Goal: Information Seeking & Learning: Learn about a topic

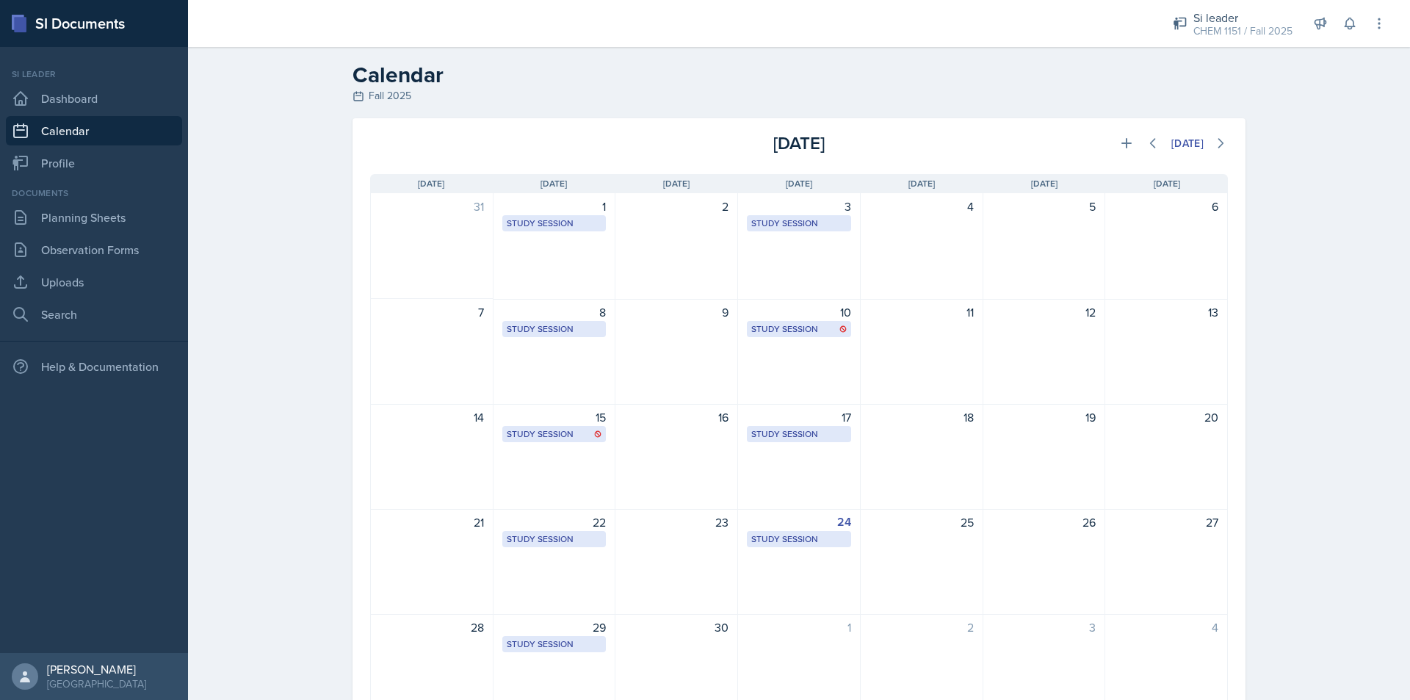
click at [110, 119] on link "Calendar" at bounding box center [94, 130] width 176 height 29
click at [104, 123] on link "Calendar" at bounding box center [94, 130] width 176 height 29
click at [95, 124] on link "Calendar" at bounding box center [94, 130] width 176 height 29
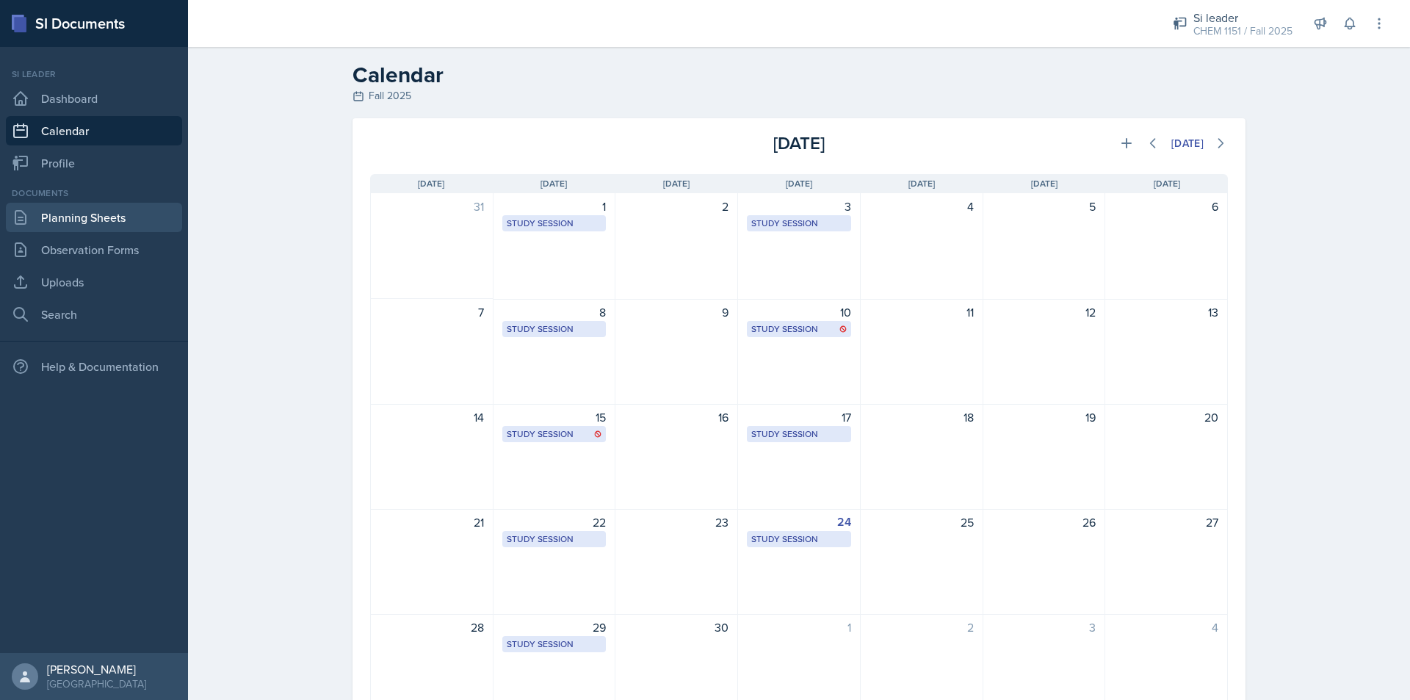
click at [126, 203] on link "Planning Sheets" at bounding box center [94, 217] width 176 height 29
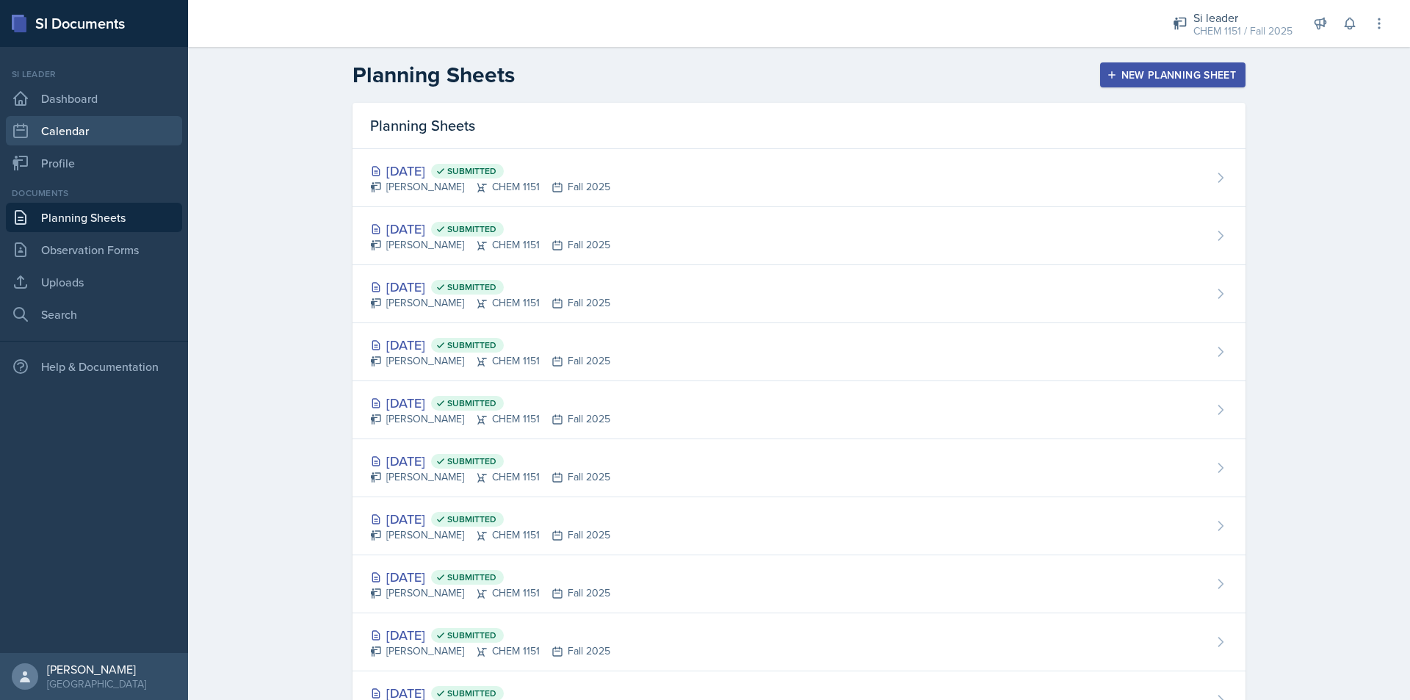
click at [83, 139] on link "Calendar" at bounding box center [94, 130] width 176 height 29
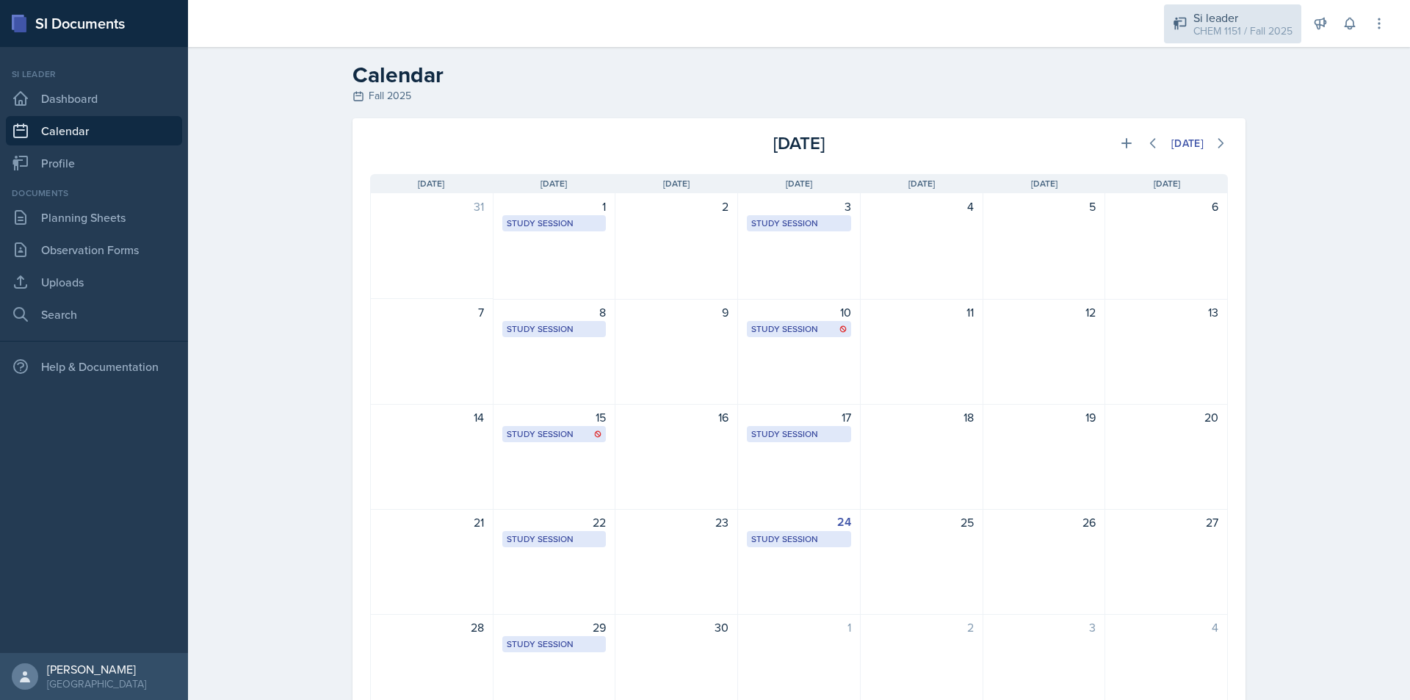
click at [1263, 24] on div "CHEM 1151 / Fall 2025" at bounding box center [1243, 31] width 99 height 15
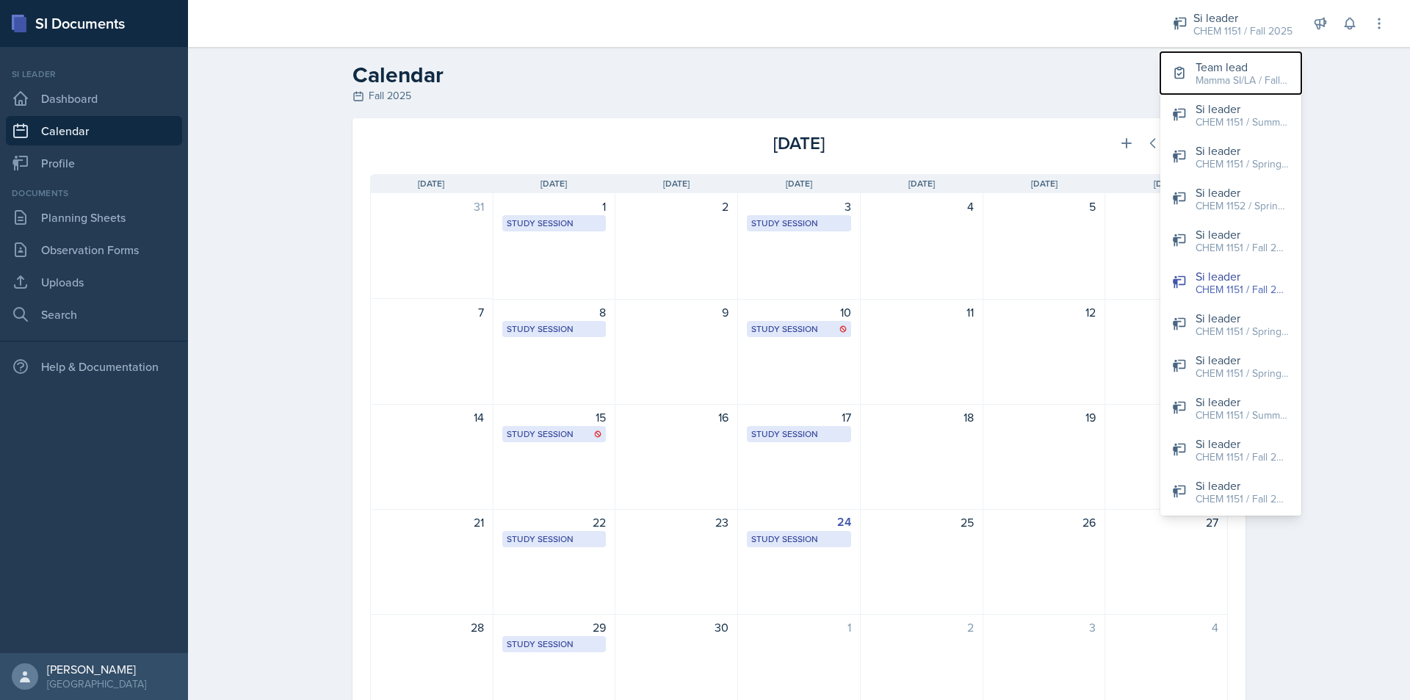
click at [1251, 61] on div "Team lead" at bounding box center [1243, 67] width 94 height 18
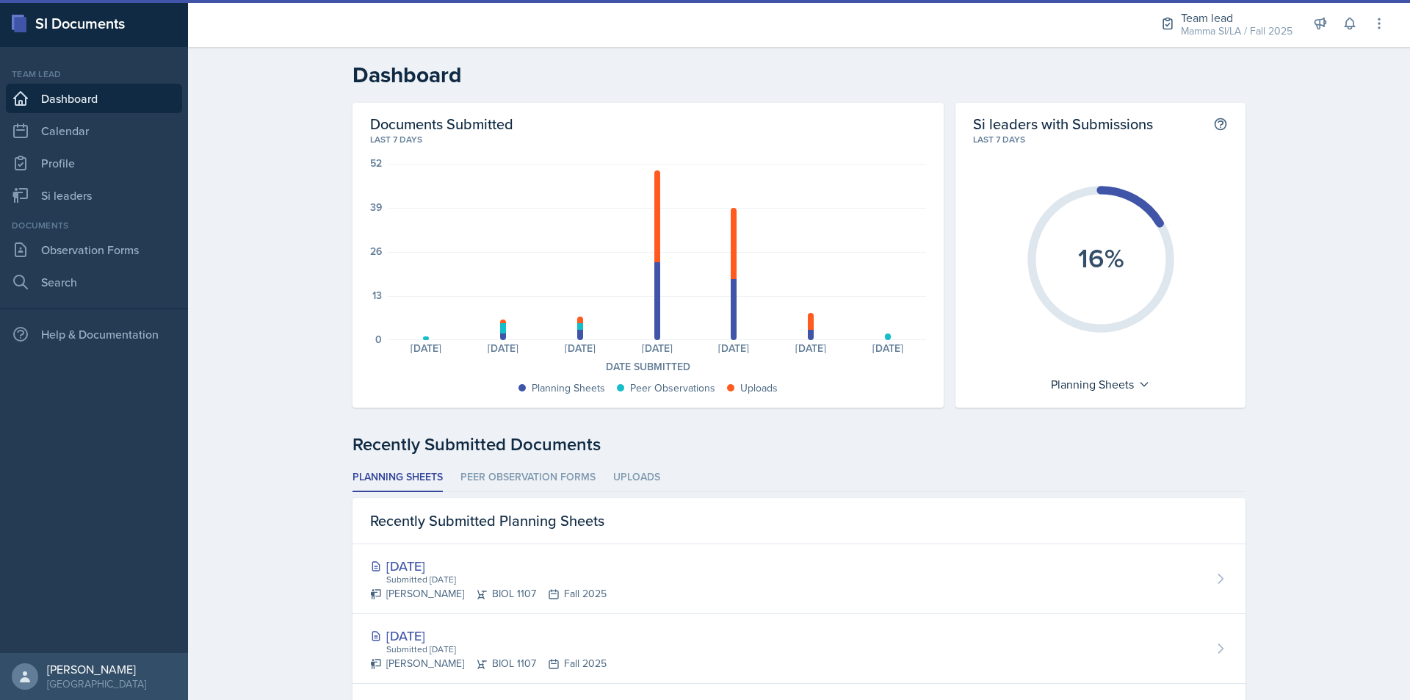
click at [106, 111] on link "Dashboard" at bounding box center [94, 98] width 176 height 29
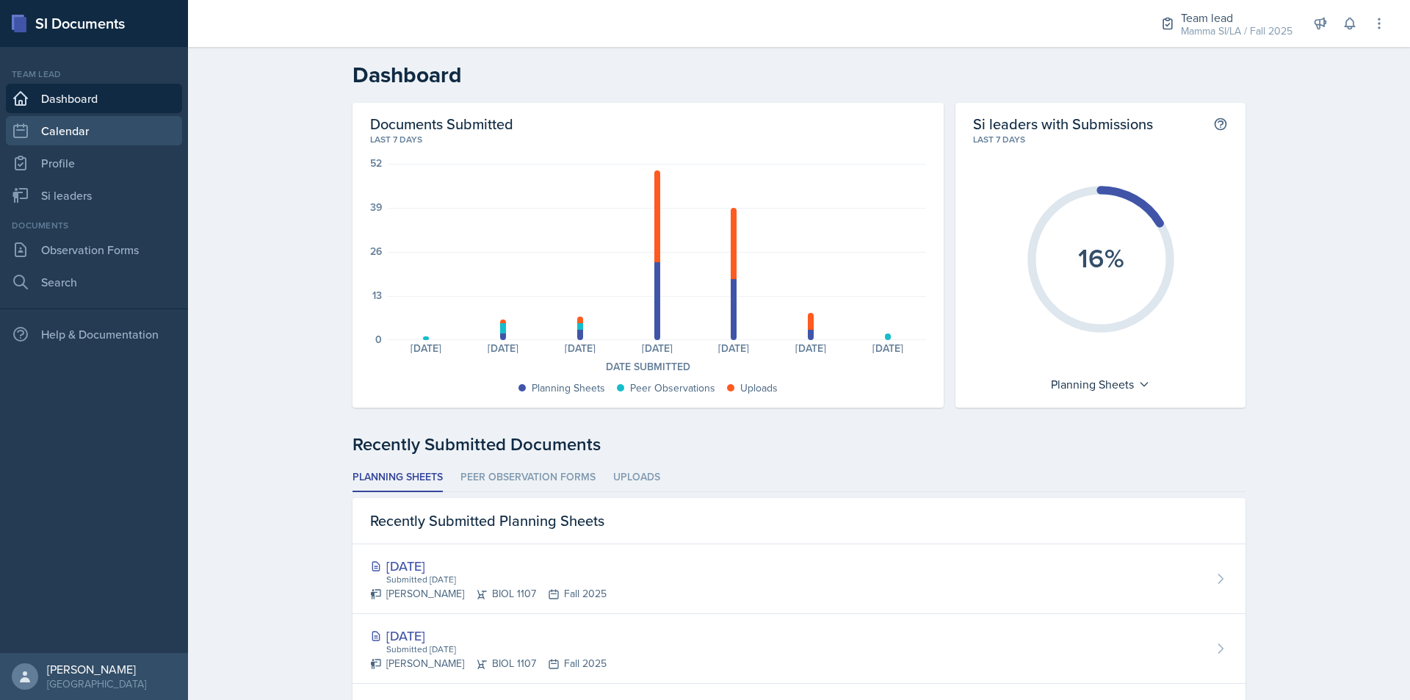
click at [102, 131] on link "Calendar" at bounding box center [94, 130] width 176 height 29
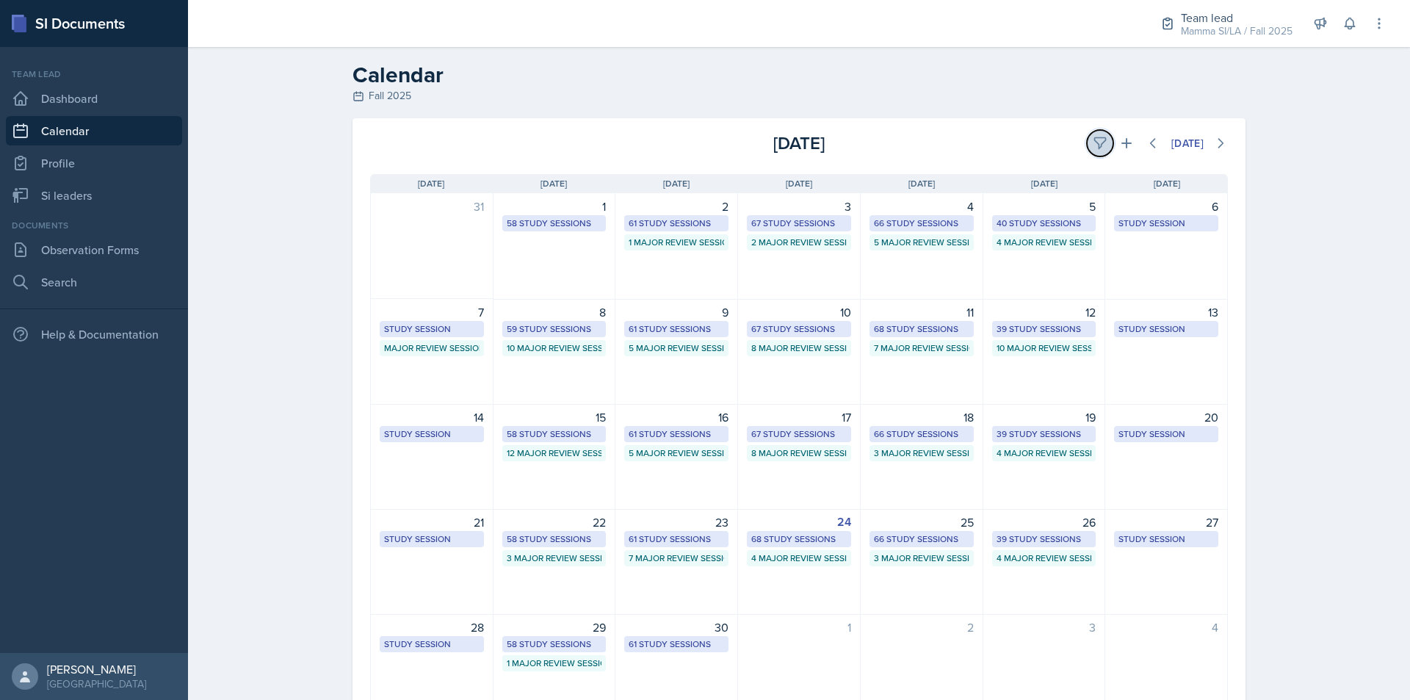
click at [1087, 142] on button at bounding box center [1100, 143] width 26 height 26
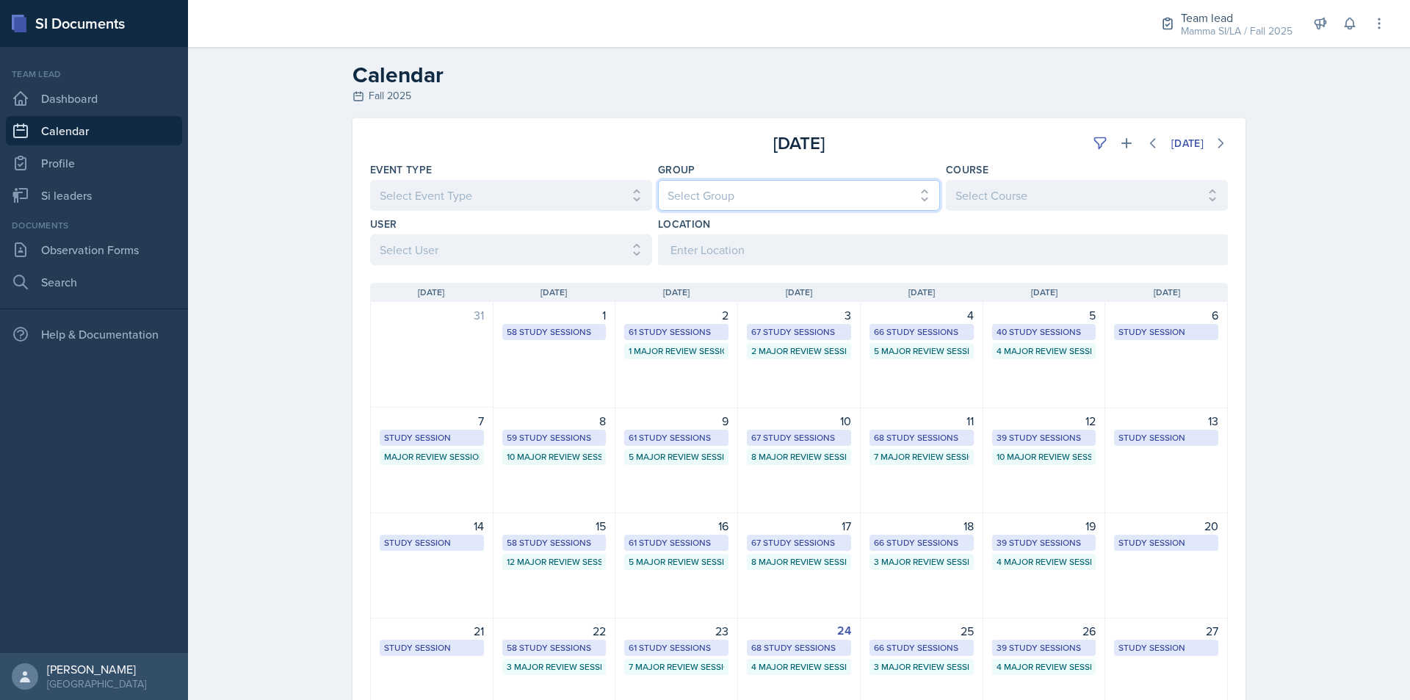
click at [706, 198] on select "Select Group All Demon SI of [GEOGRAPHIC_DATA] Les Mariettables Lion King Mamma…" at bounding box center [799, 195] width 282 height 31
select select "9642c9bf-76f9-4442-a3b4-36d015a1a667"
click at [658, 180] on select "Select Group All Demon SI of [GEOGRAPHIC_DATA] Les Mariettables Lion King Mamma…" at bounding box center [799, 195] width 282 height 31
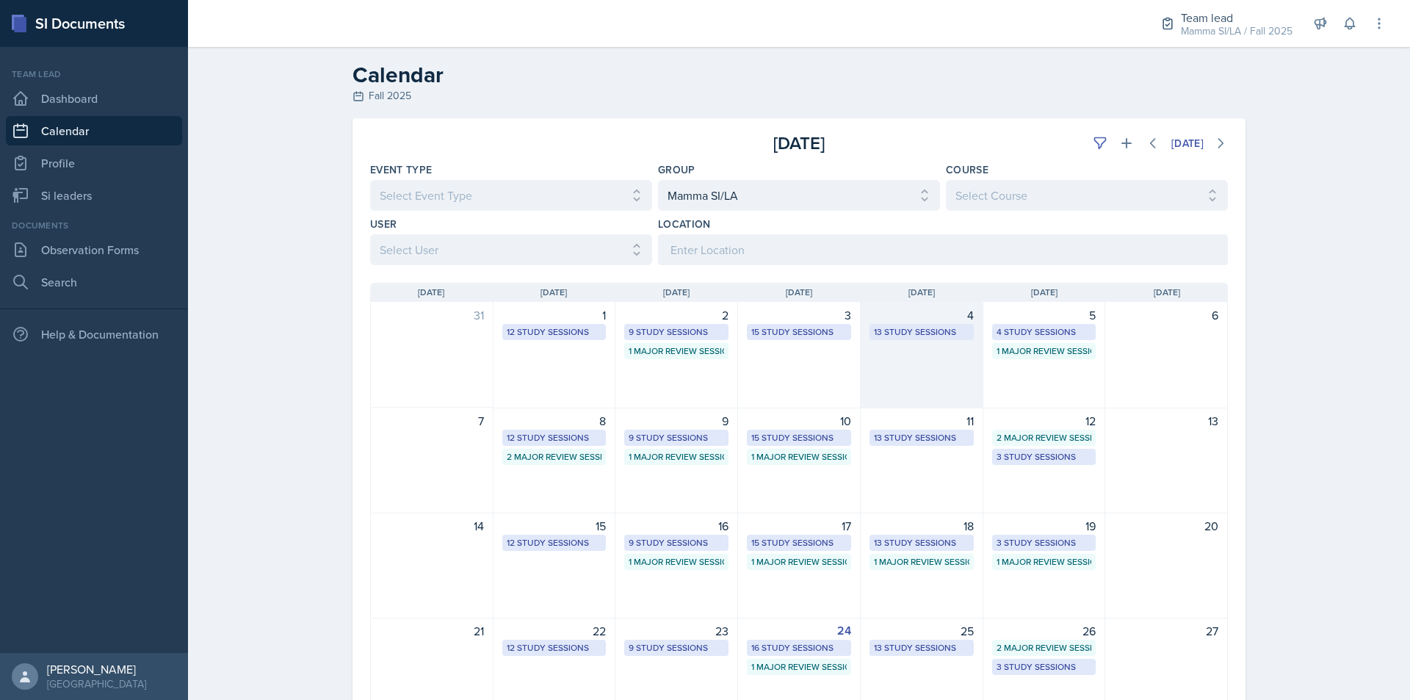
click at [899, 329] on div "13 Study Sessions" at bounding box center [921, 331] width 95 height 13
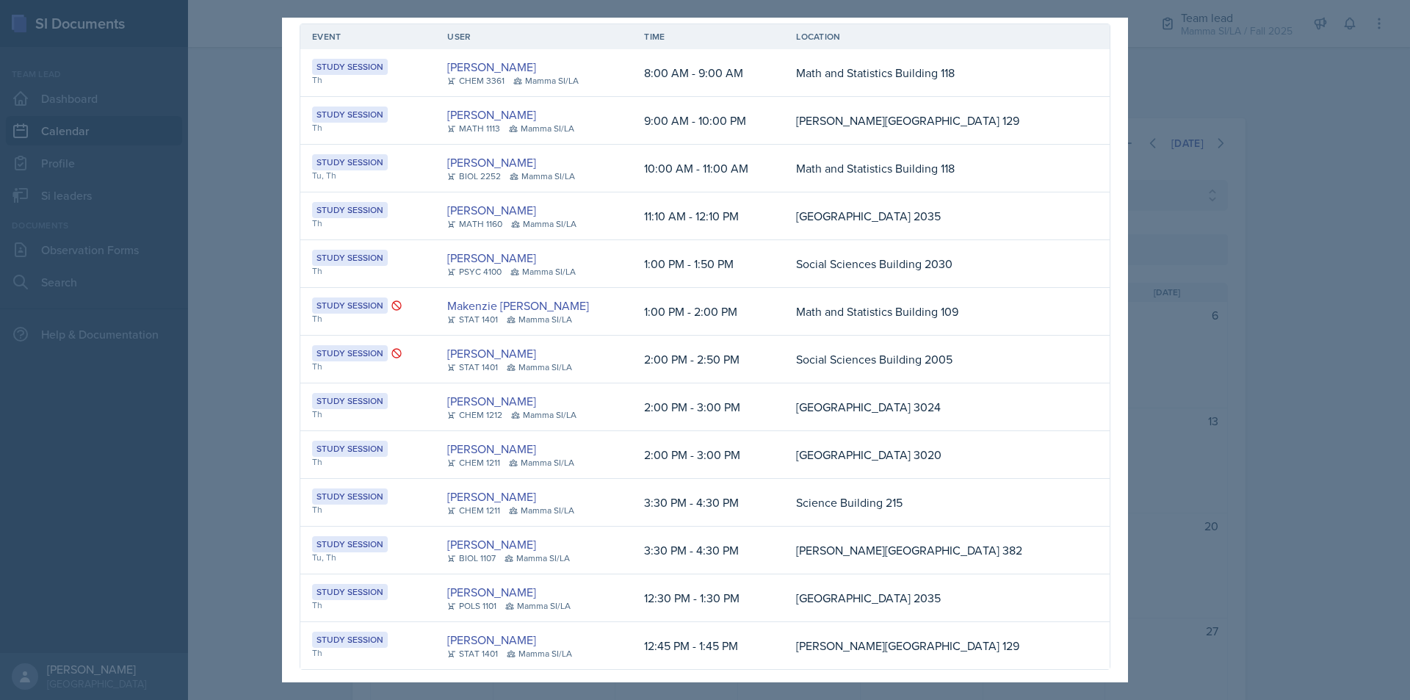
scroll to position [77, 0]
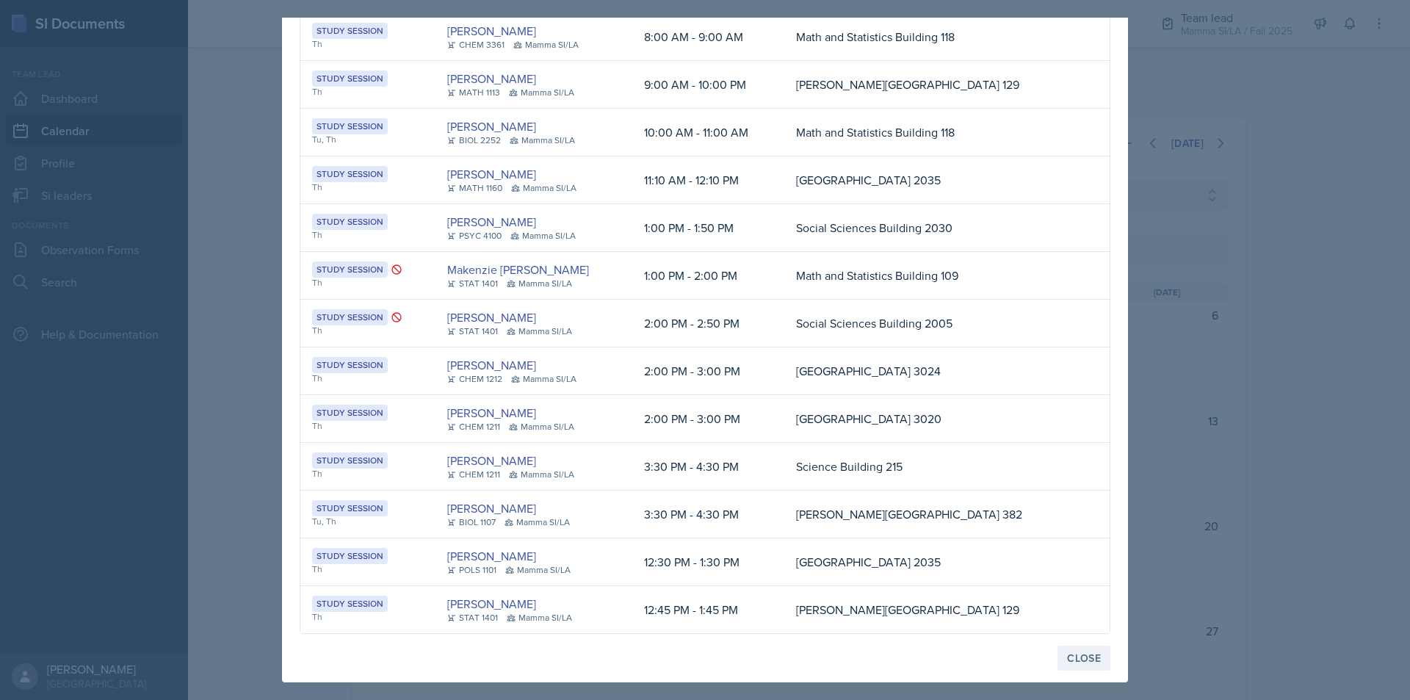
click at [1067, 652] on div "Close" at bounding box center [1084, 658] width 34 height 12
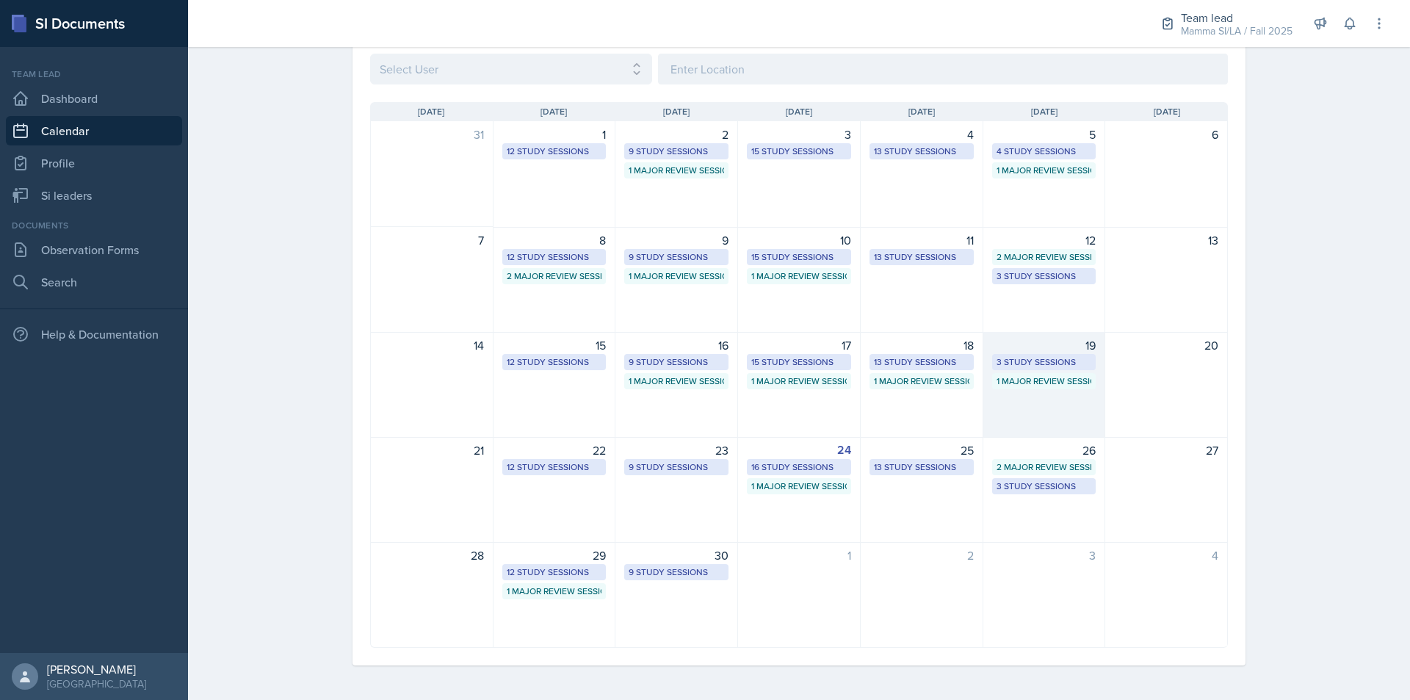
scroll to position [181, 0]
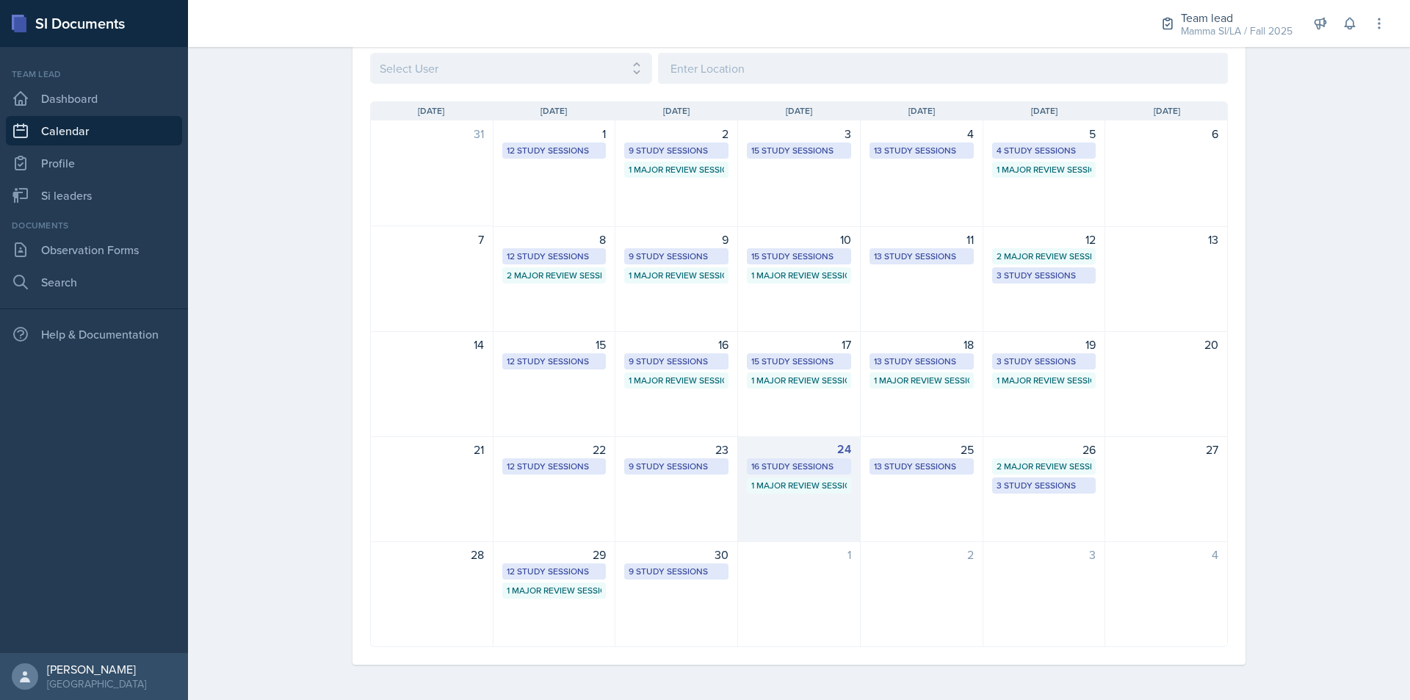
click at [811, 467] on div "16 Study Sessions" at bounding box center [798, 466] width 95 height 13
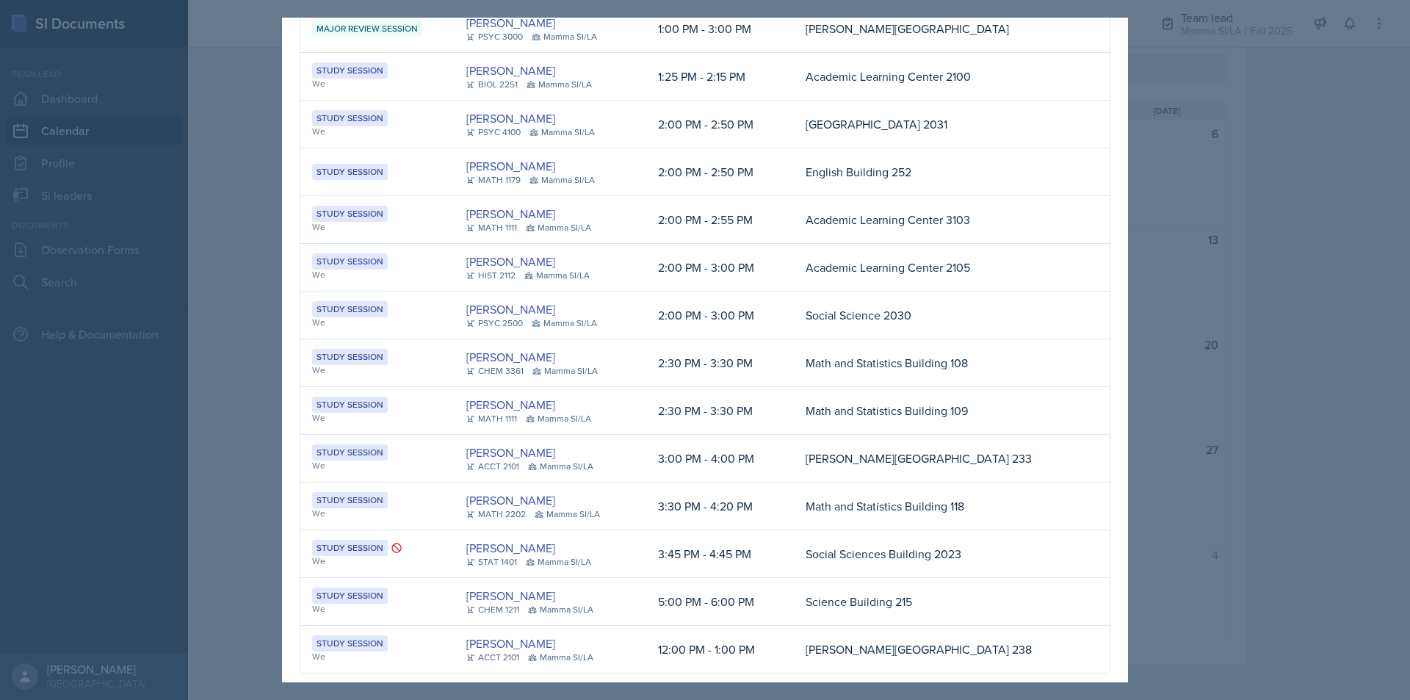
scroll to position [268, 0]
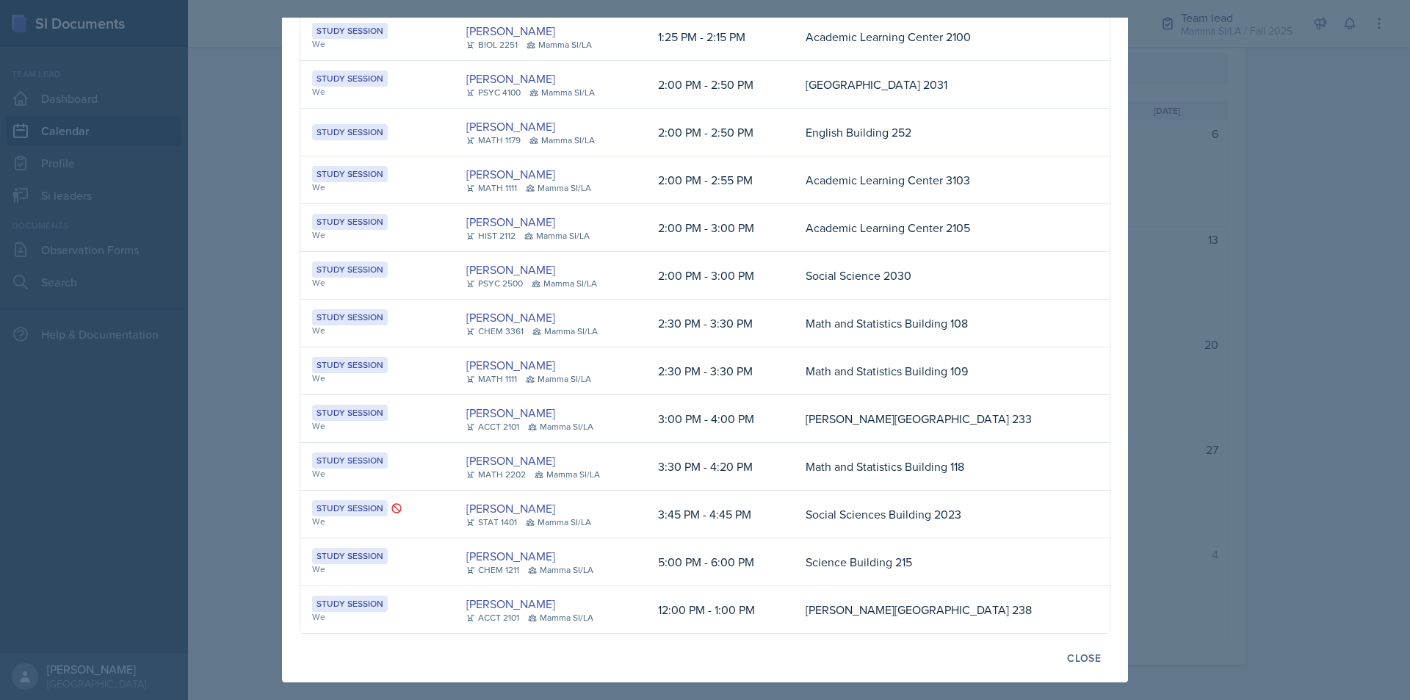
click at [1186, 121] on div at bounding box center [705, 350] width 1410 height 700
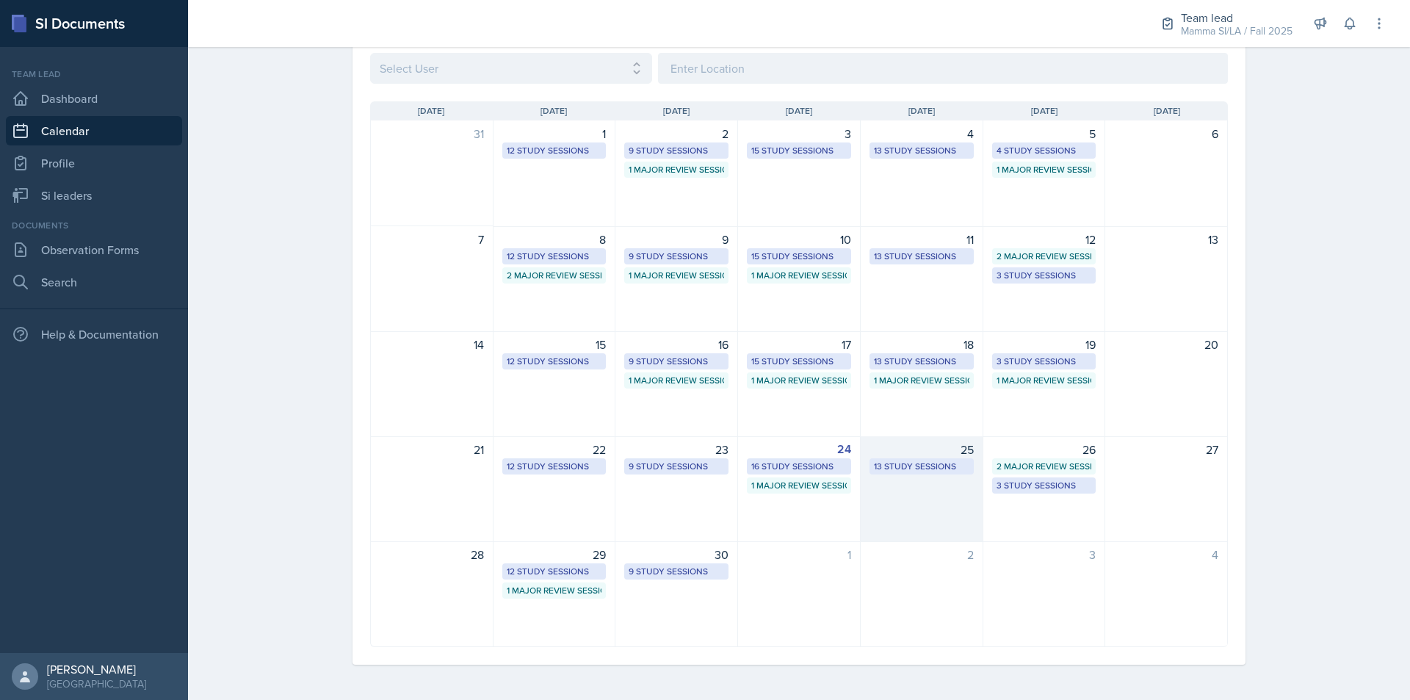
click at [929, 467] on div "13 Study Sessions" at bounding box center [921, 466] width 95 height 13
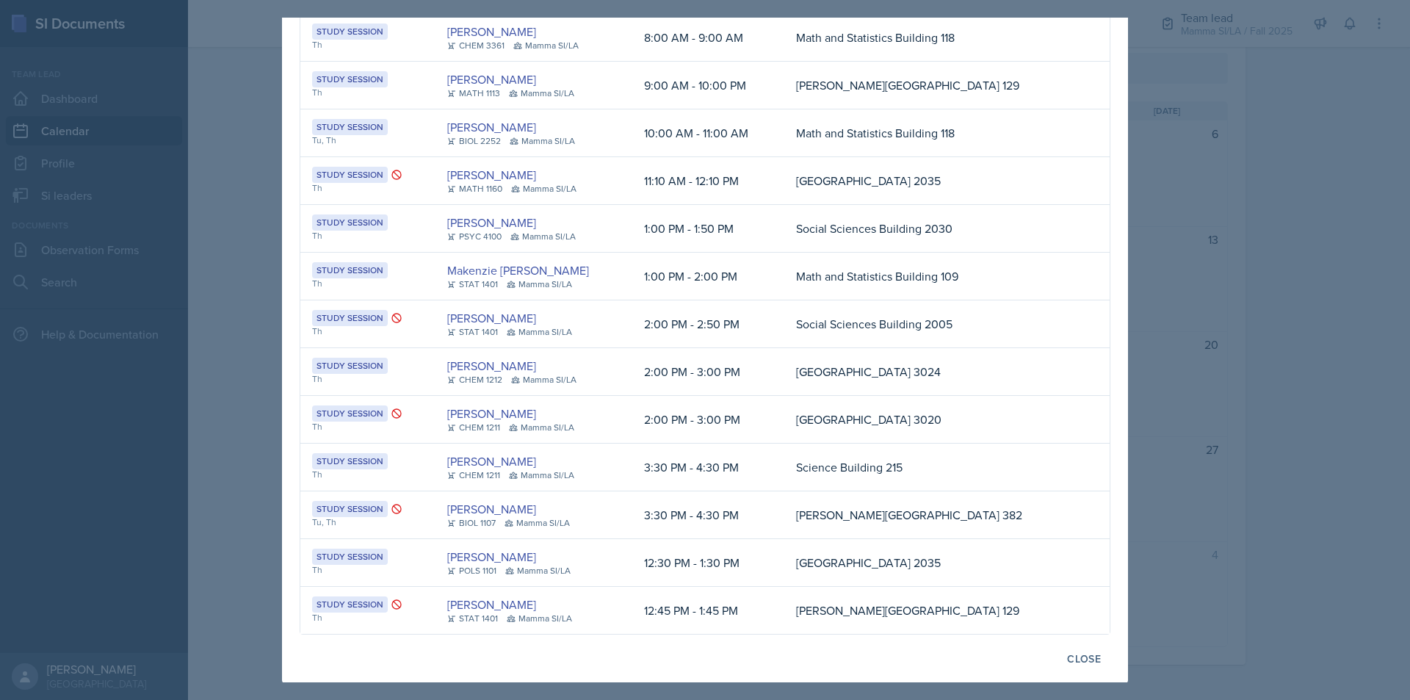
scroll to position [77, 0]
click at [1364, 382] on div at bounding box center [705, 350] width 1410 height 700
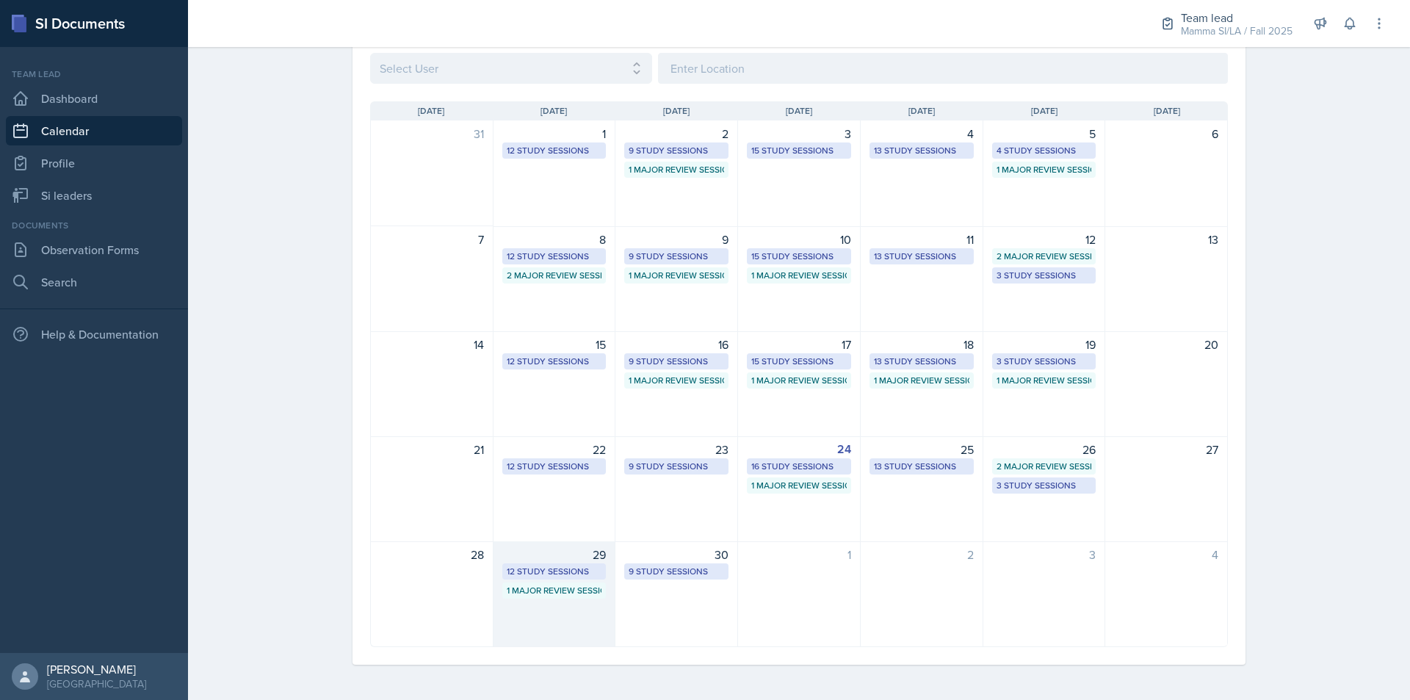
click at [558, 556] on div "29" at bounding box center [554, 555] width 104 height 18
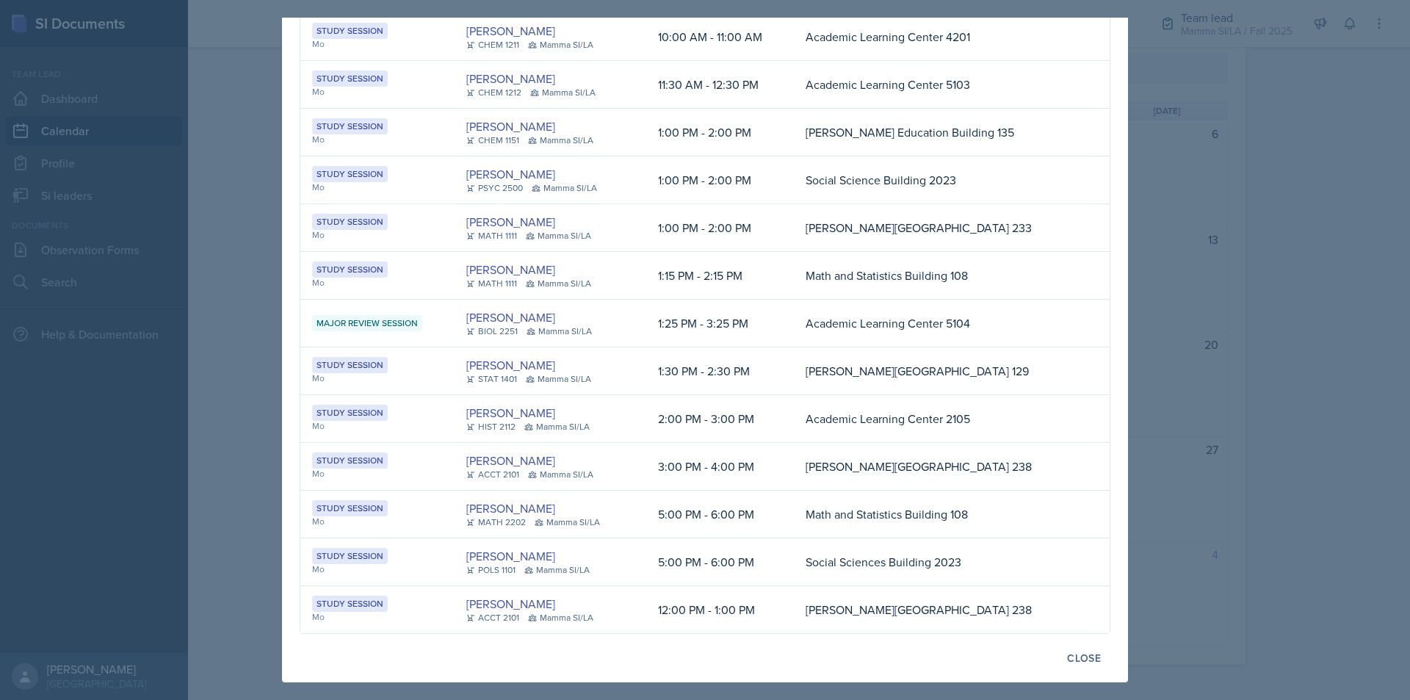
click at [1372, 288] on div at bounding box center [705, 350] width 1410 height 700
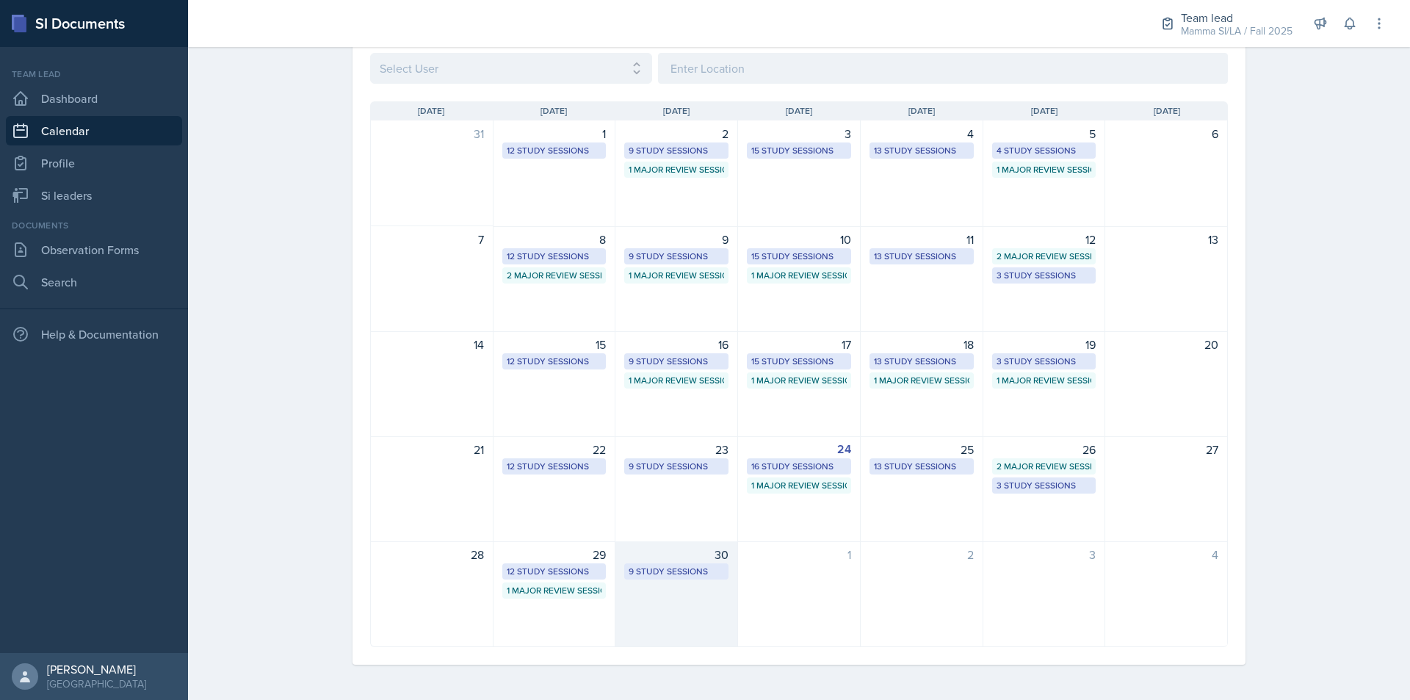
click at [669, 576] on div "9 Study Sessions" at bounding box center [676, 571] width 95 height 13
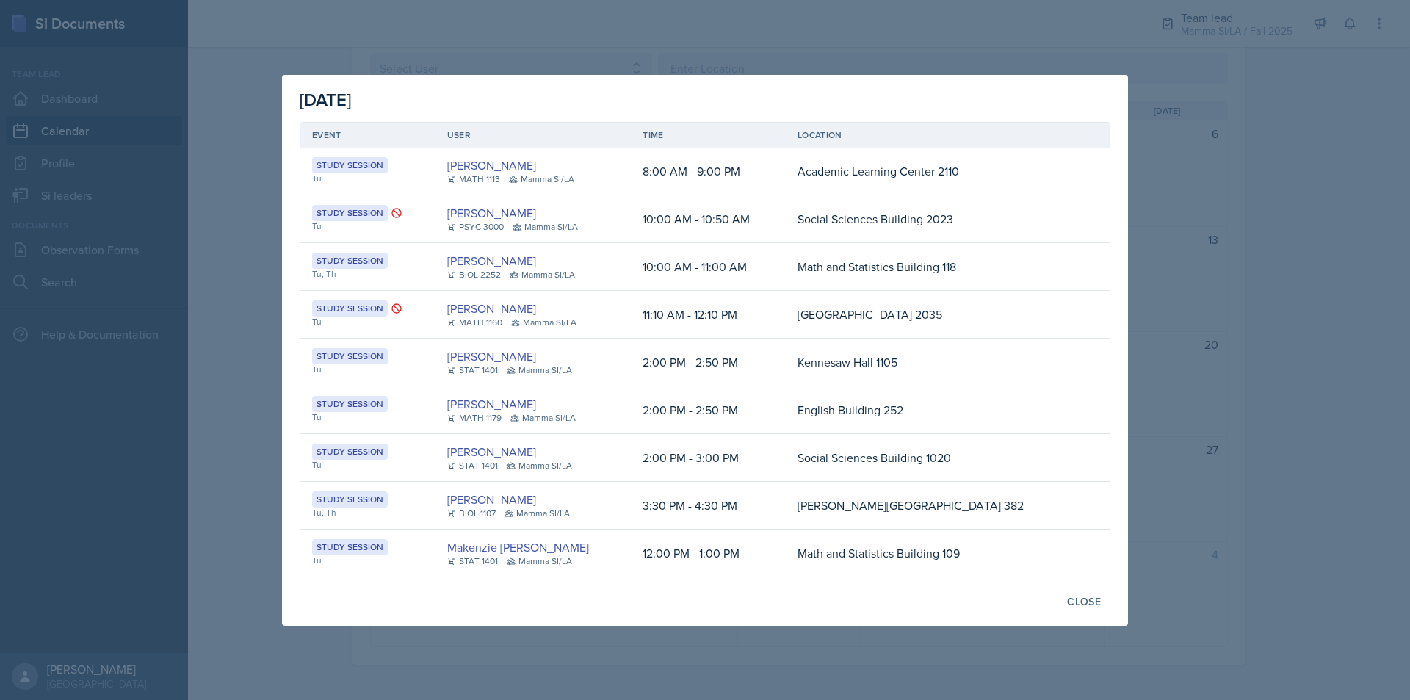
click at [1224, 359] on div at bounding box center [705, 350] width 1410 height 700
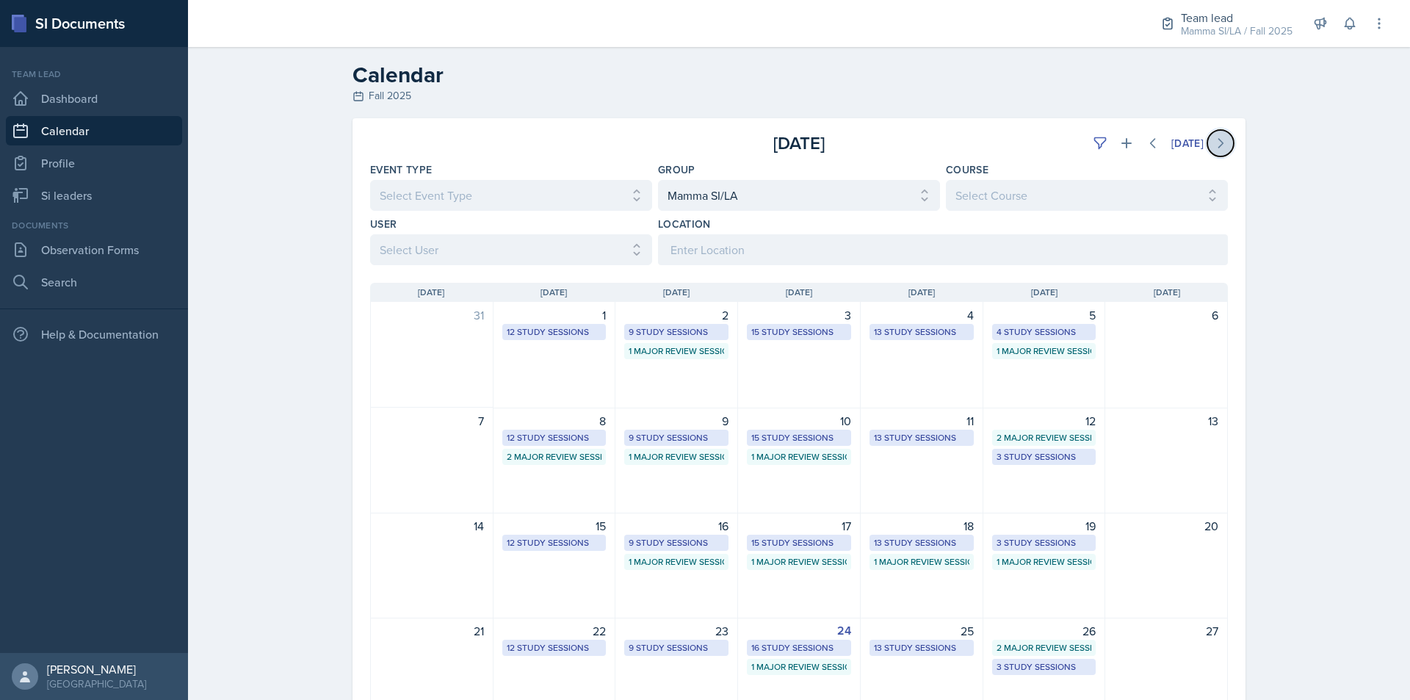
click at [1215, 139] on icon at bounding box center [1220, 143] width 15 height 15
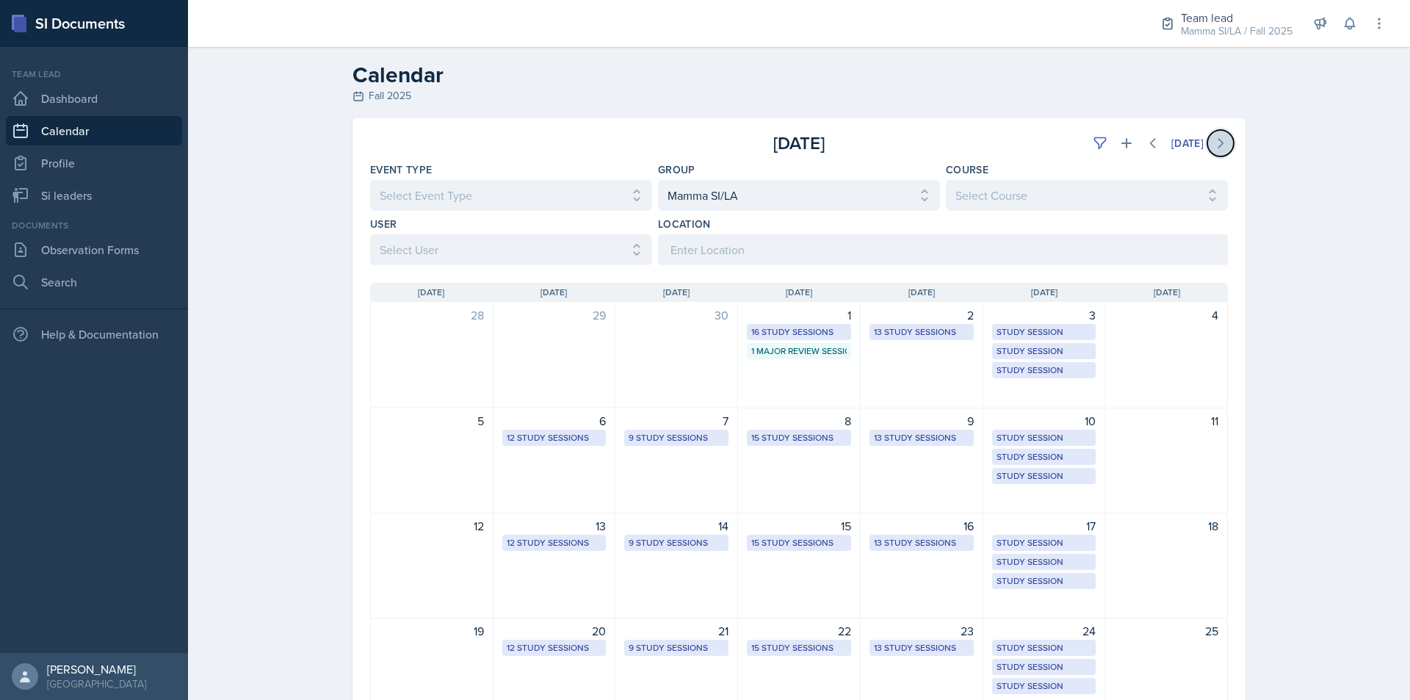
click at [1215, 134] on button at bounding box center [1221, 143] width 26 height 26
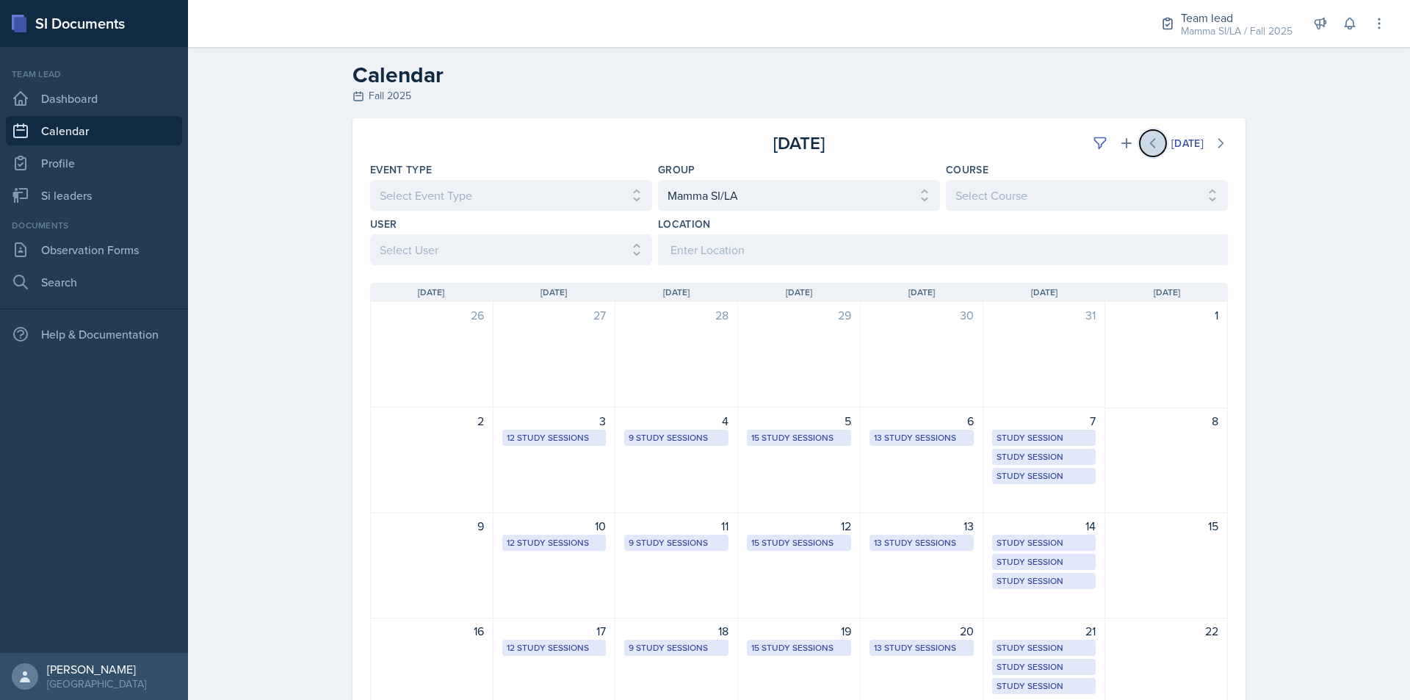
click at [1151, 136] on icon at bounding box center [1153, 143] width 15 height 15
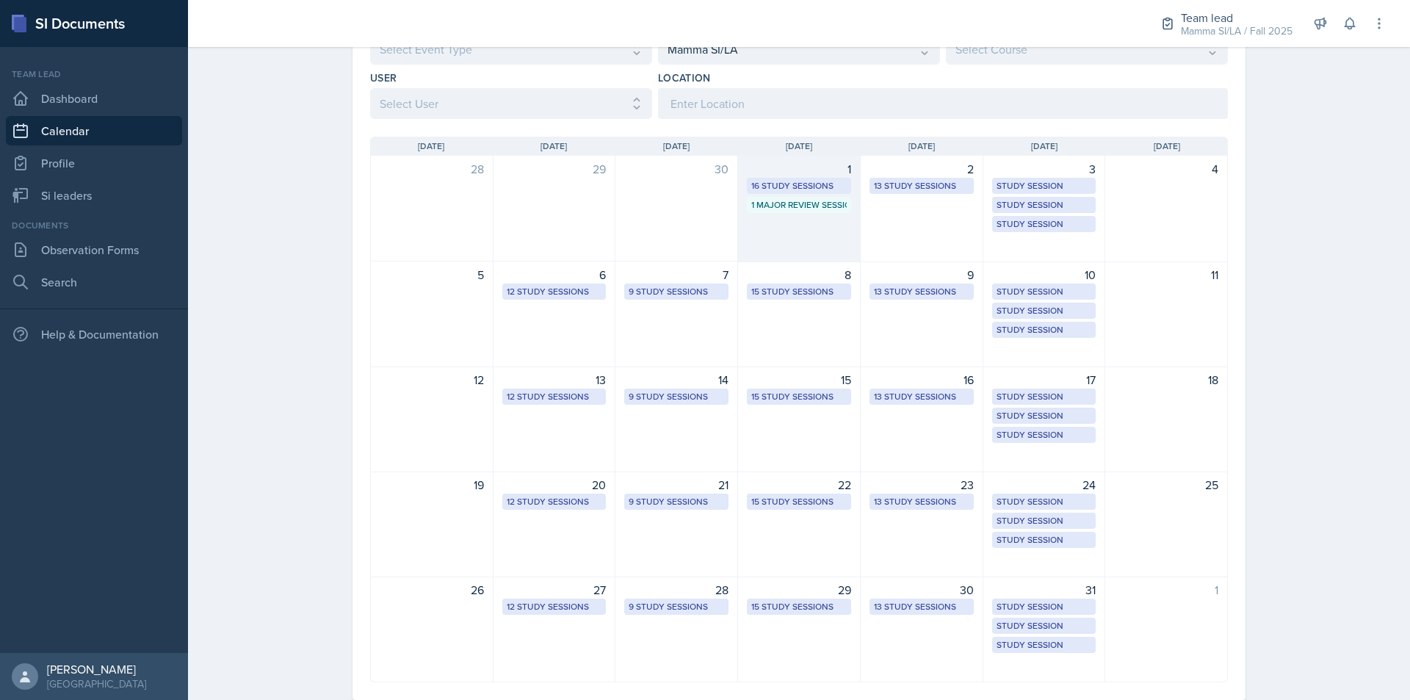
scroll to position [147, 0]
click at [811, 198] on div "1 Major Review Session" at bounding box center [798, 204] width 95 height 13
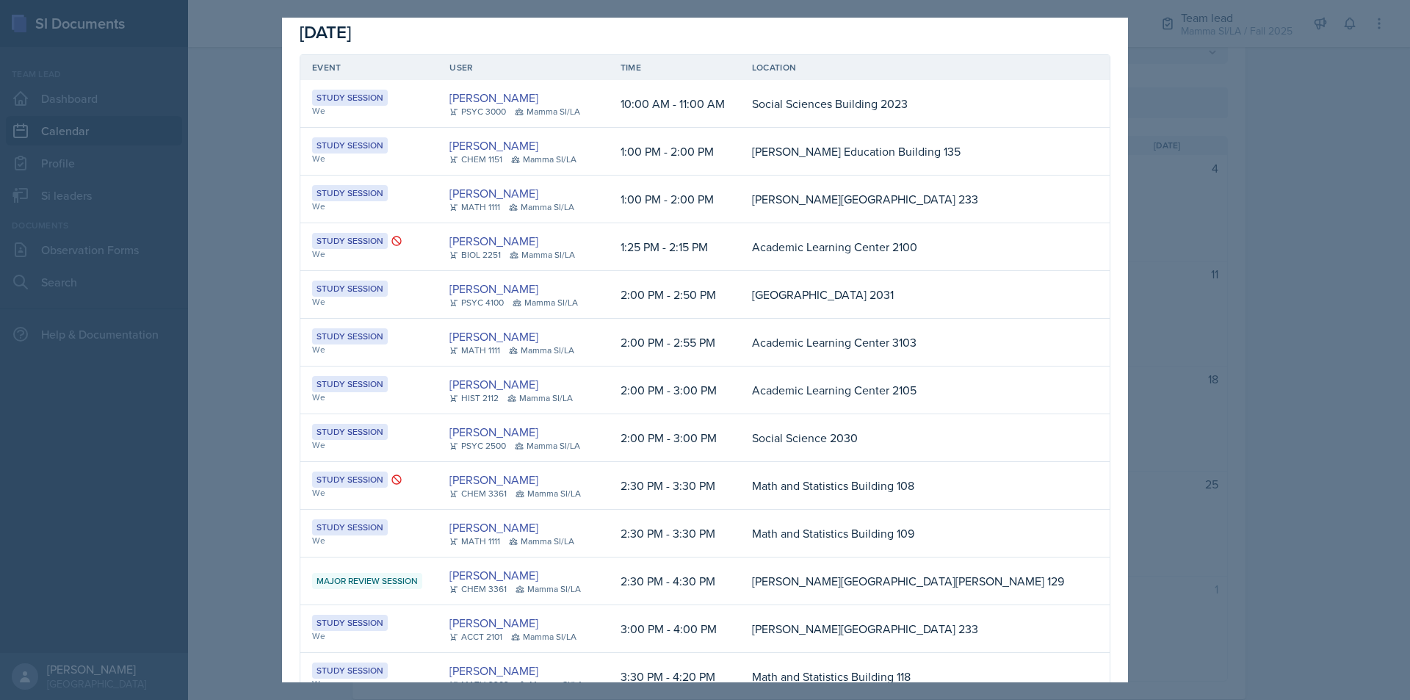
scroll to position [0, 0]
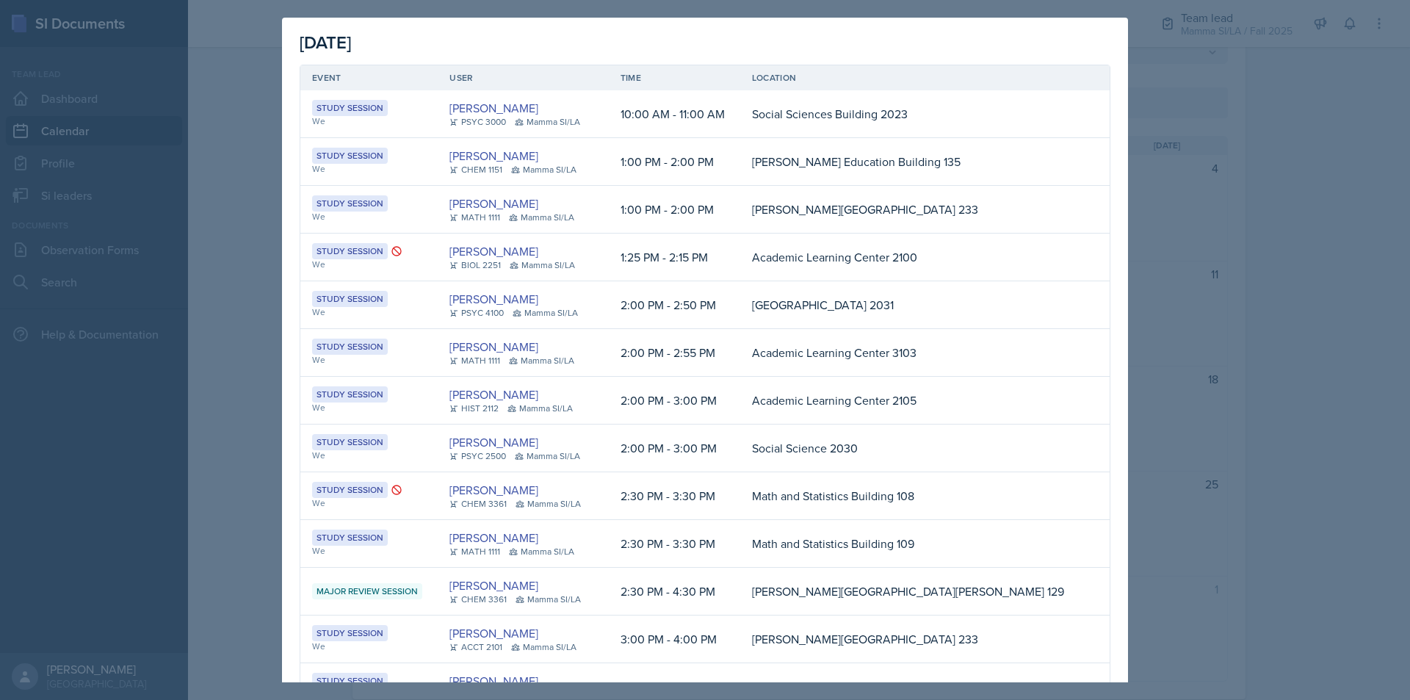
click at [1253, 284] on div at bounding box center [705, 350] width 1410 height 700
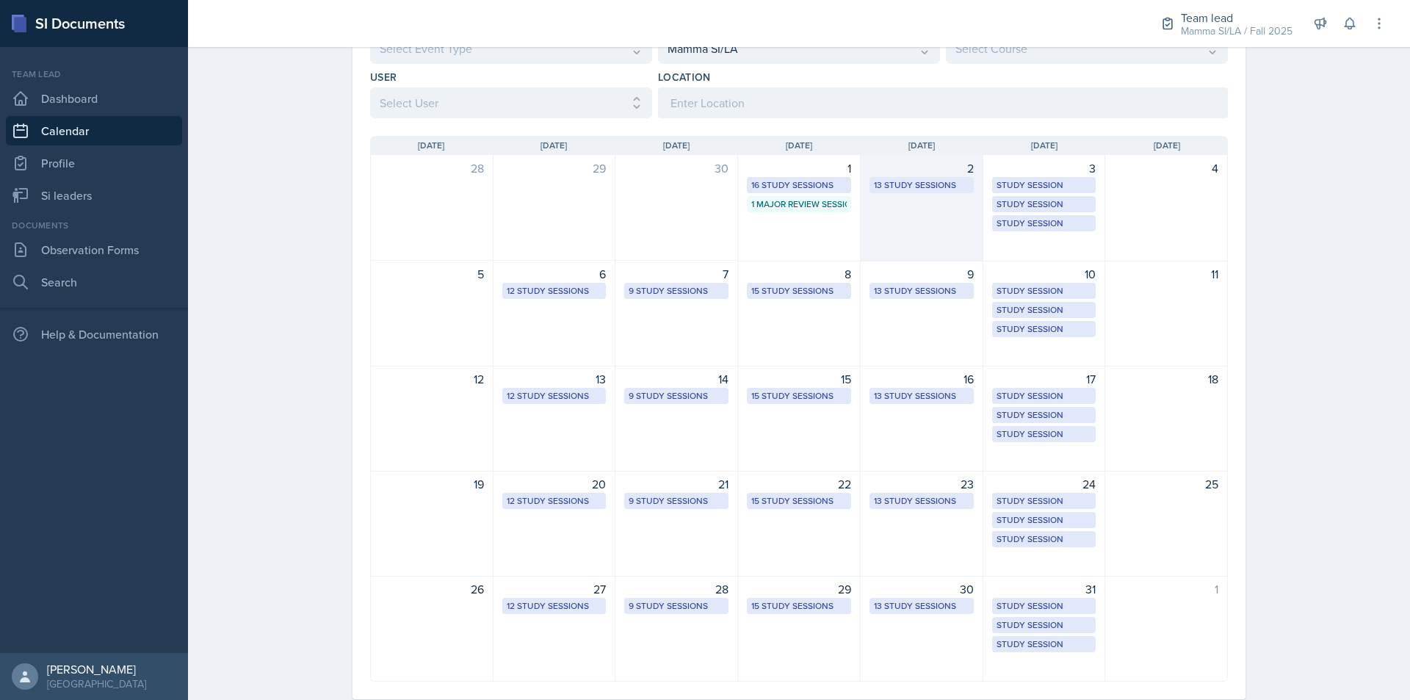
click at [937, 178] on div "13 Study Sessions" at bounding box center [921, 184] width 95 height 13
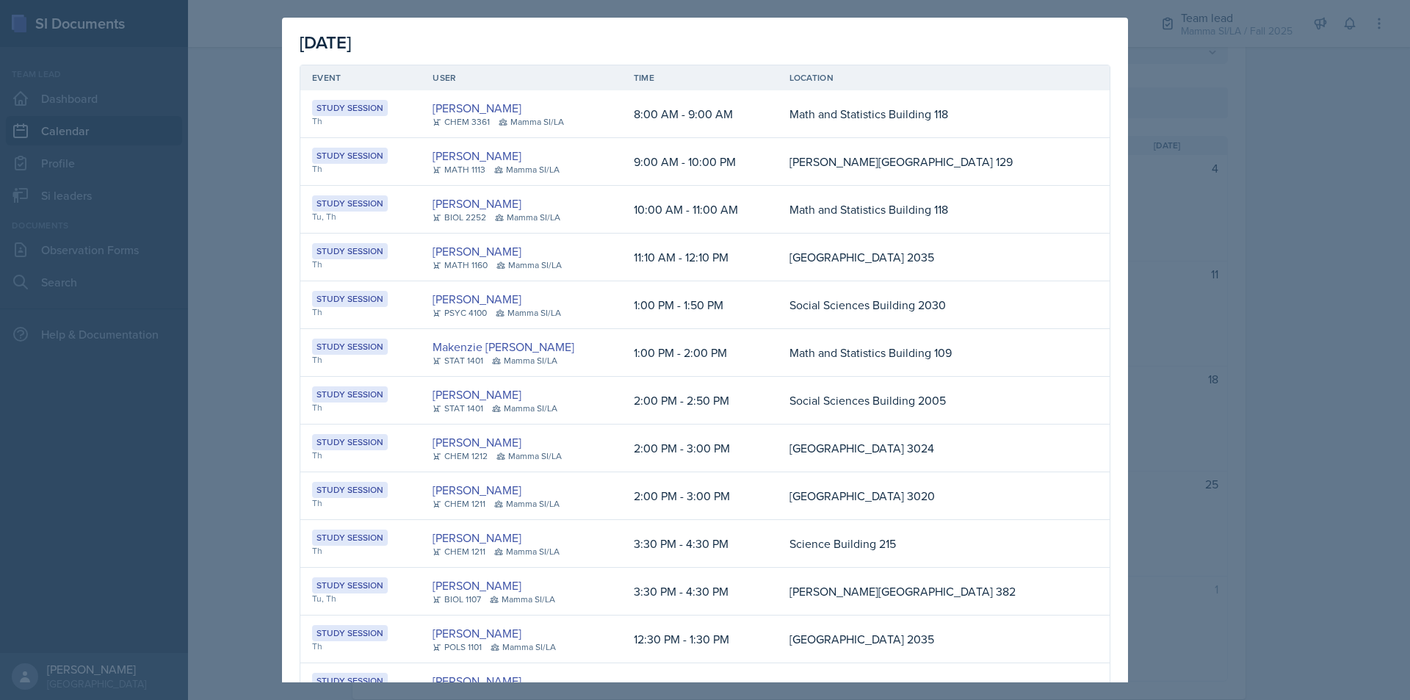
click at [1341, 349] on div at bounding box center [705, 350] width 1410 height 700
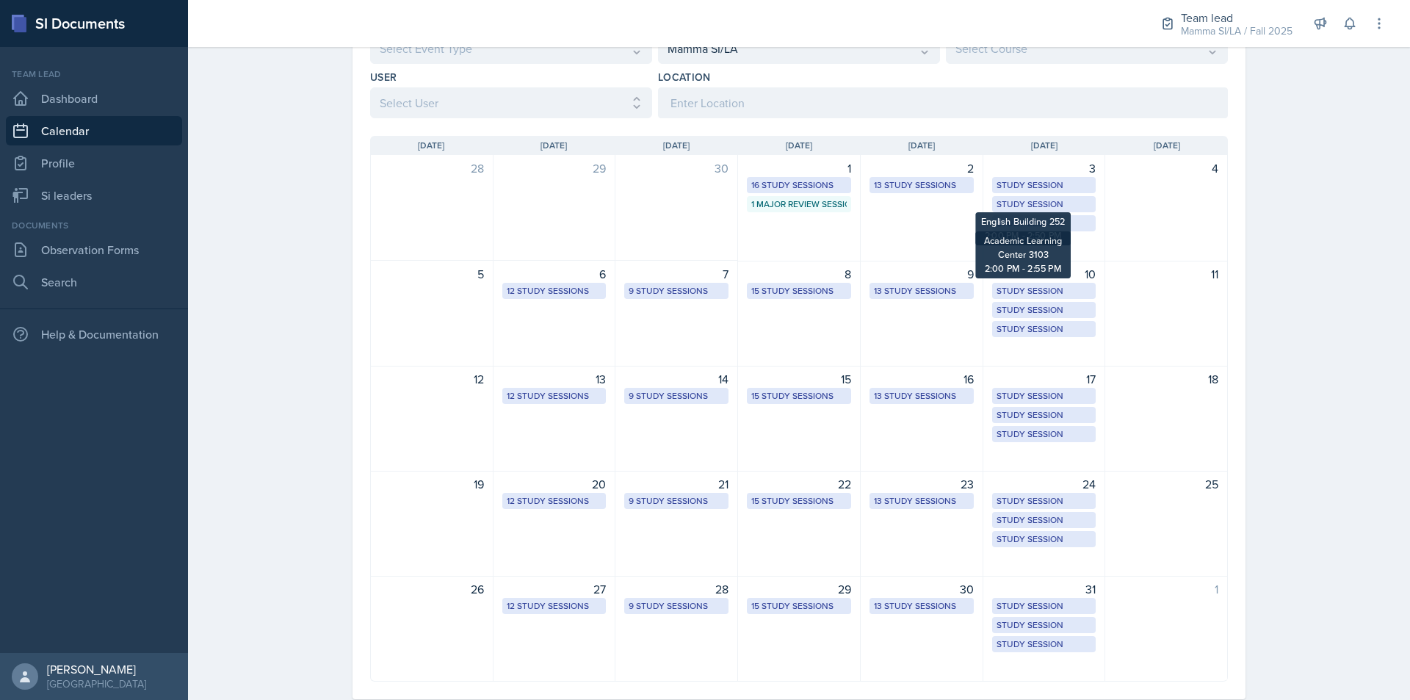
click at [1030, 192] on div "Study Session Academic Learning Center 2100 1:25 PM - 2:15 PM" at bounding box center [1044, 185] width 104 height 16
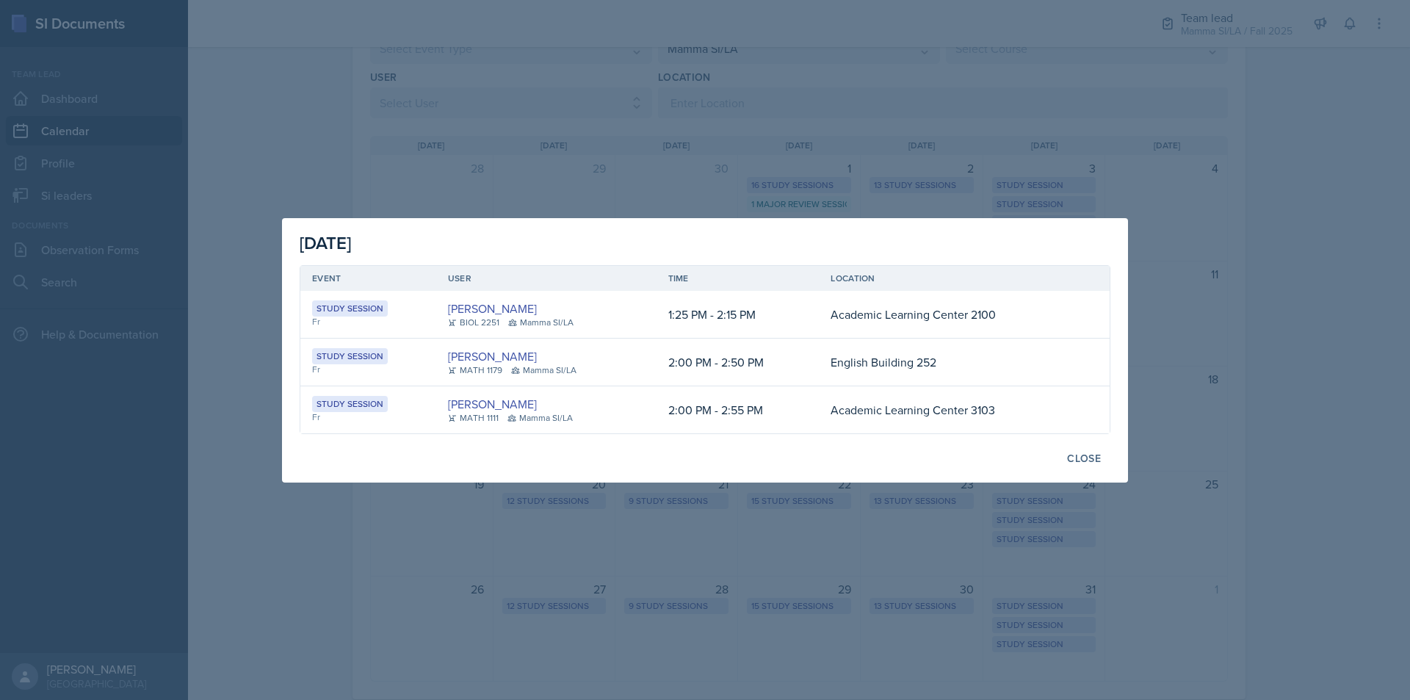
click at [1296, 301] on div at bounding box center [705, 350] width 1410 height 700
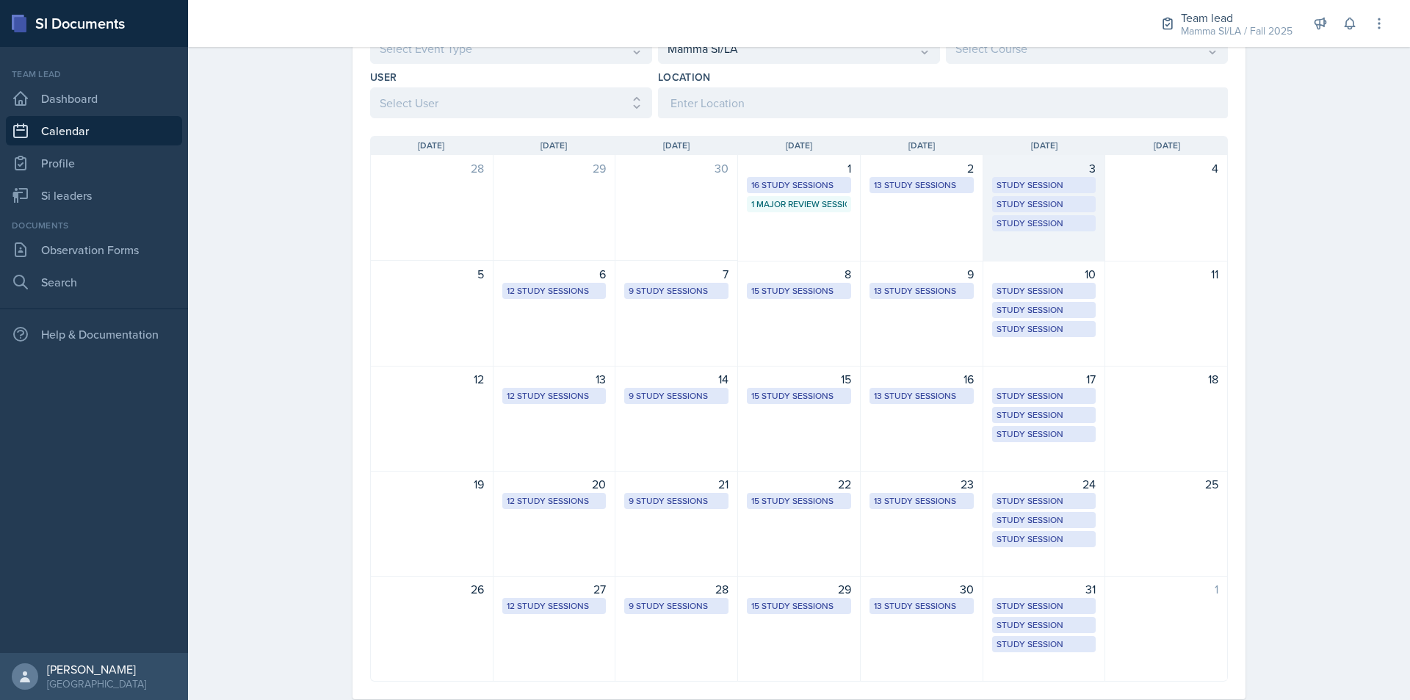
click at [1068, 250] on div "3 Study Session Academic Learning Center 2100 1:25 PM - 2:15 PM Study Session E…" at bounding box center [1045, 208] width 123 height 107
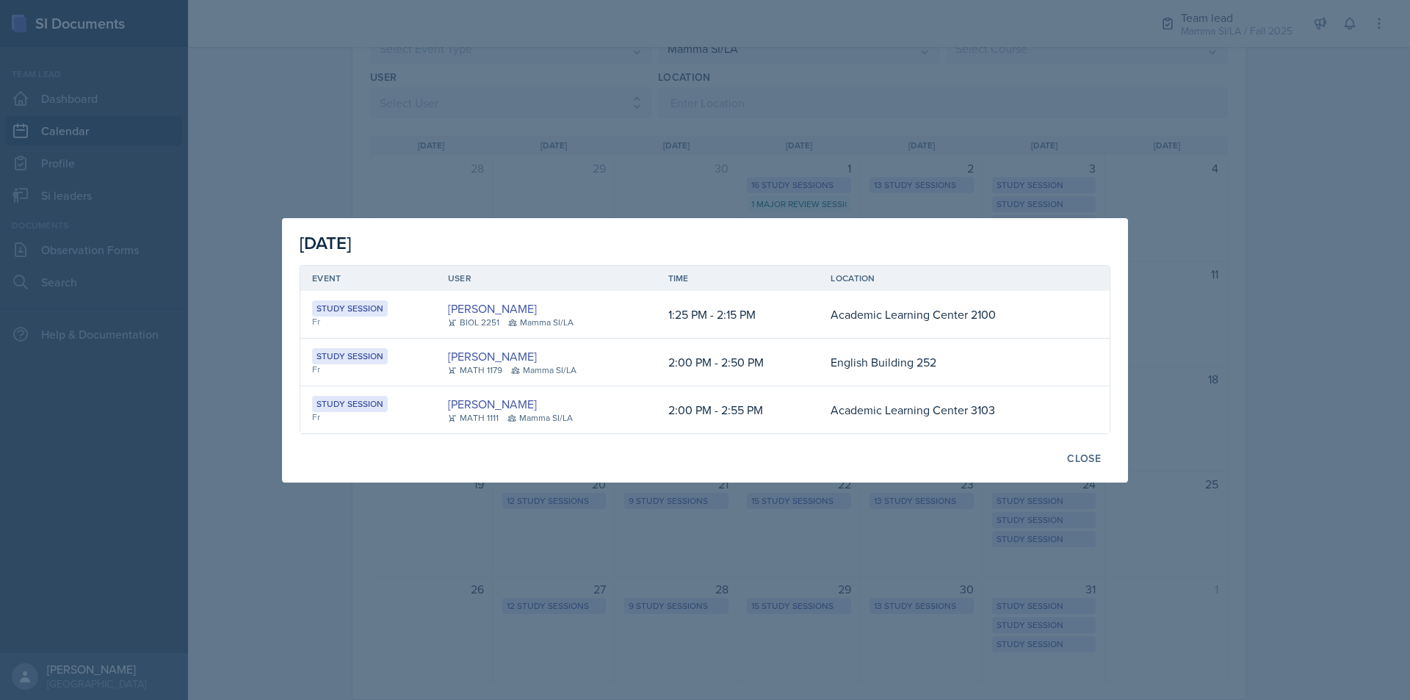
click at [1315, 313] on div at bounding box center [705, 350] width 1410 height 700
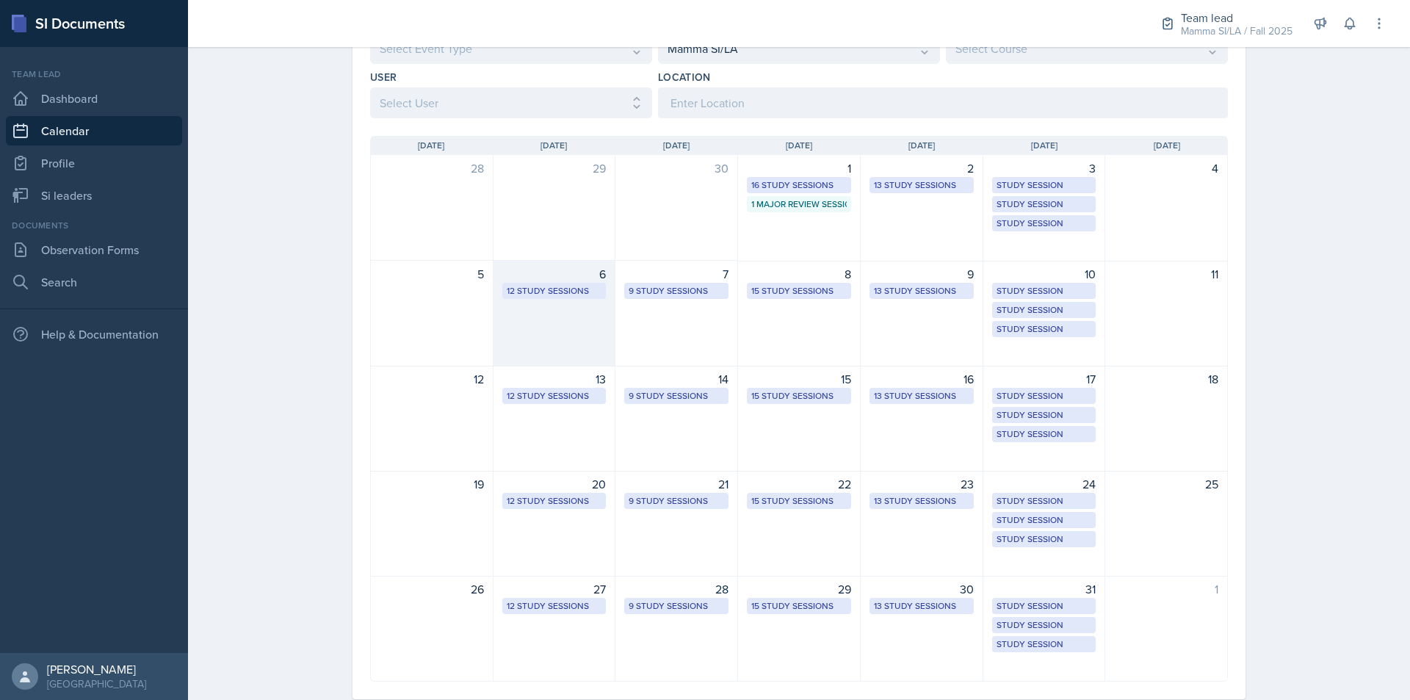
click at [523, 332] on div "6 12 Study Sessions" at bounding box center [555, 314] width 123 height 106
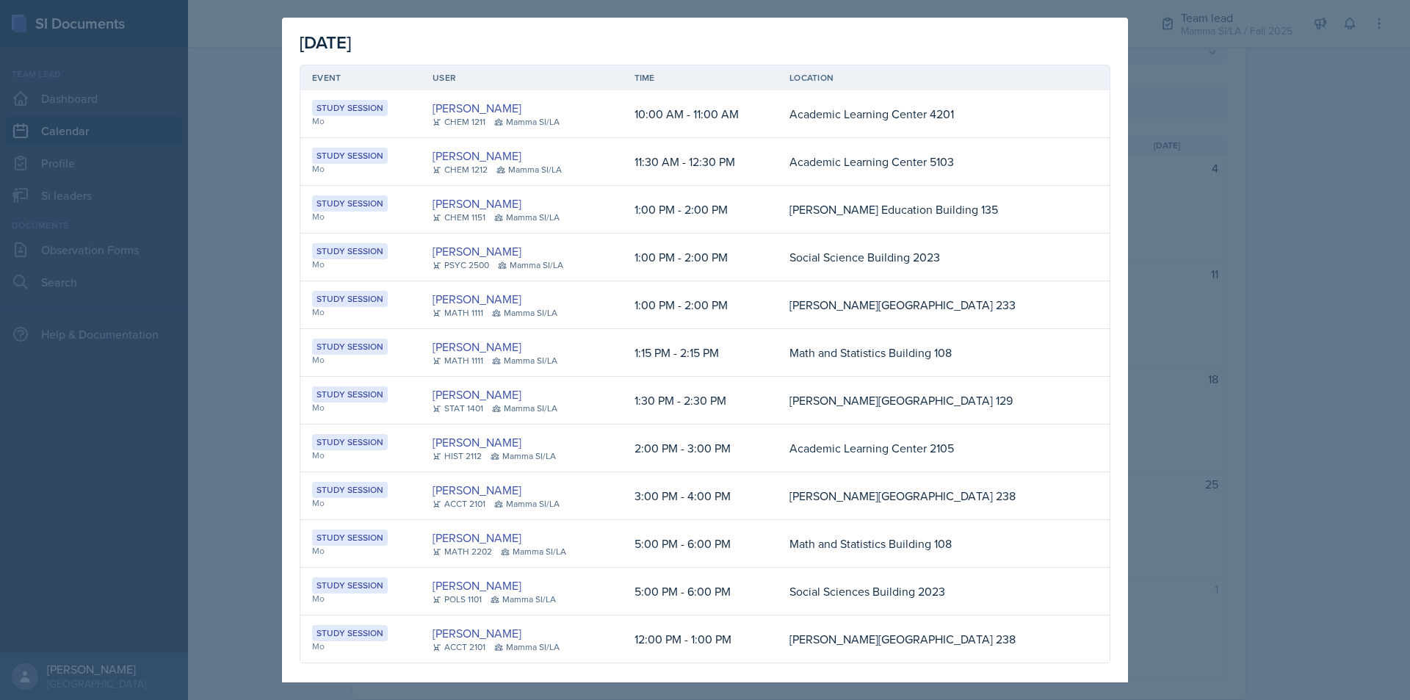
click at [1260, 376] on div at bounding box center [705, 350] width 1410 height 700
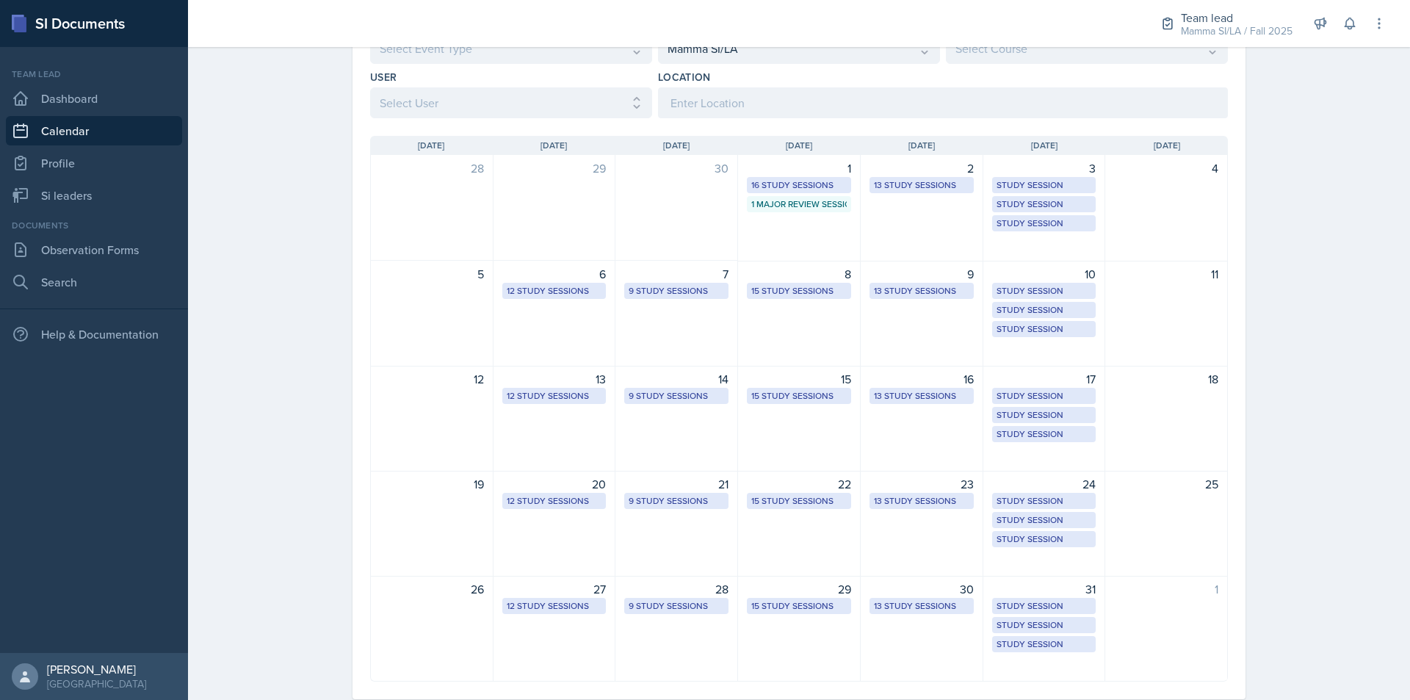
click at [678, 347] on div "7 9 Study Sessions" at bounding box center [677, 314] width 123 height 106
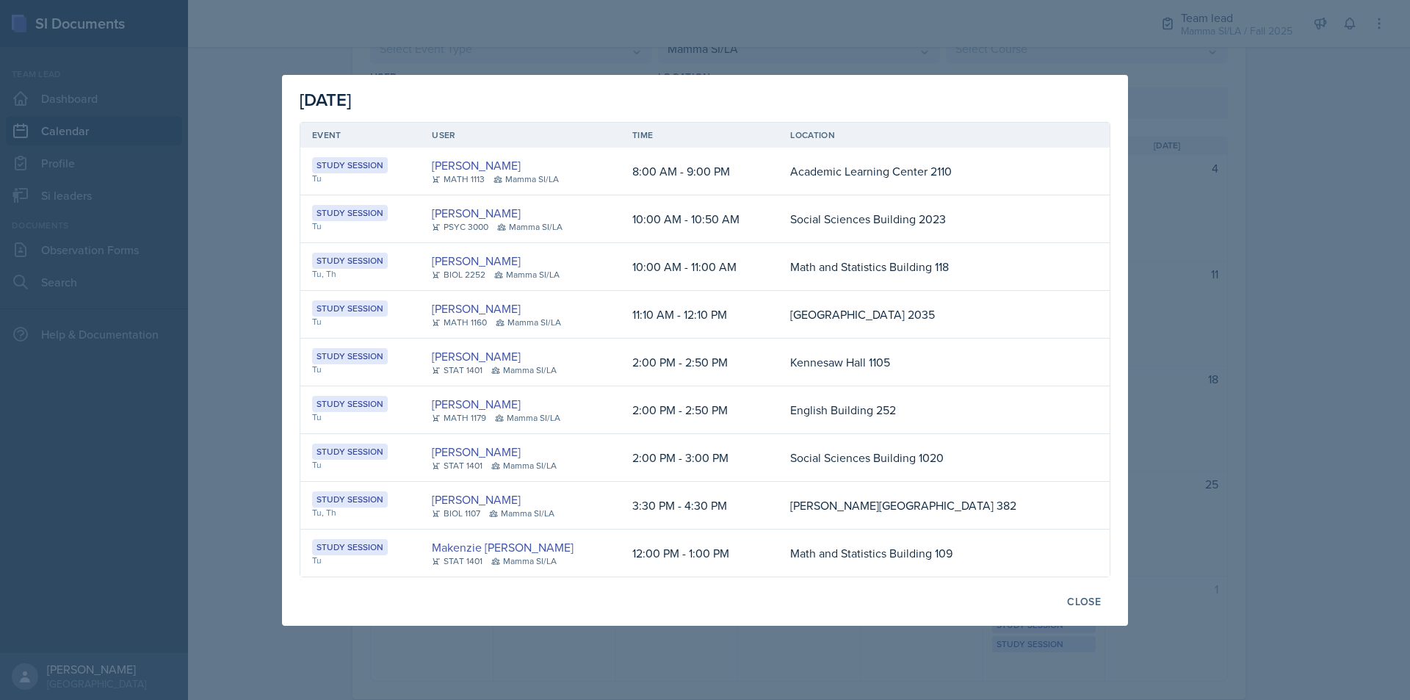
click at [1280, 398] on div at bounding box center [705, 350] width 1410 height 700
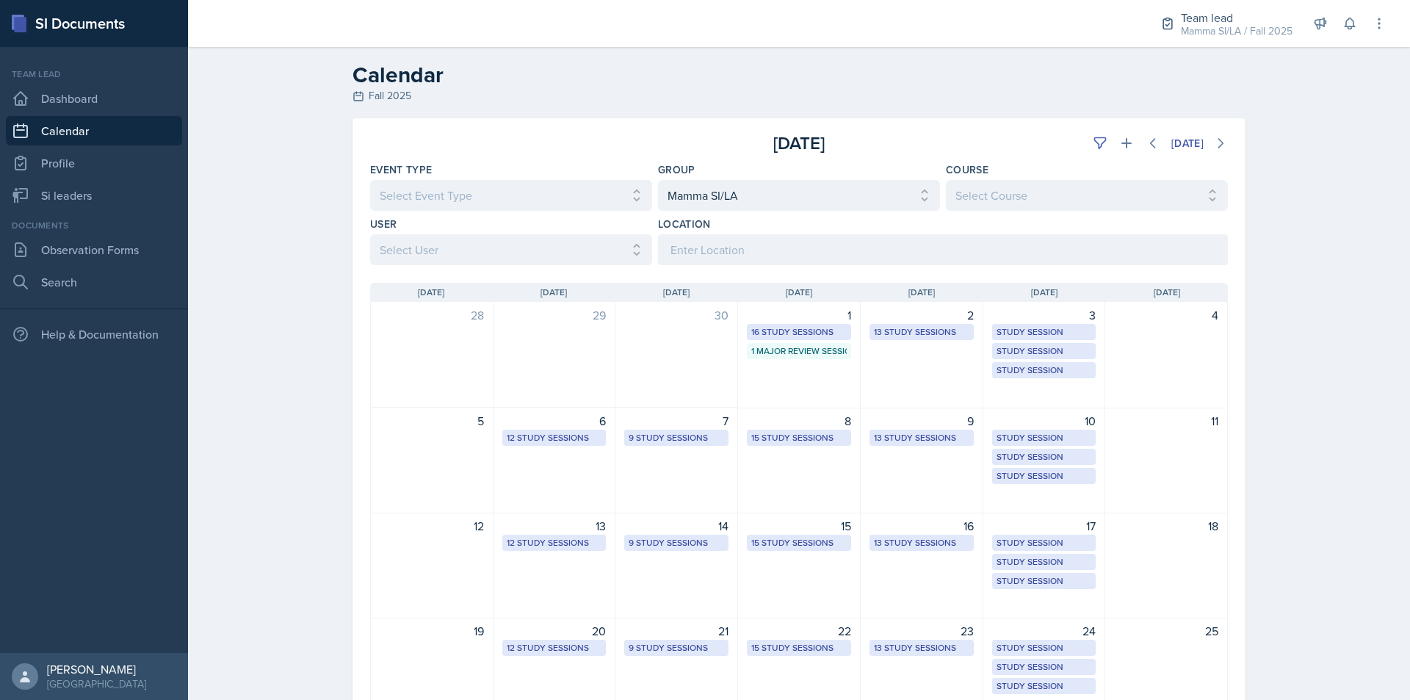
click at [73, 134] on link "Calendar" at bounding box center [94, 130] width 176 height 29
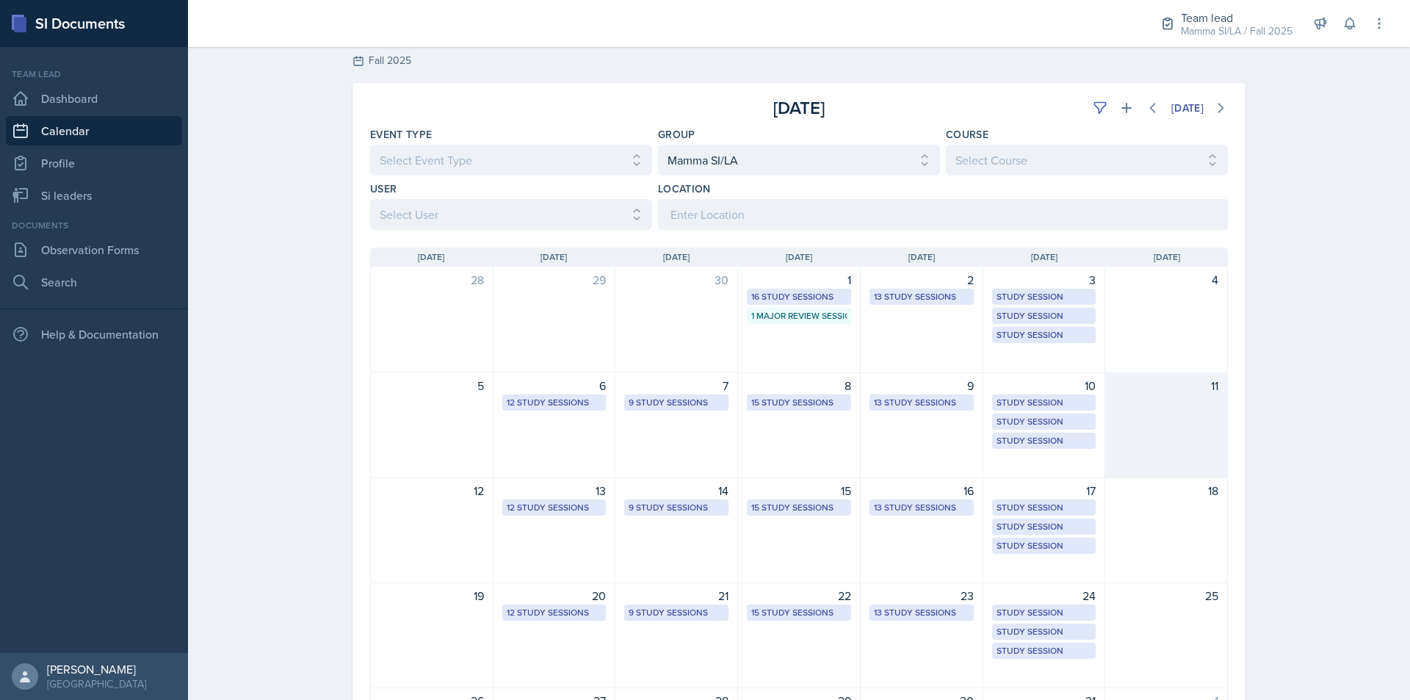
scroll to position [35, 0]
click at [1146, 101] on button at bounding box center [1153, 108] width 26 height 26
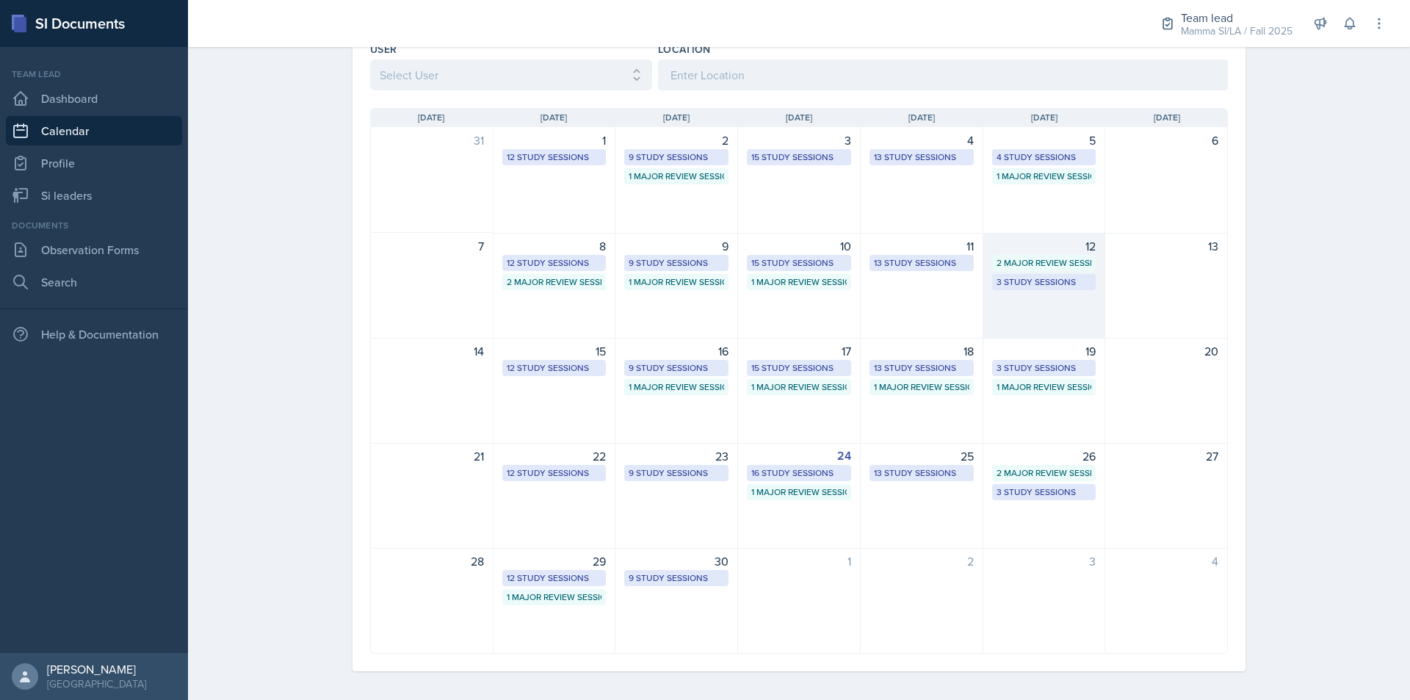
scroll to position [181, 0]
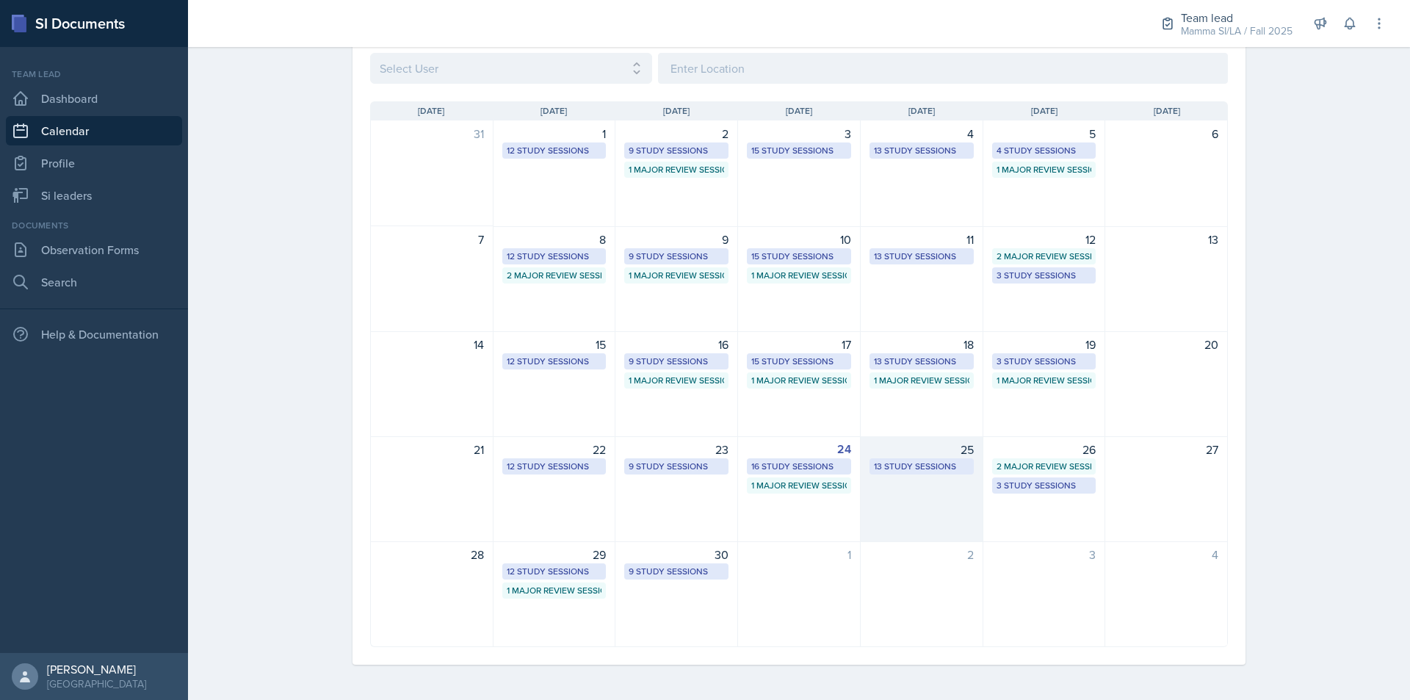
click at [923, 463] on div "13 Study Sessions" at bounding box center [921, 466] width 95 height 13
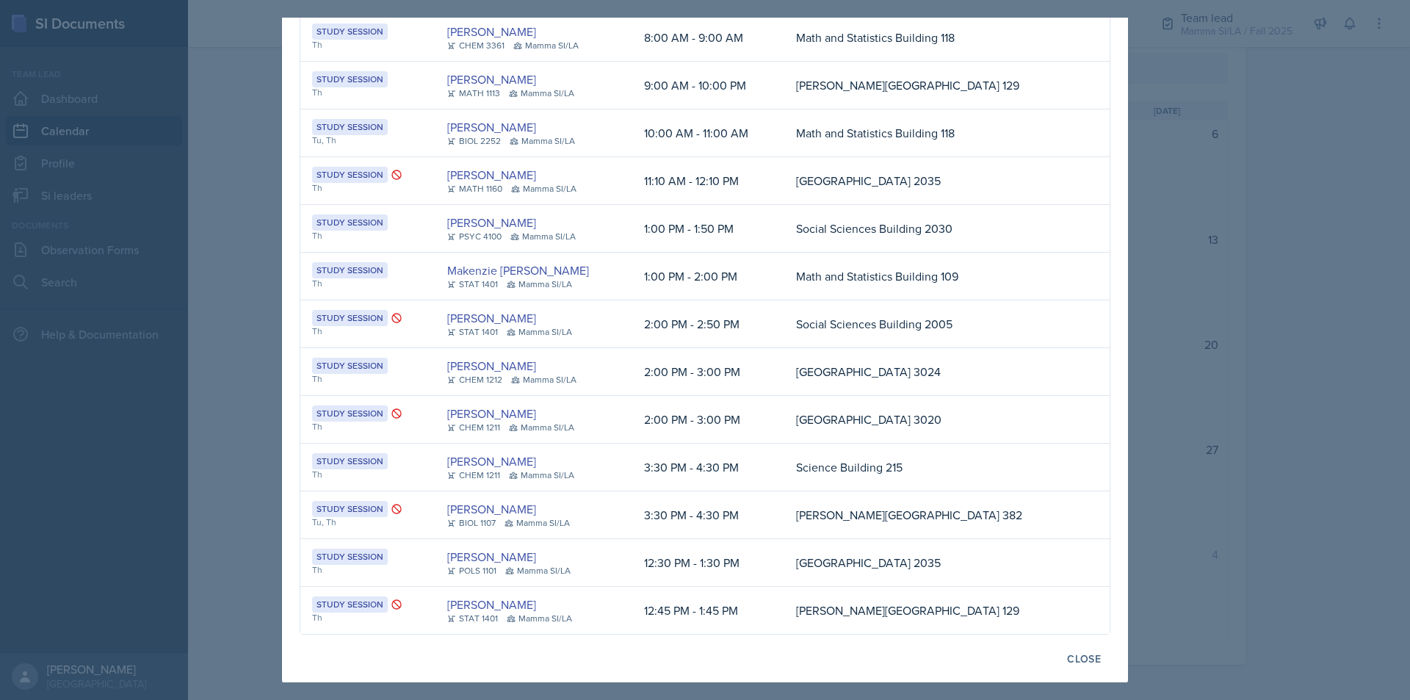
scroll to position [77, 0]
click at [1219, 392] on div at bounding box center [705, 350] width 1410 height 700
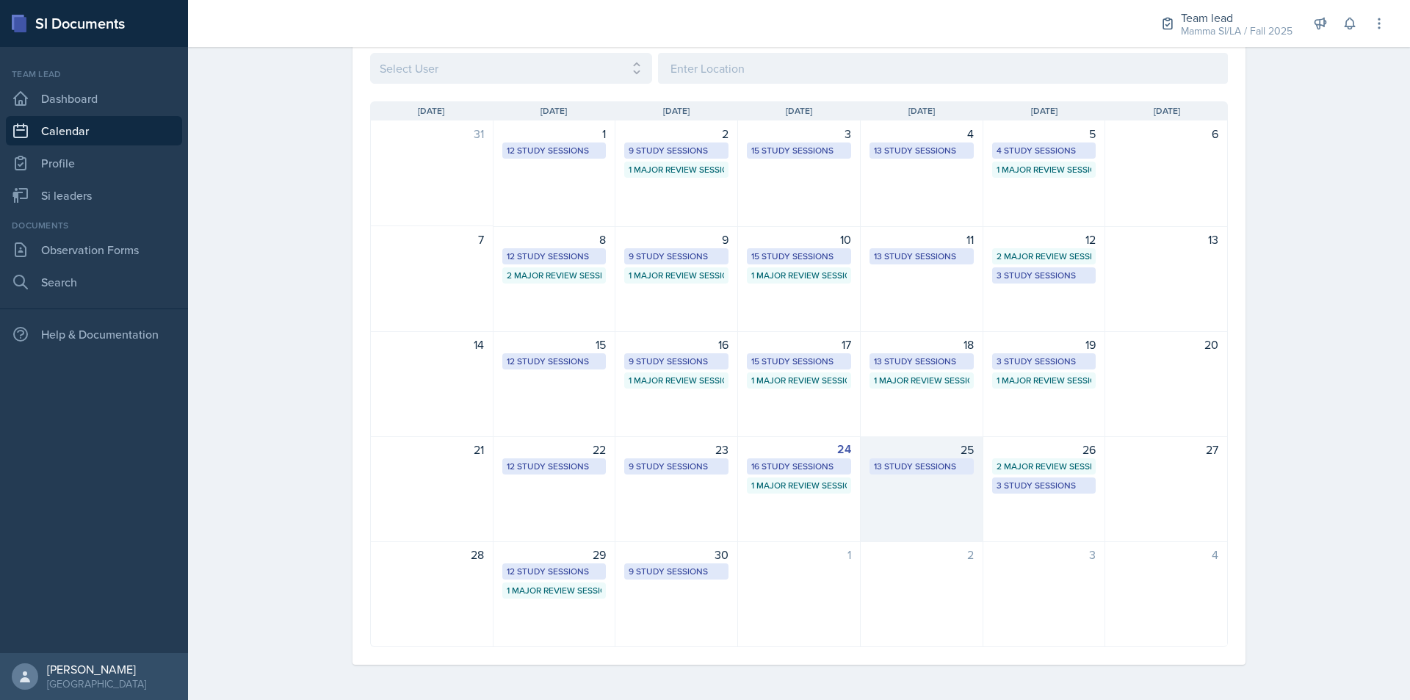
click at [926, 466] on div "13 Study Sessions" at bounding box center [921, 466] width 95 height 13
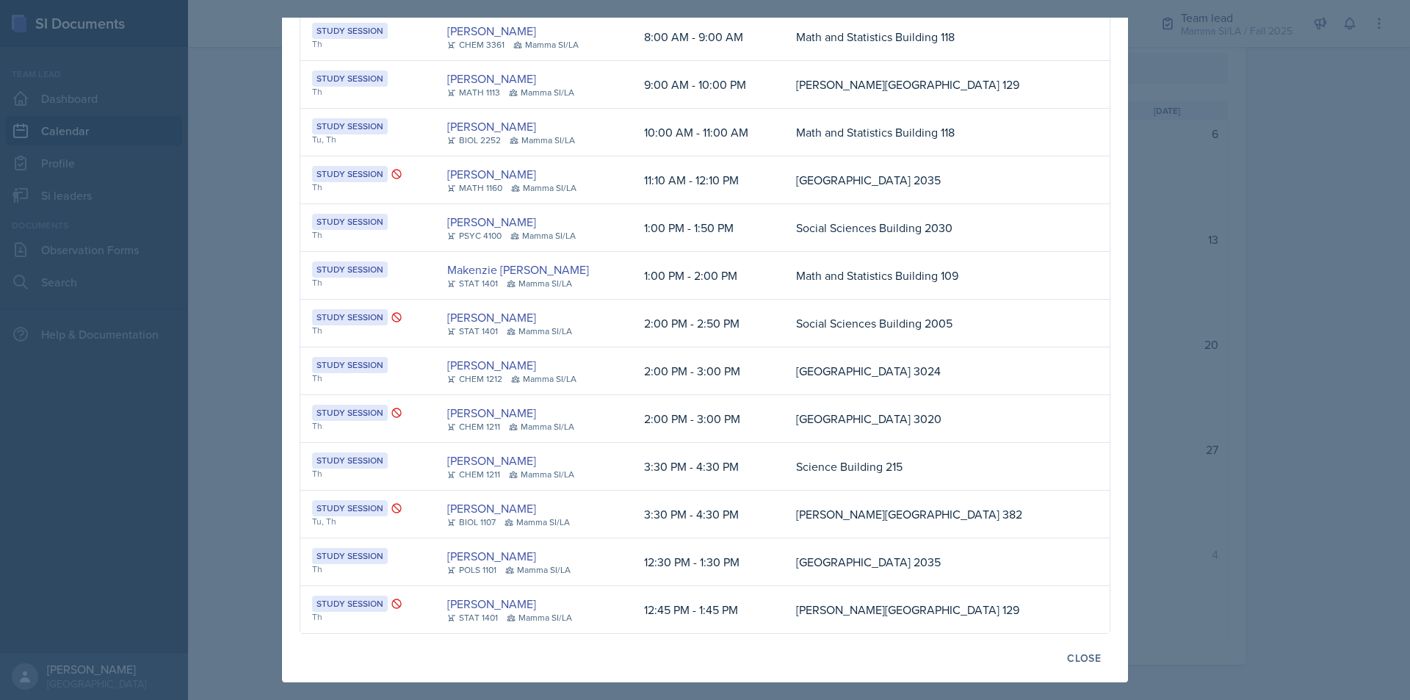
click at [1249, 344] on div at bounding box center [705, 350] width 1410 height 700
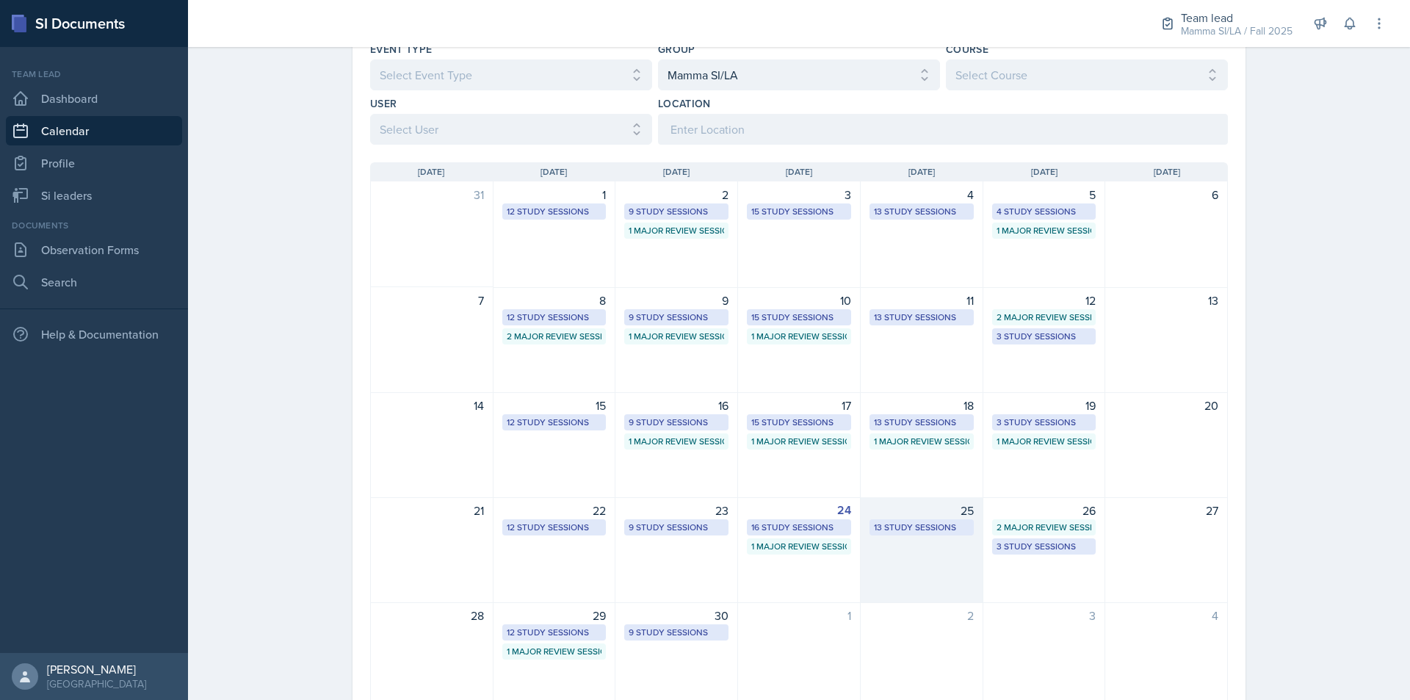
scroll to position [147, 0]
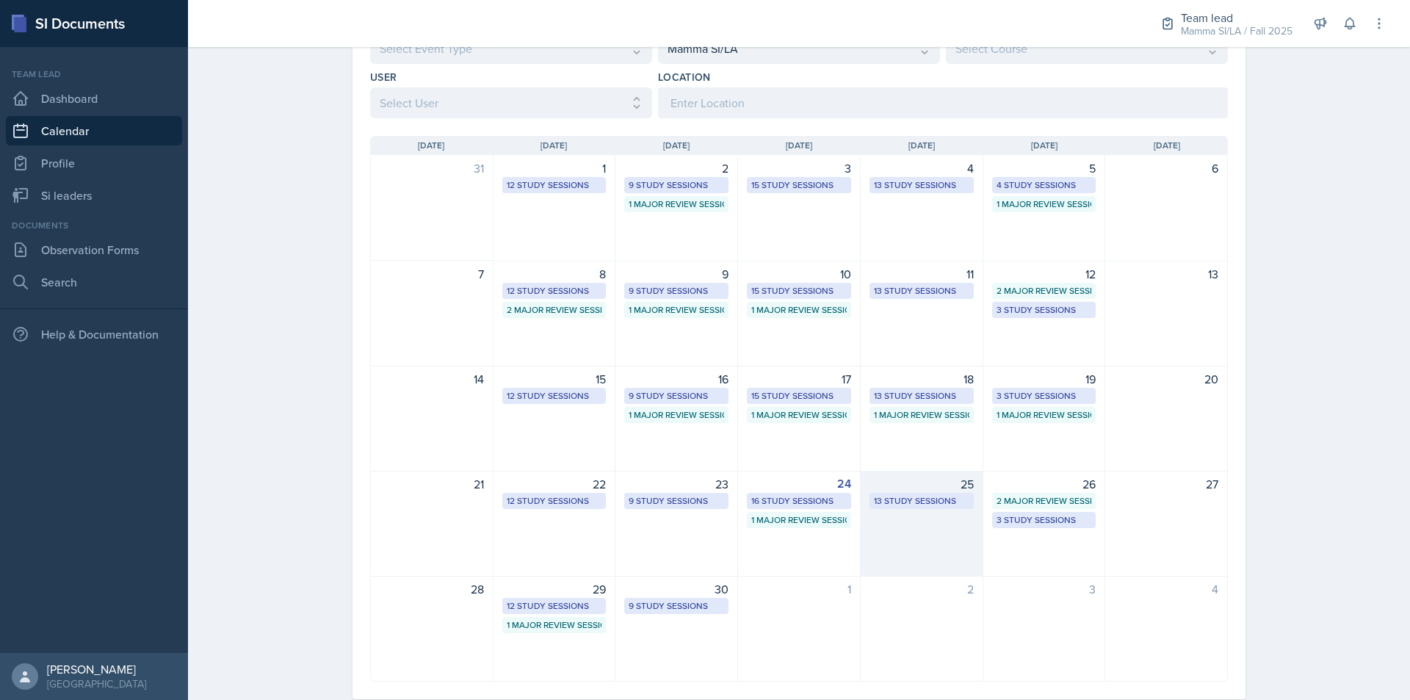
click at [951, 501] on div "13 Study Sessions" at bounding box center [921, 500] width 95 height 13
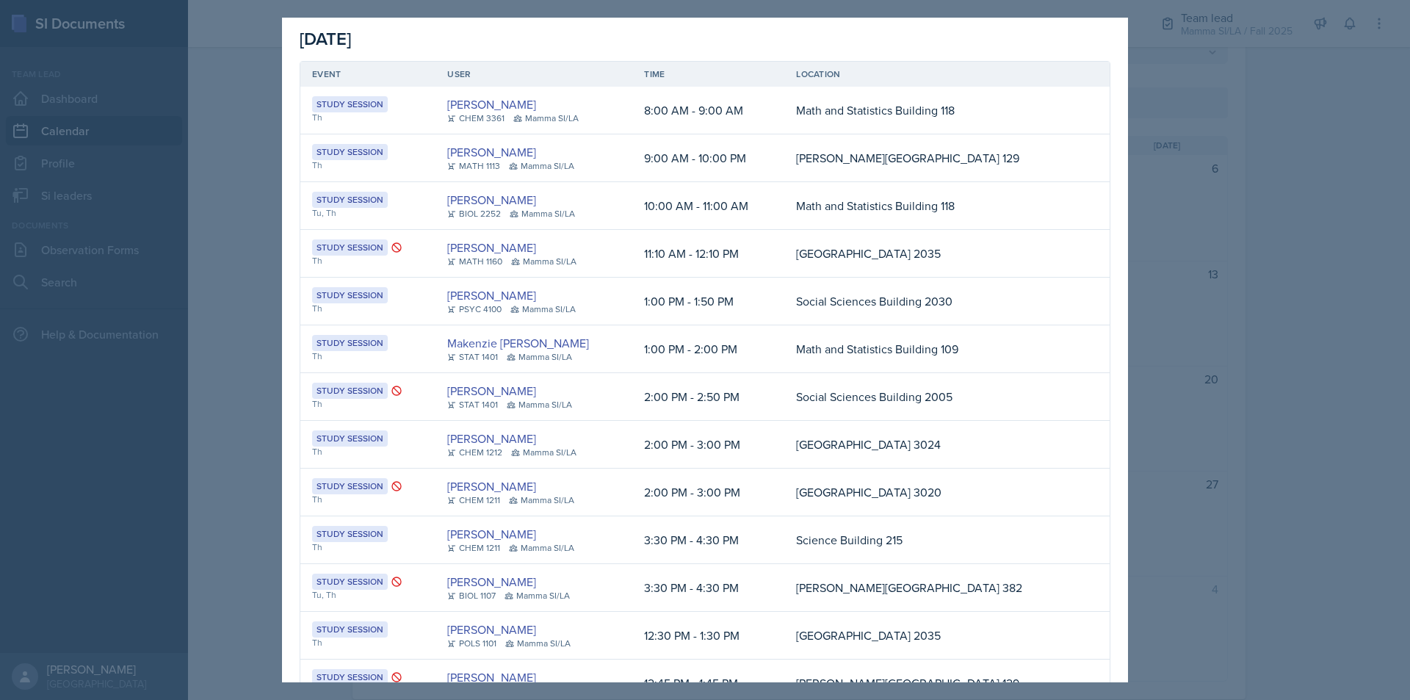
scroll to position [0, 0]
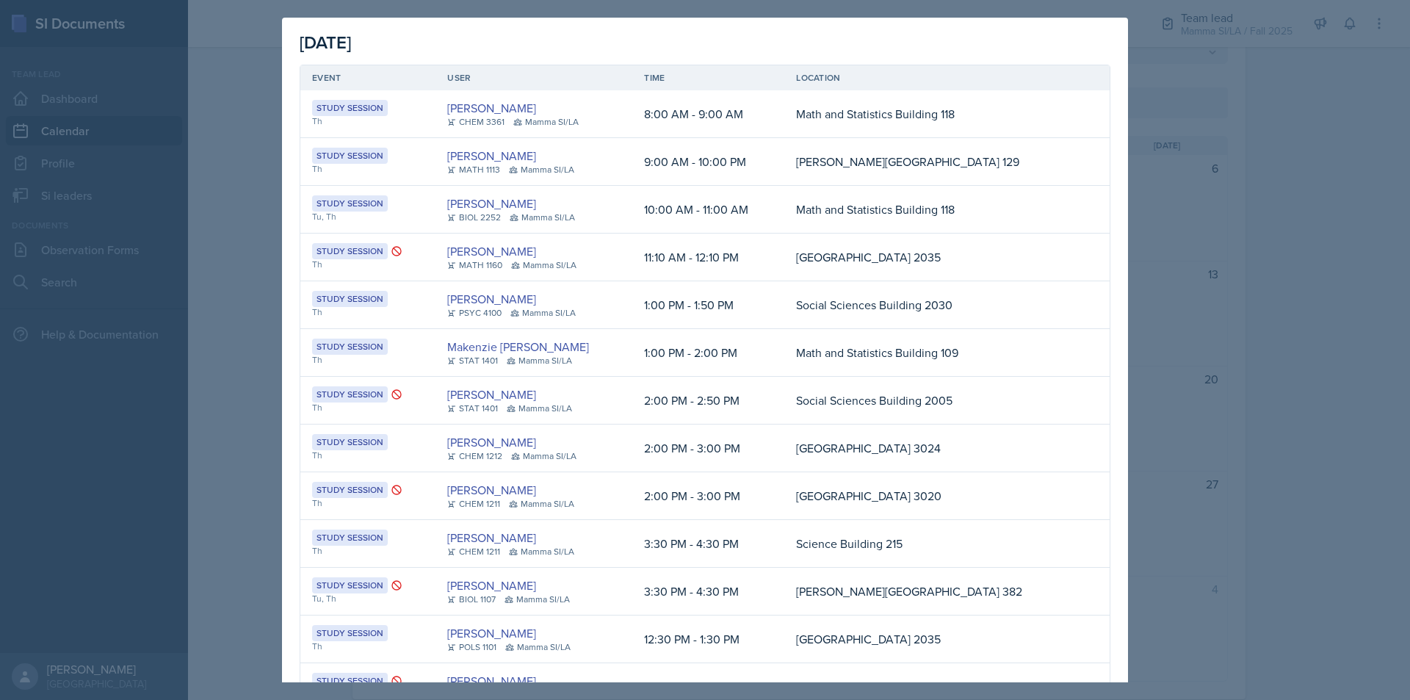
click at [1357, 248] on div at bounding box center [705, 350] width 1410 height 700
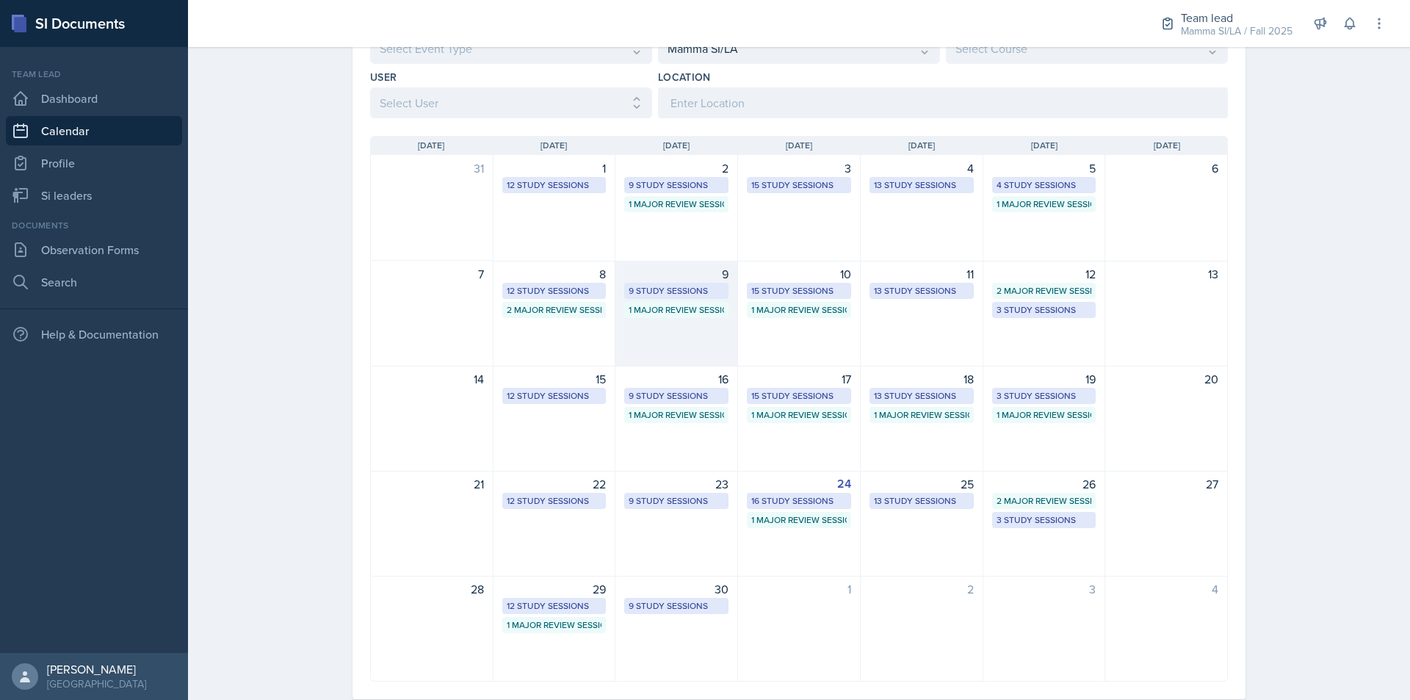
scroll to position [73, 0]
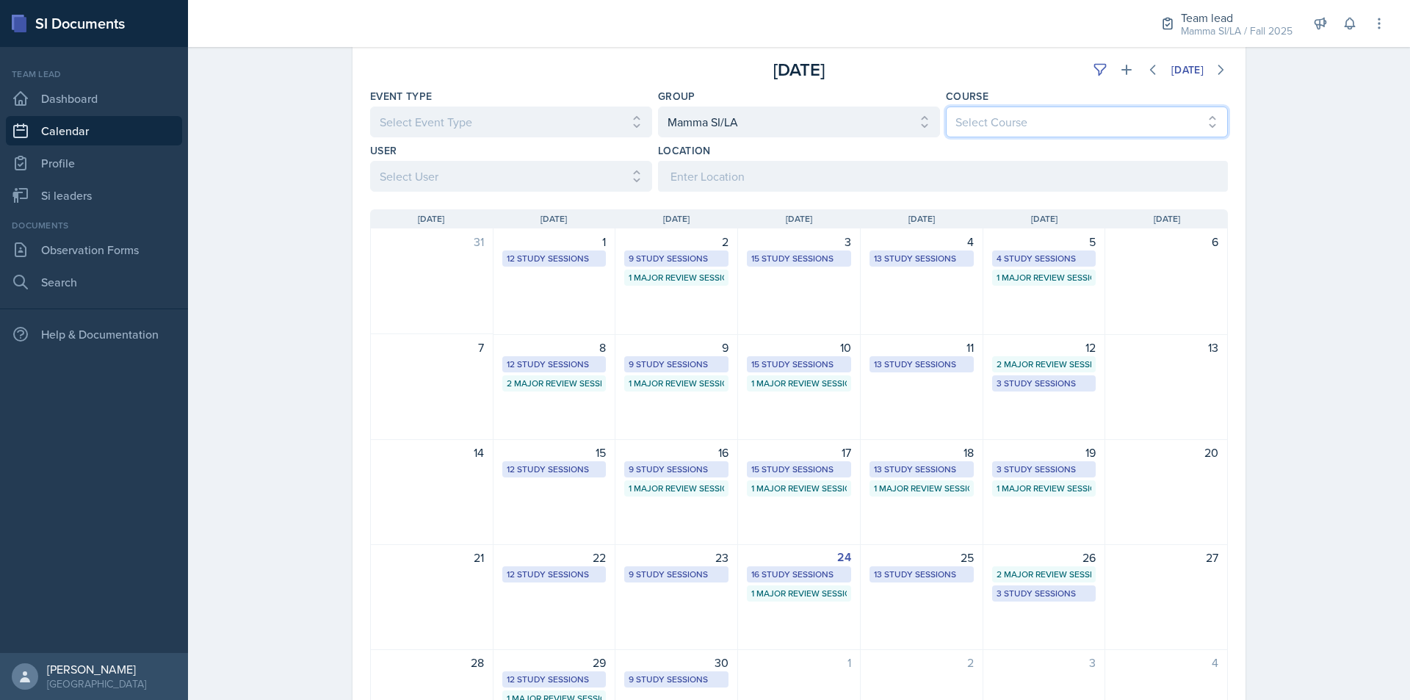
click at [1009, 122] on select "Select Course All ACCT 2101 ACCT 2102 ACCT 4050 ANTH 1102 ANTH 3301 ARCH 1000 A…" at bounding box center [1087, 122] width 282 height 31
drag, startPoint x: 1009, startPoint y: 122, endPoint x: 1002, endPoint y: 119, distance: 7.9
click at [1009, 122] on select "Select Course All ACCT 2101 ACCT 2102 ACCT 4050 ANTH 1102 ANTH 3301 ARCH 1000 A…" at bounding box center [1087, 122] width 282 height 31
click at [967, 123] on select "Select Course All ACCT 2101 ACCT 2102 ACCT 4050 ANTH 1102 ANTH 3301 ARCH 1000 A…" at bounding box center [1087, 122] width 282 height 31
select select "5bfde3fe-6375-4519-a868-95dd30d0bb1b"
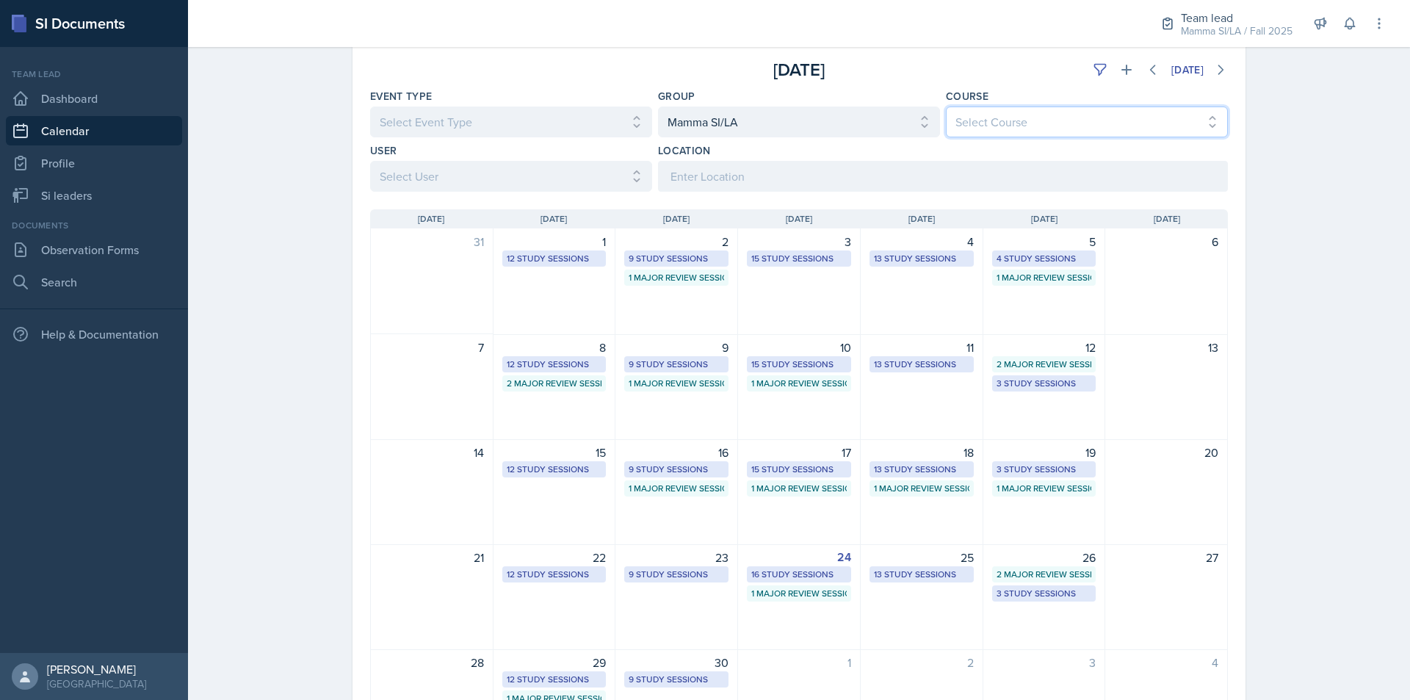
click at [946, 107] on select "Select Course All ACCT 2101 ACCT 2102 ACCT 4050 ANTH 1102 ANTH 3301 ARCH 1000 A…" at bounding box center [1087, 122] width 282 height 31
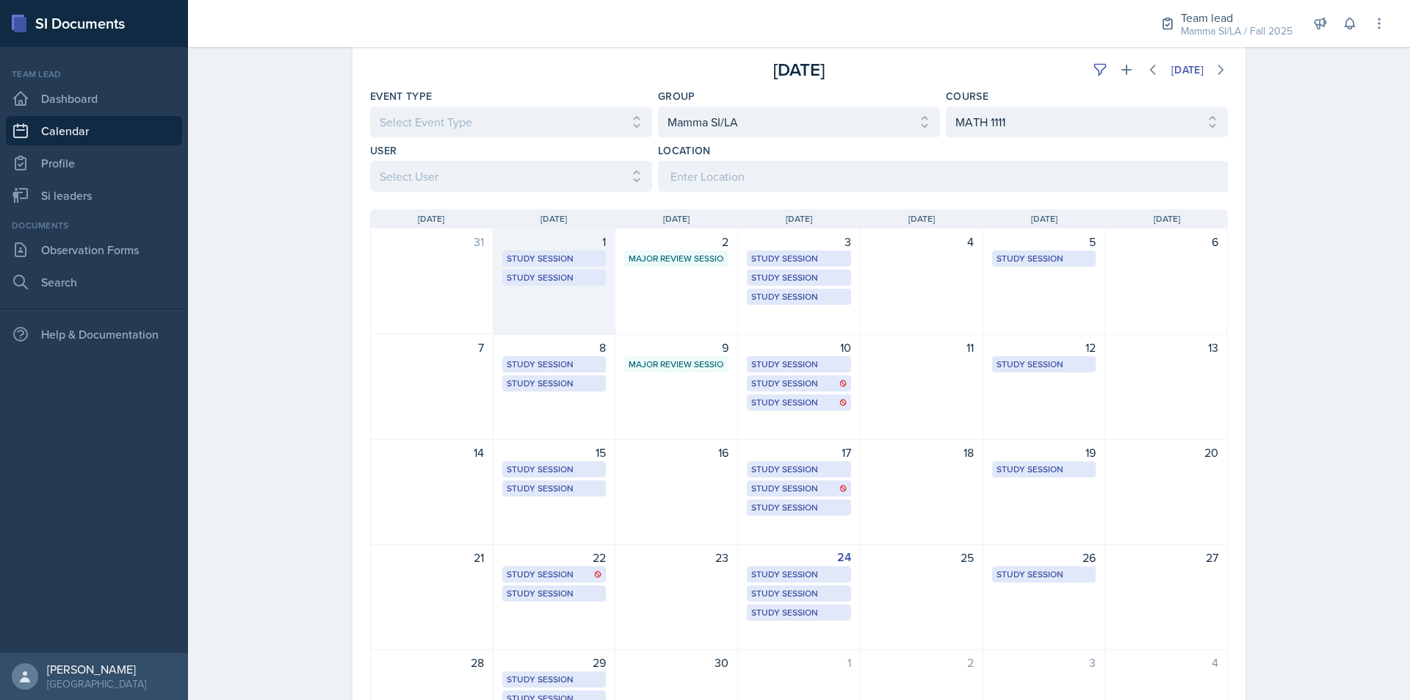
click at [579, 310] on div "1 Study Session [PERSON_NAME][GEOGRAPHIC_DATA] 233 1:00 PM - 2:00 PM Study Sess…" at bounding box center [555, 281] width 123 height 107
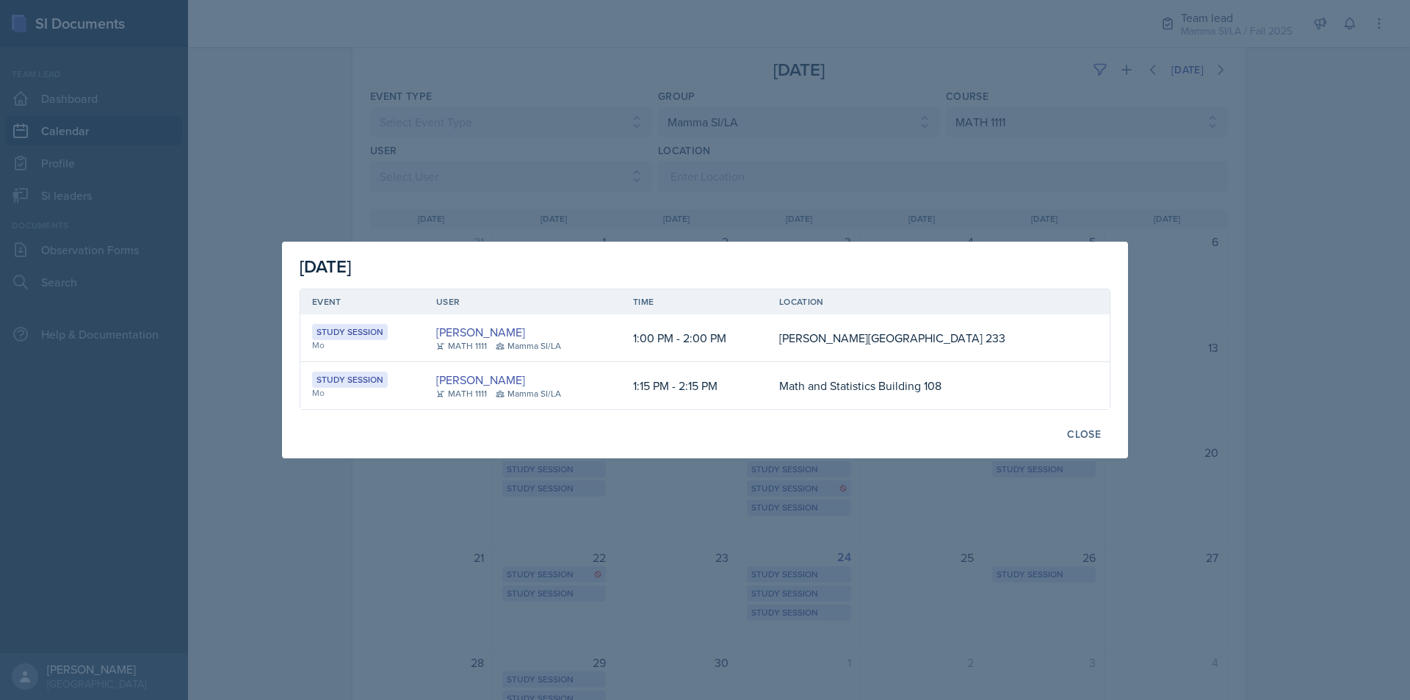
click at [598, 203] on div at bounding box center [705, 350] width 1410 height 700
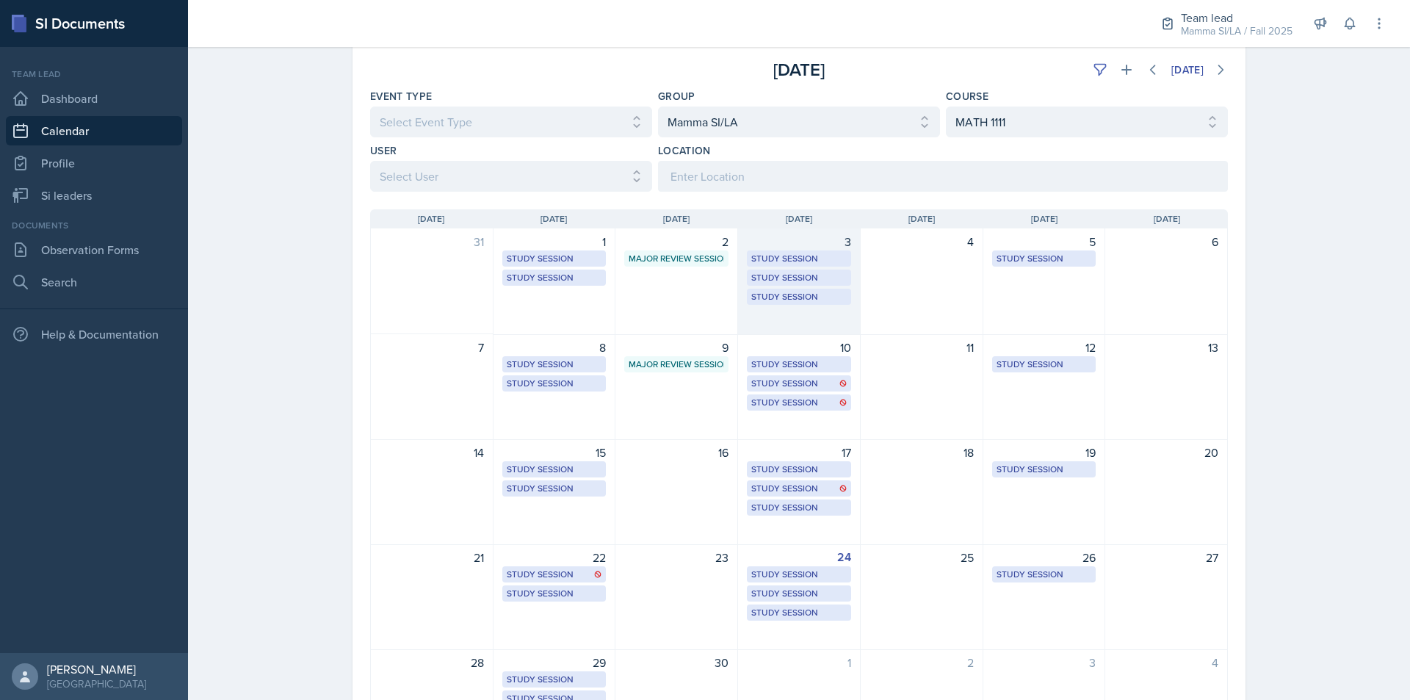
click at [766, 321] on div "3 Study Session [PERSON_NAME][GEOGRAPHIC_DATA] 233 1:00 PM - 2:00 PM Study Sess…" at bounding box center [799, 281] width 123 height 107
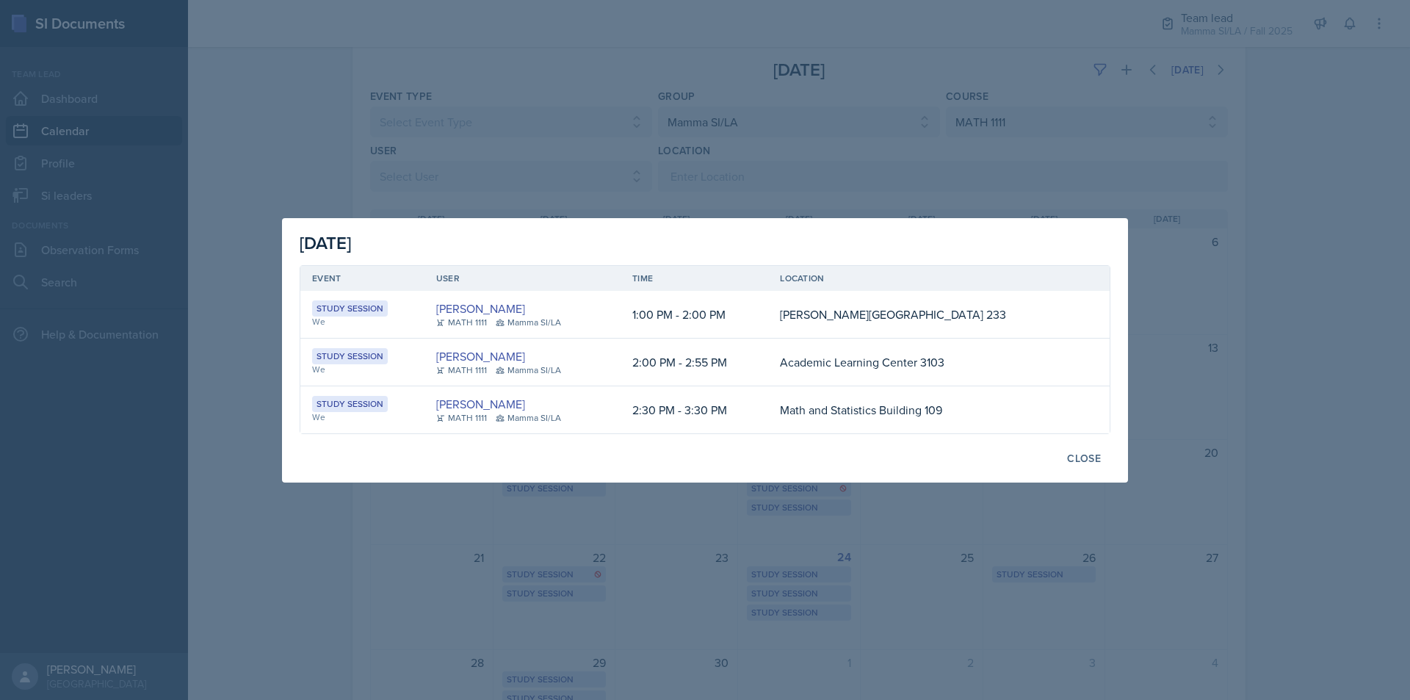
click at [807, 167] on div at bounding box center [705, 350] width 1410 height 700
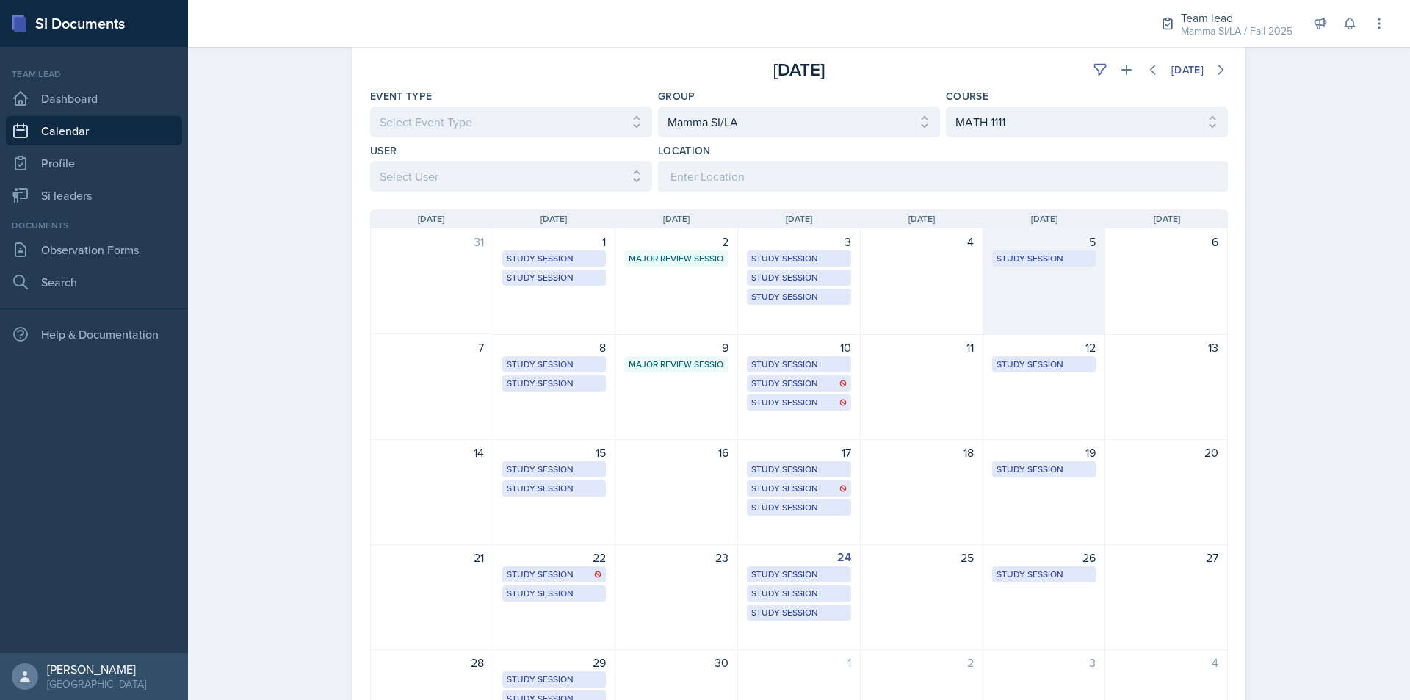
click at [1014, 281] on div "5 Study Session Academic Learning Center 3103 2:00 PM - 2:55 PM" at bounding box center [1045, 281] width 123 height 107
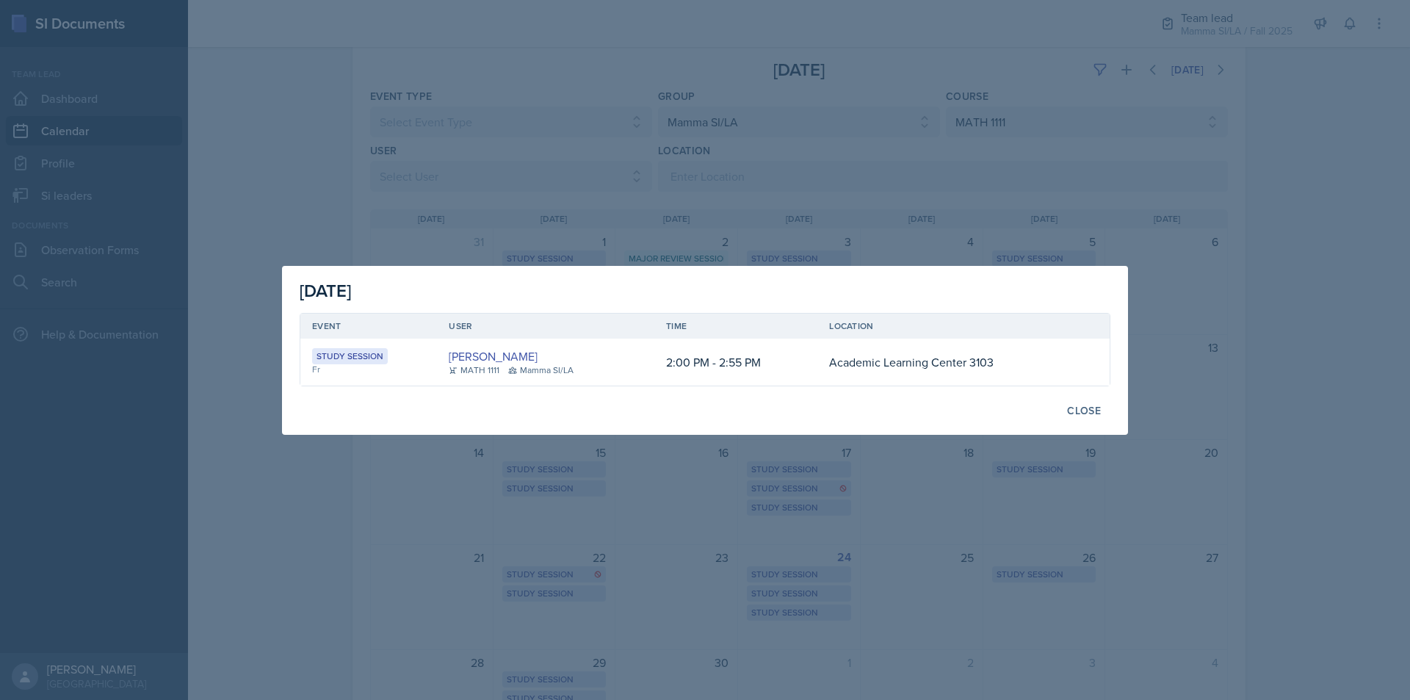
click at [975, 228] on div at bounding box center [705, 350] width 1410 height 700
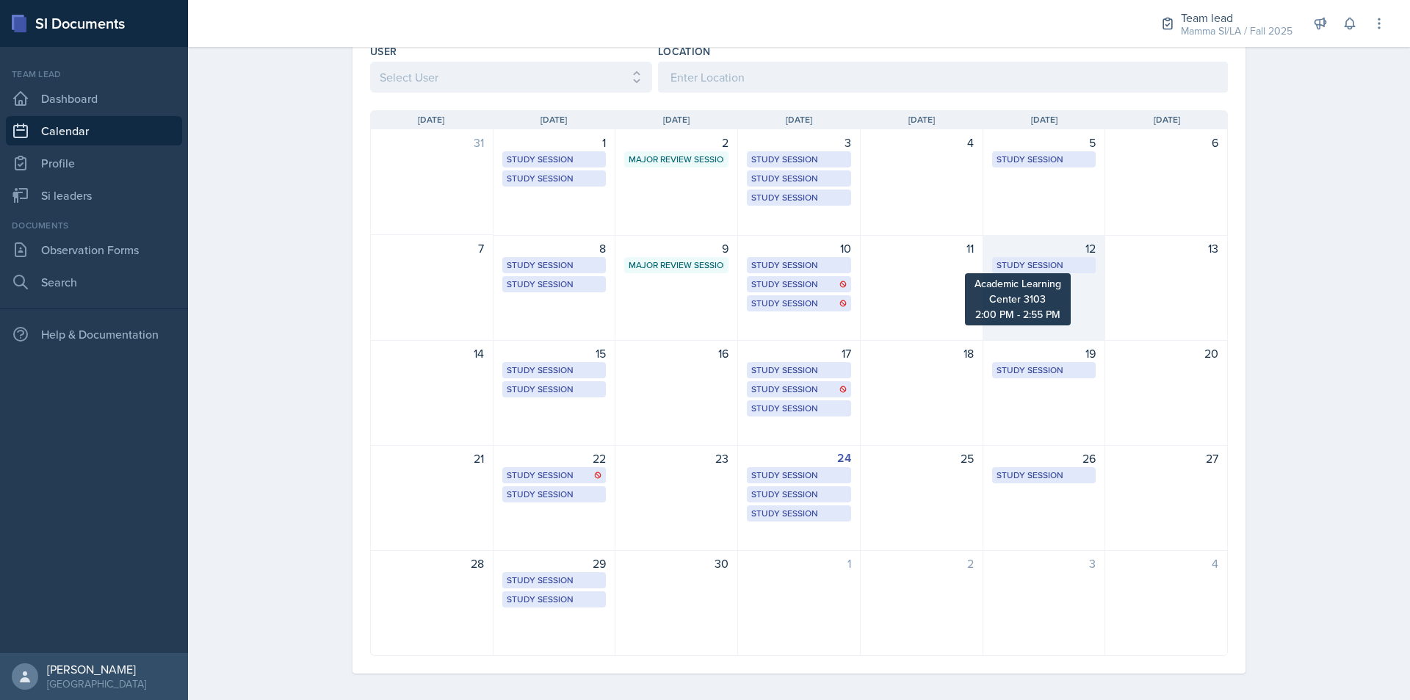
scroll to position [181, 0]
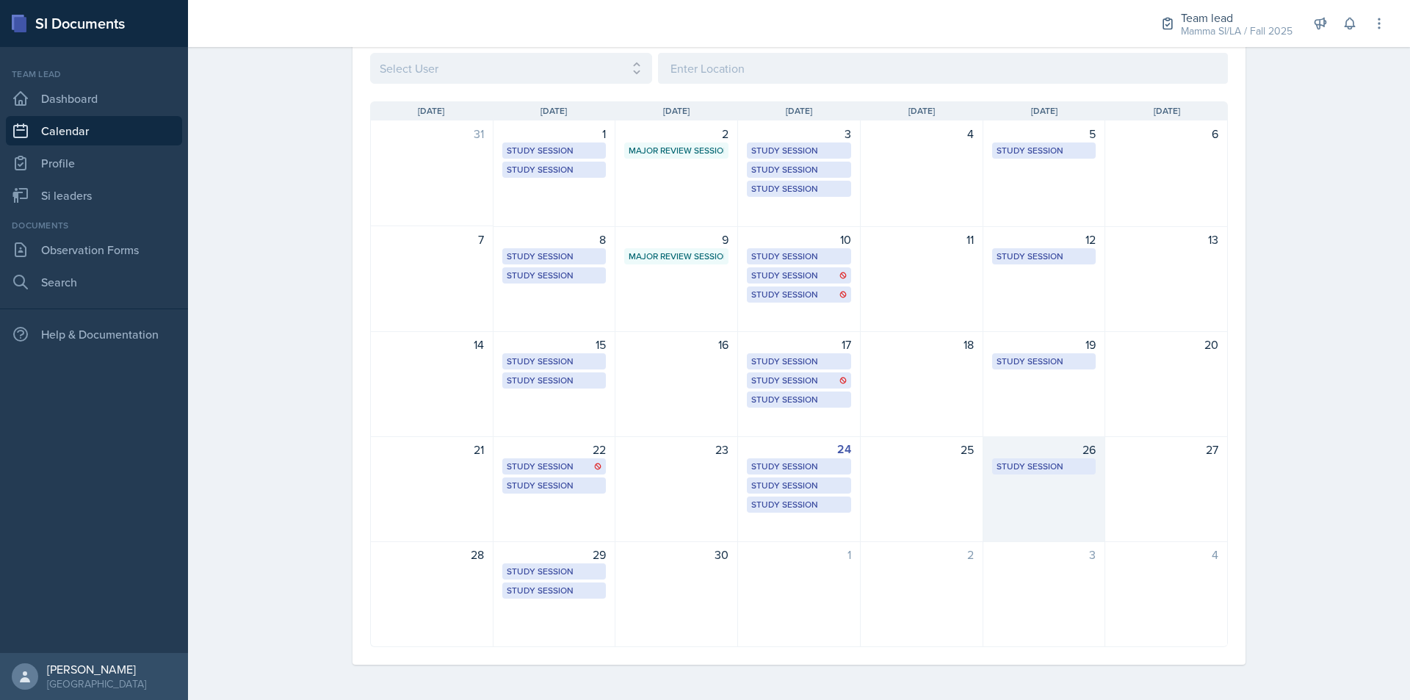
click at [1039, 489] on div "26 Study Session Academic Learning Center 3103 2:00 PM - 2:55 PM" at bounding box center [1045, 489] width 123 height 106
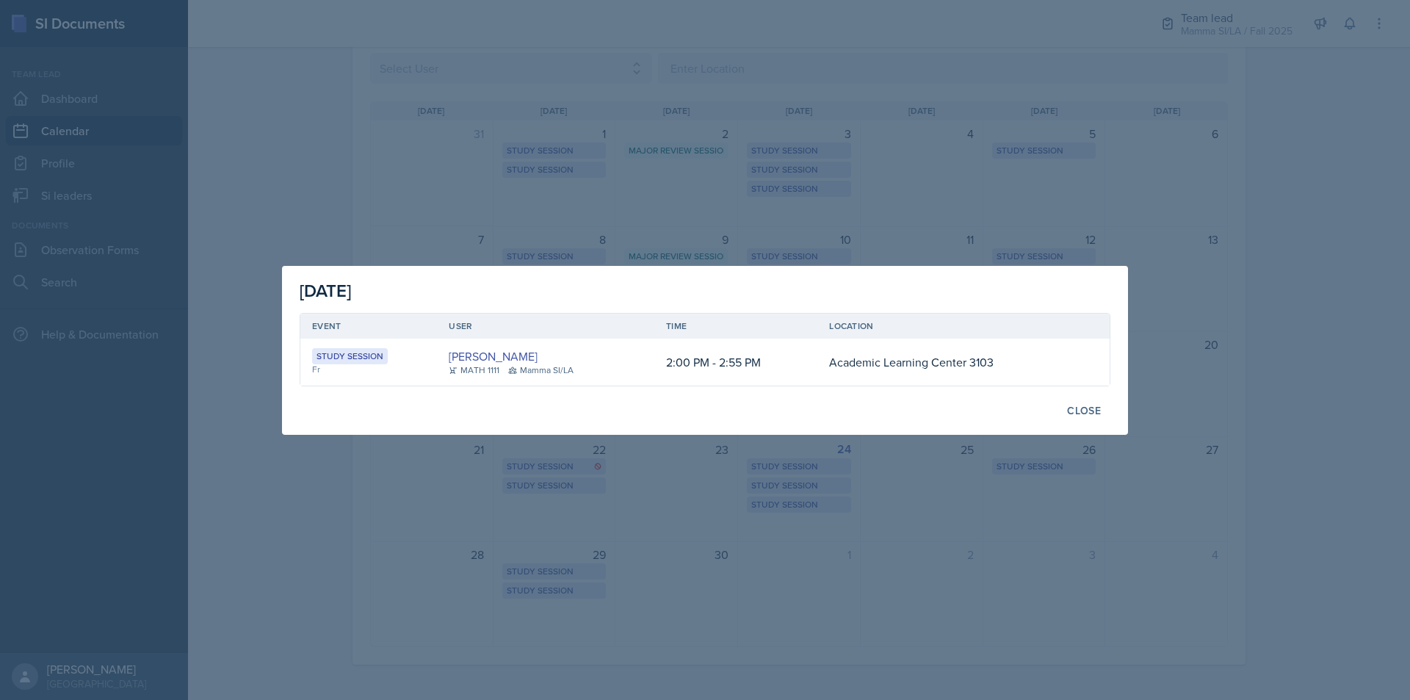
click at [860, 497] on div at bounding box center [705, 350] width 1410 height 700
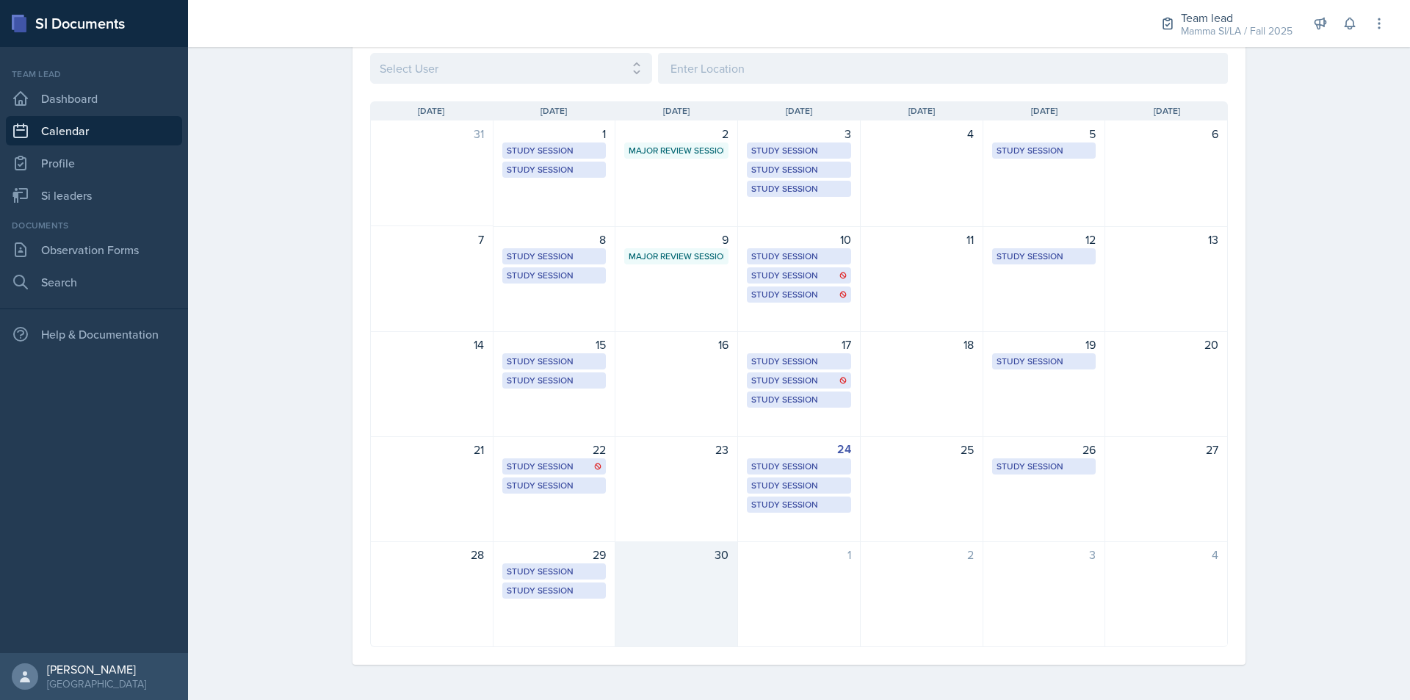
click at [705, 563] on div "30" at bounding box center [677, 594] width 123 height 106
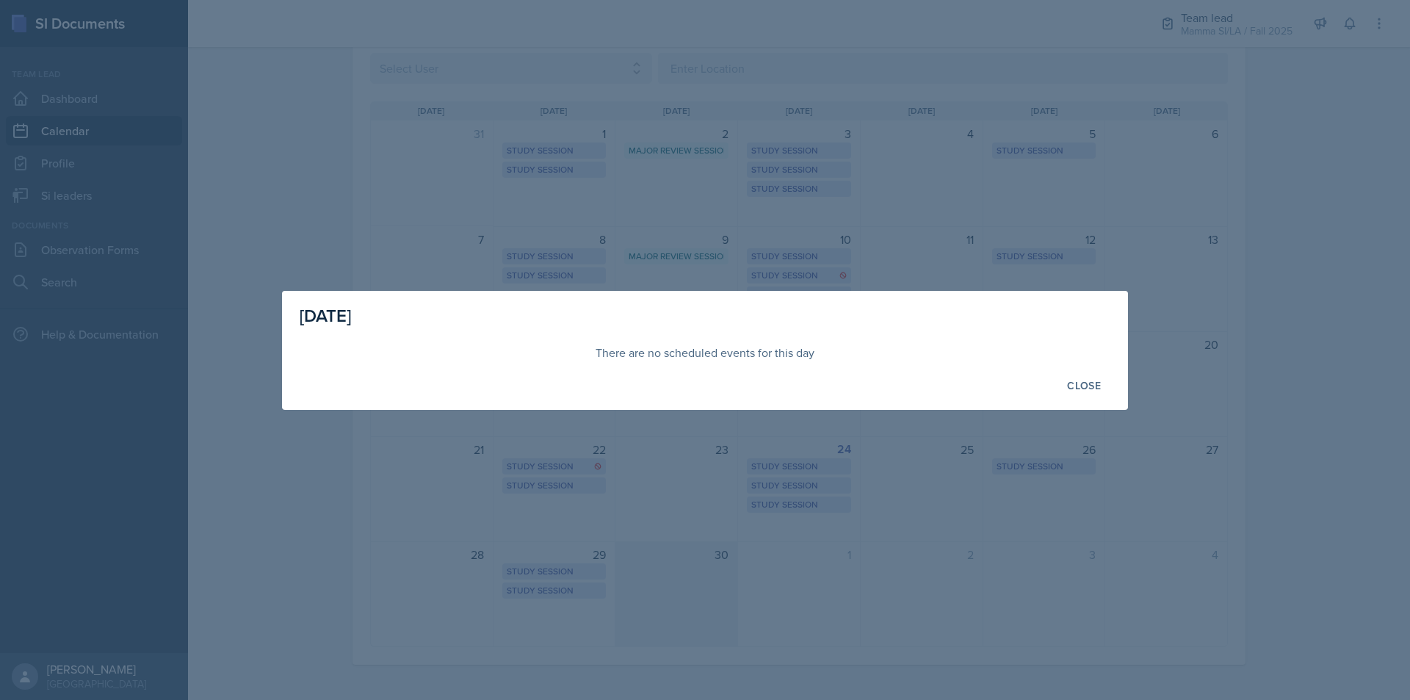
click at [705, 563] on div at bounding box center [705, 350] width 1410 height 700
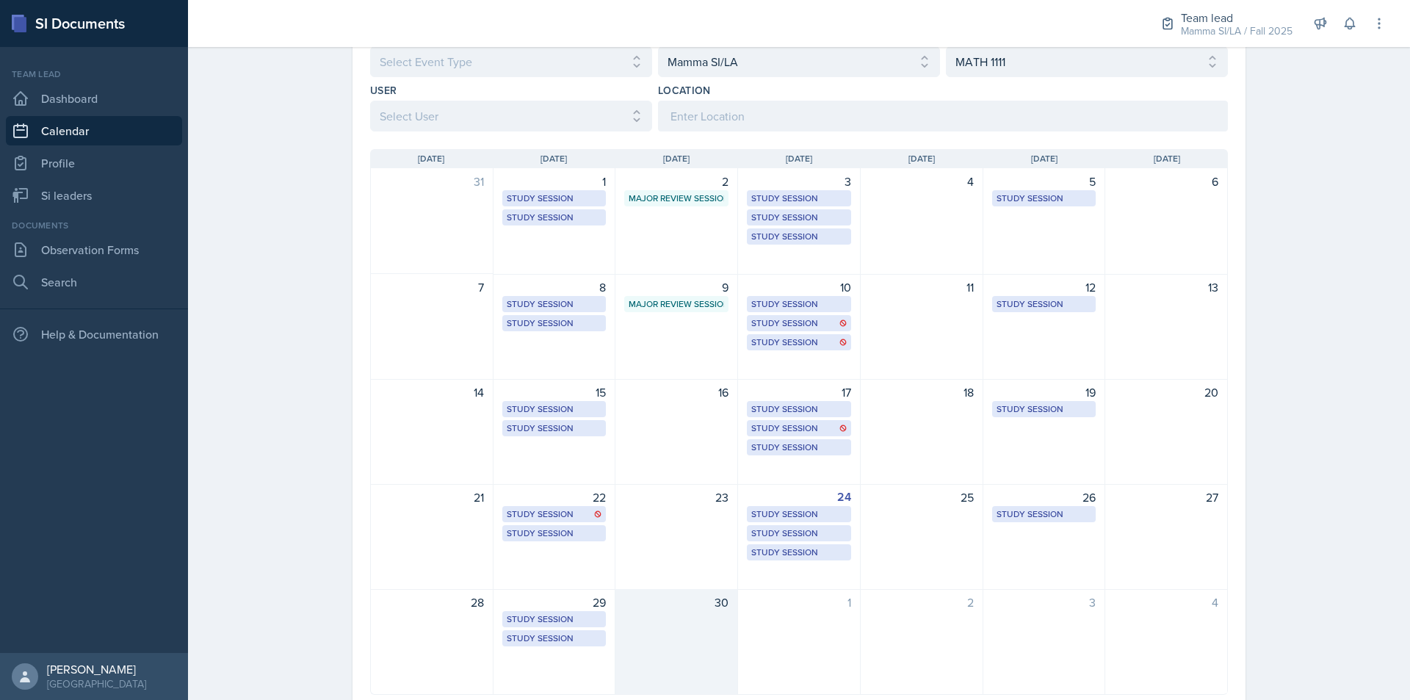
scroll to position [108, 0]
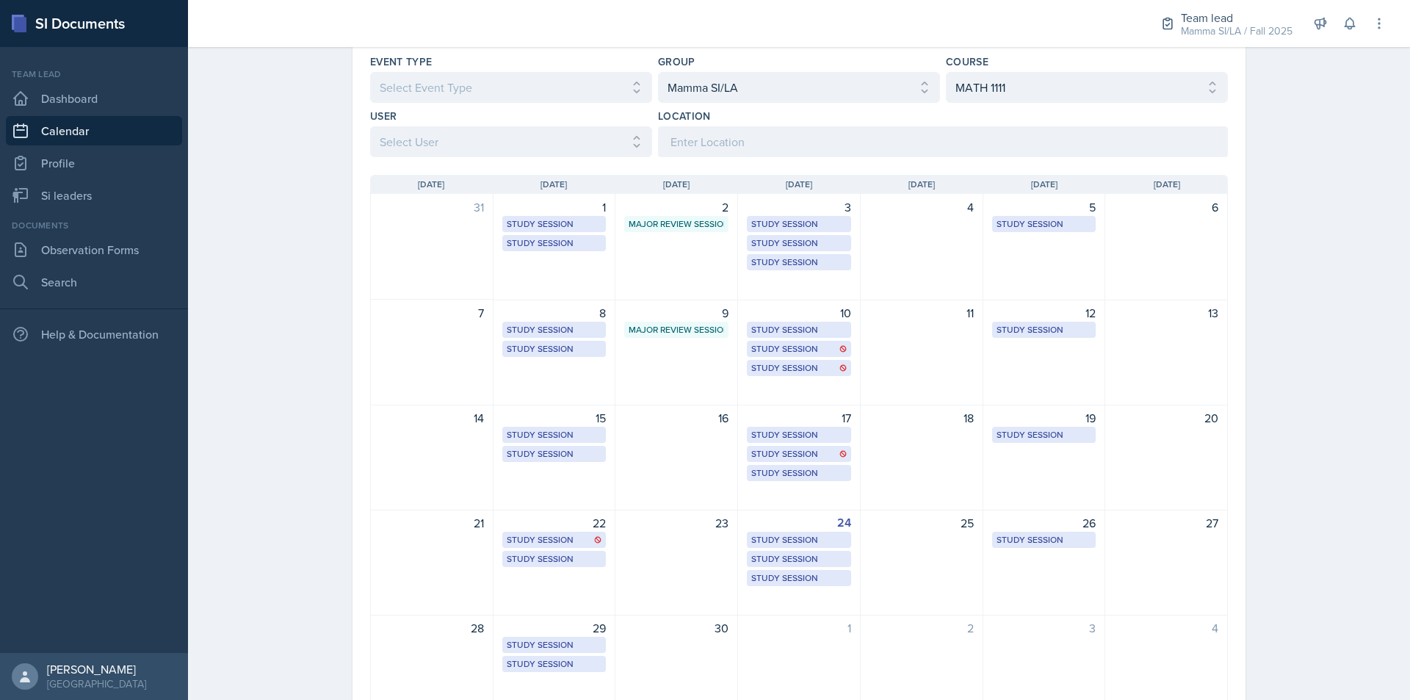
click at [1020, 633] on div "3" at bounding box center [1044, 628] width 104 height 18
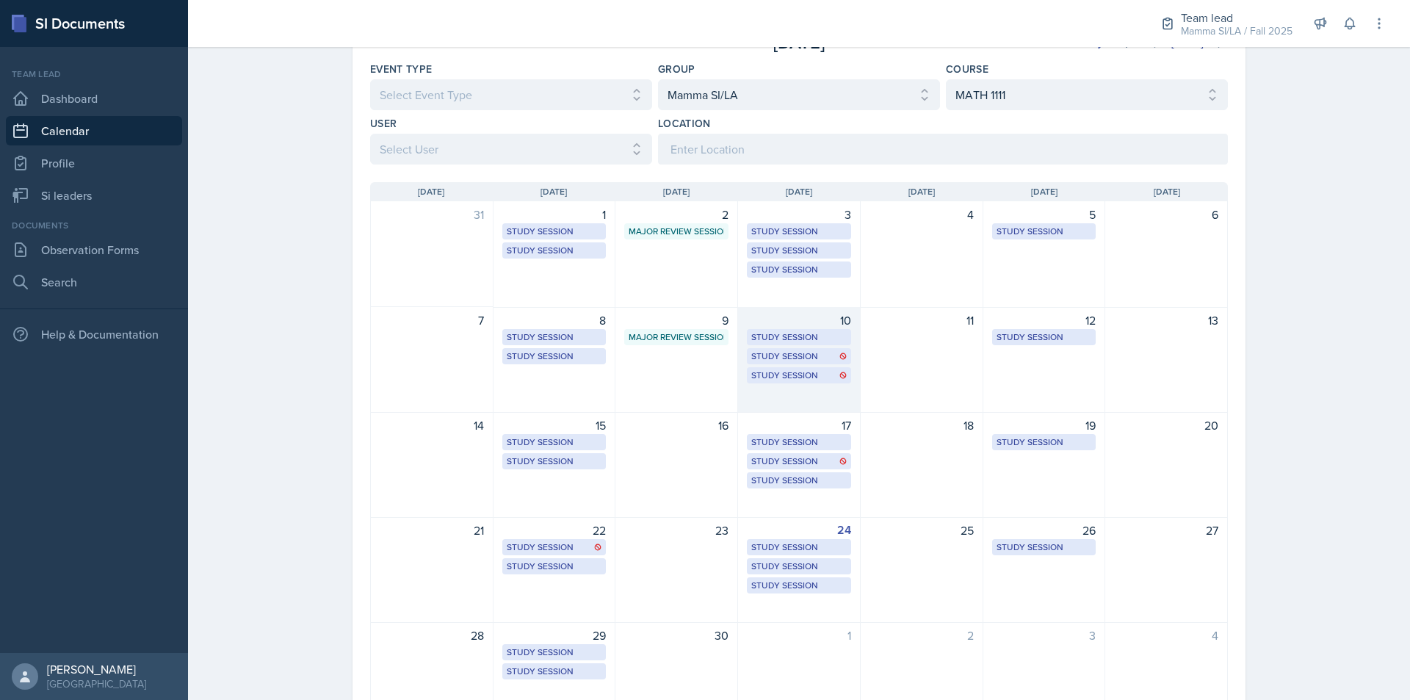
scroll to position [0, 0]
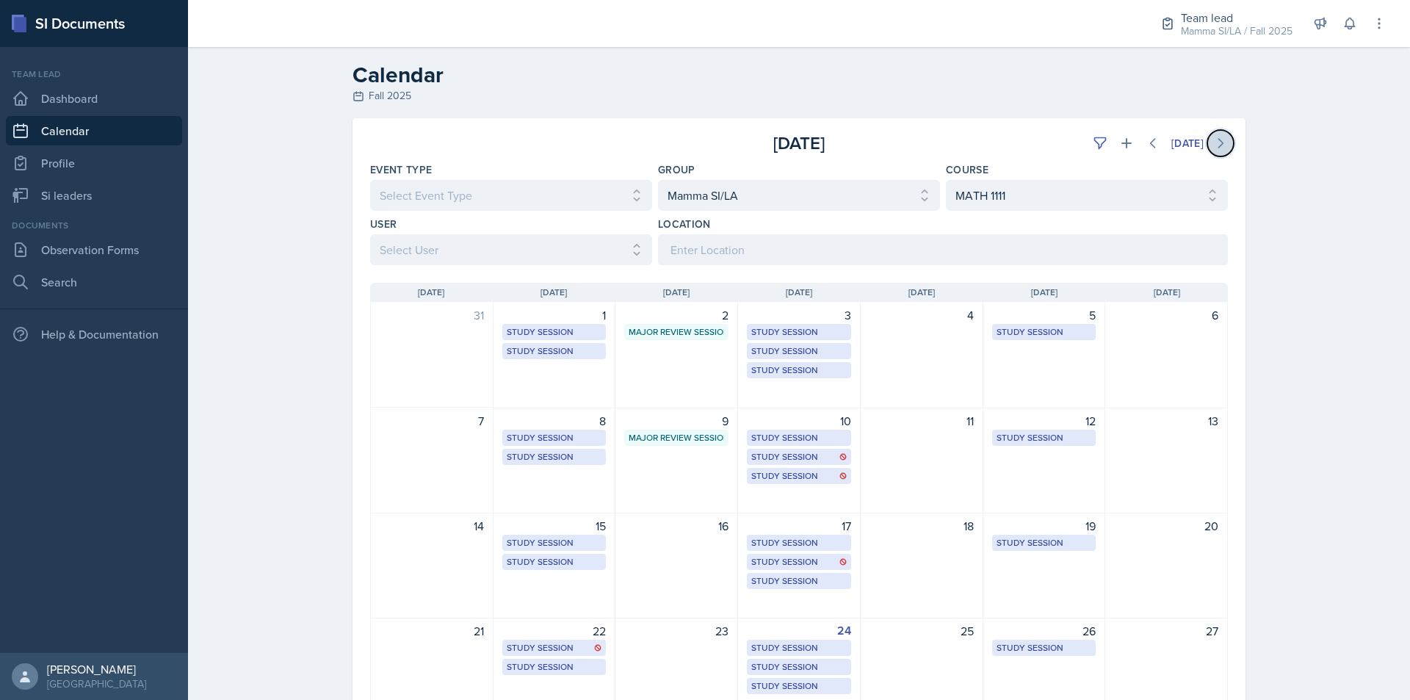
click at [1219, 145] on icon at bounding box center [1221, 143] width 4 height 9
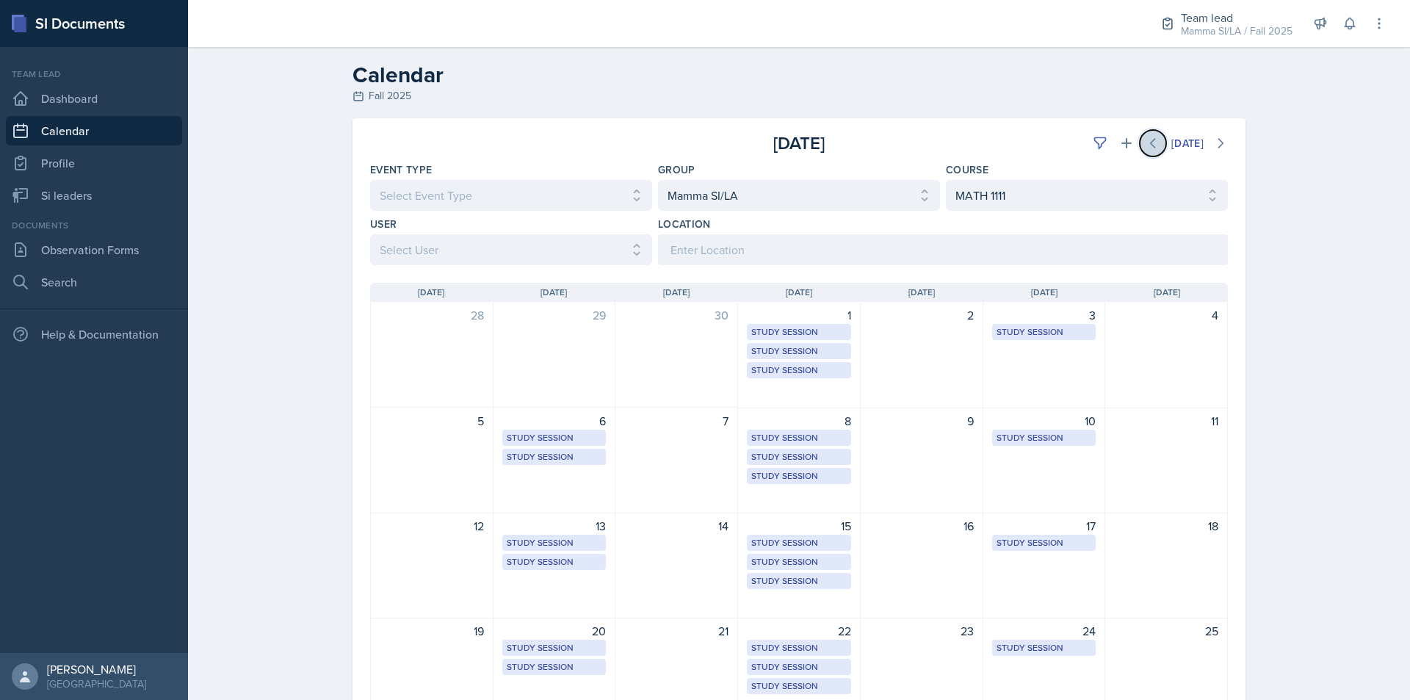
click at [1146, 142] on icon at bounding box center [1153, 143] width 15 height 15
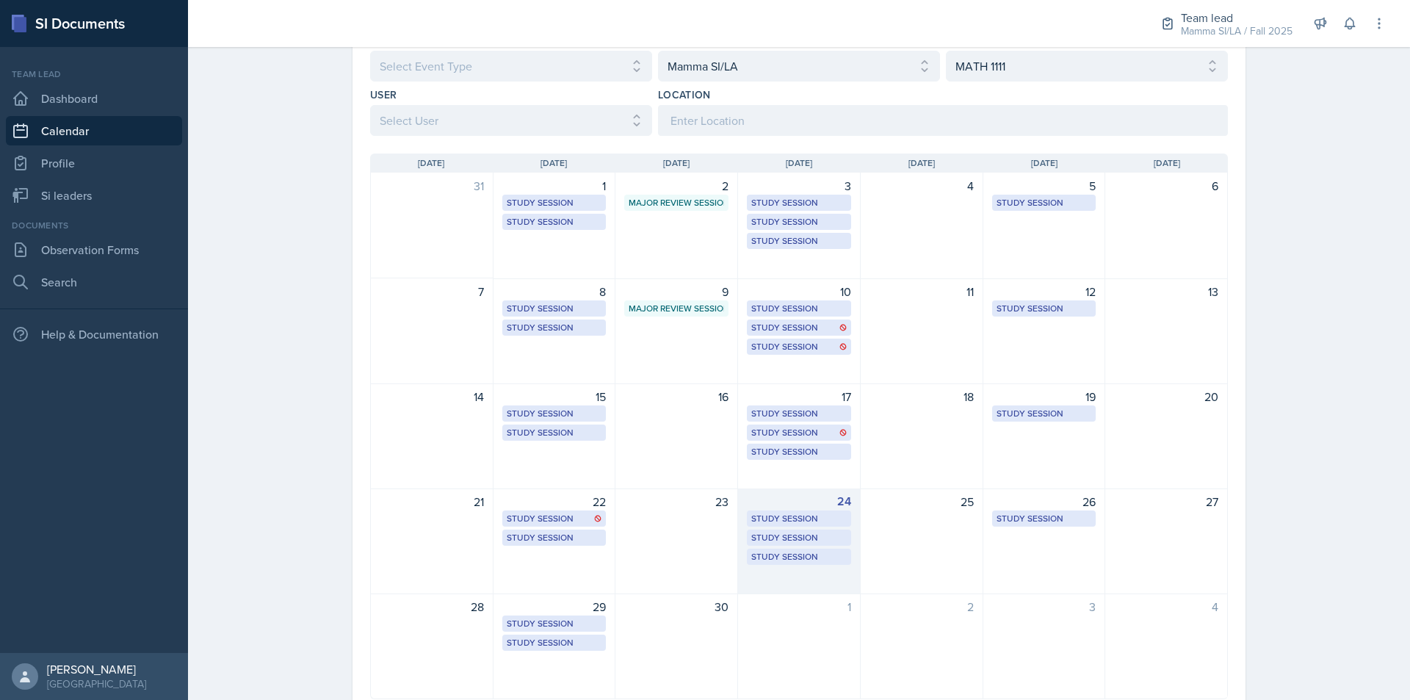
scroll to position [147, 0]
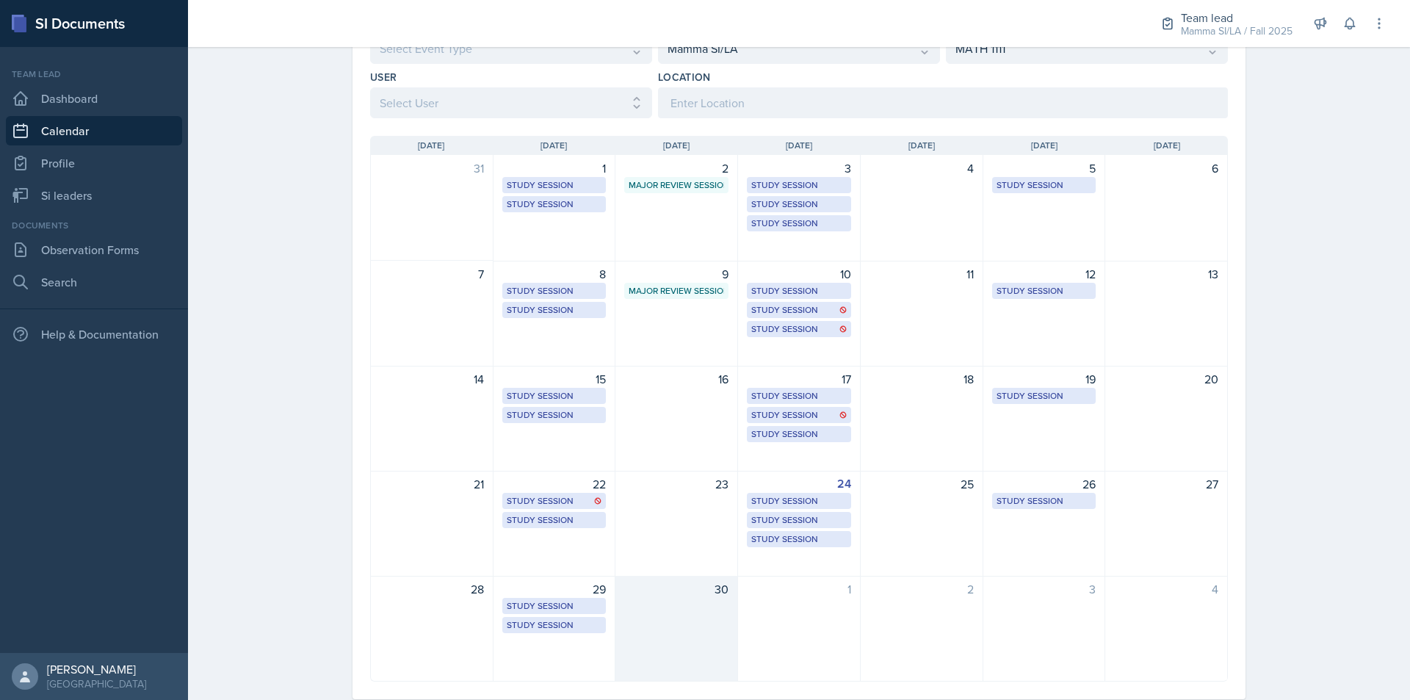
click at [715, 595] on div "30" at bounding box center [676, 589] width 104 height 18
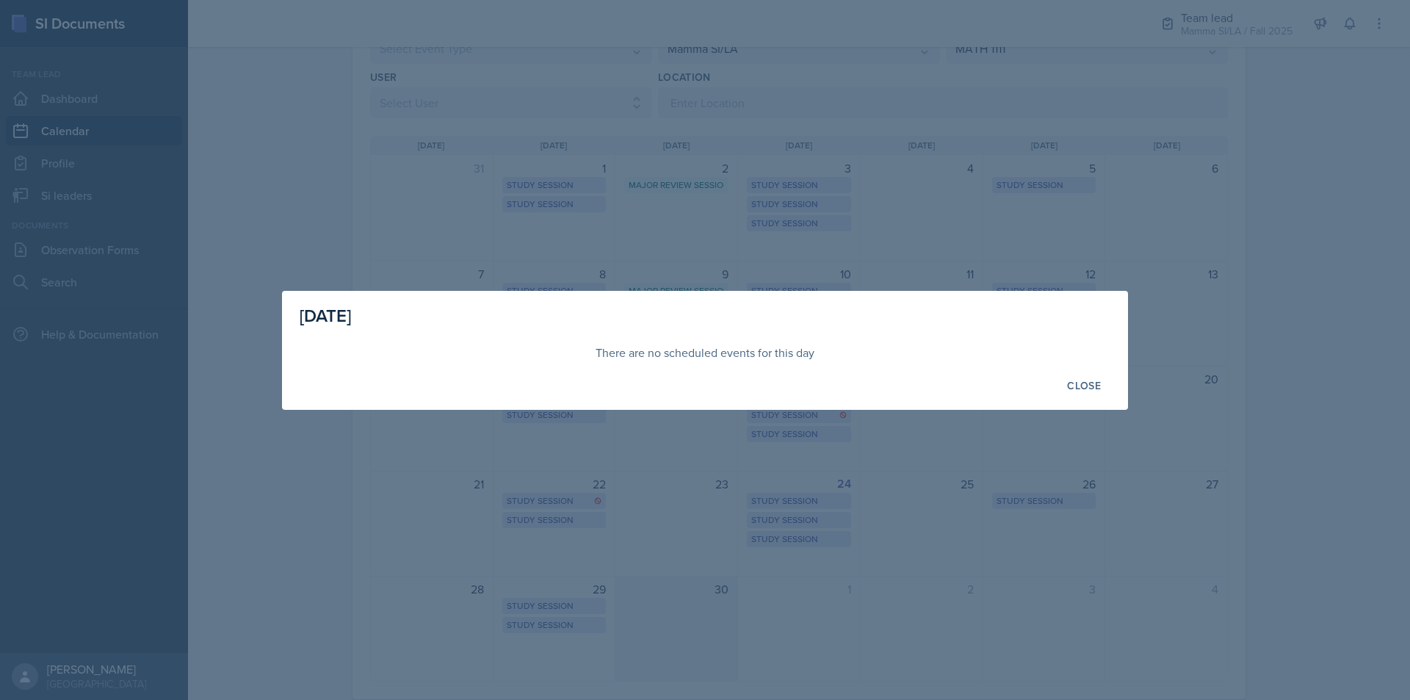
click at [715, 595] on div at bounding box center [705, 350] width 1410 height 700
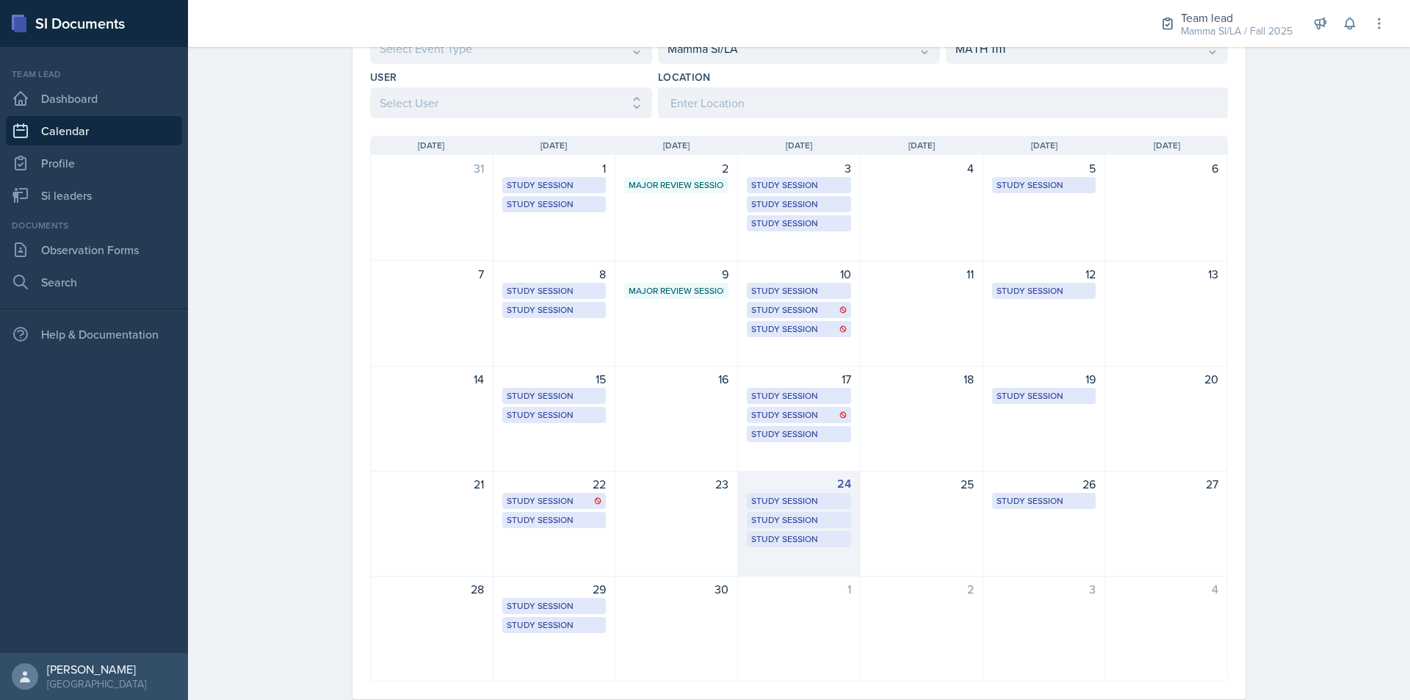
click at [798, 508] on div "Study Session [PERSON_NAME][GEOGRAPHIC_DATA] 233 1:00 PM - 2:00 PM" at bounding box center [799, 501] width 104 height 16
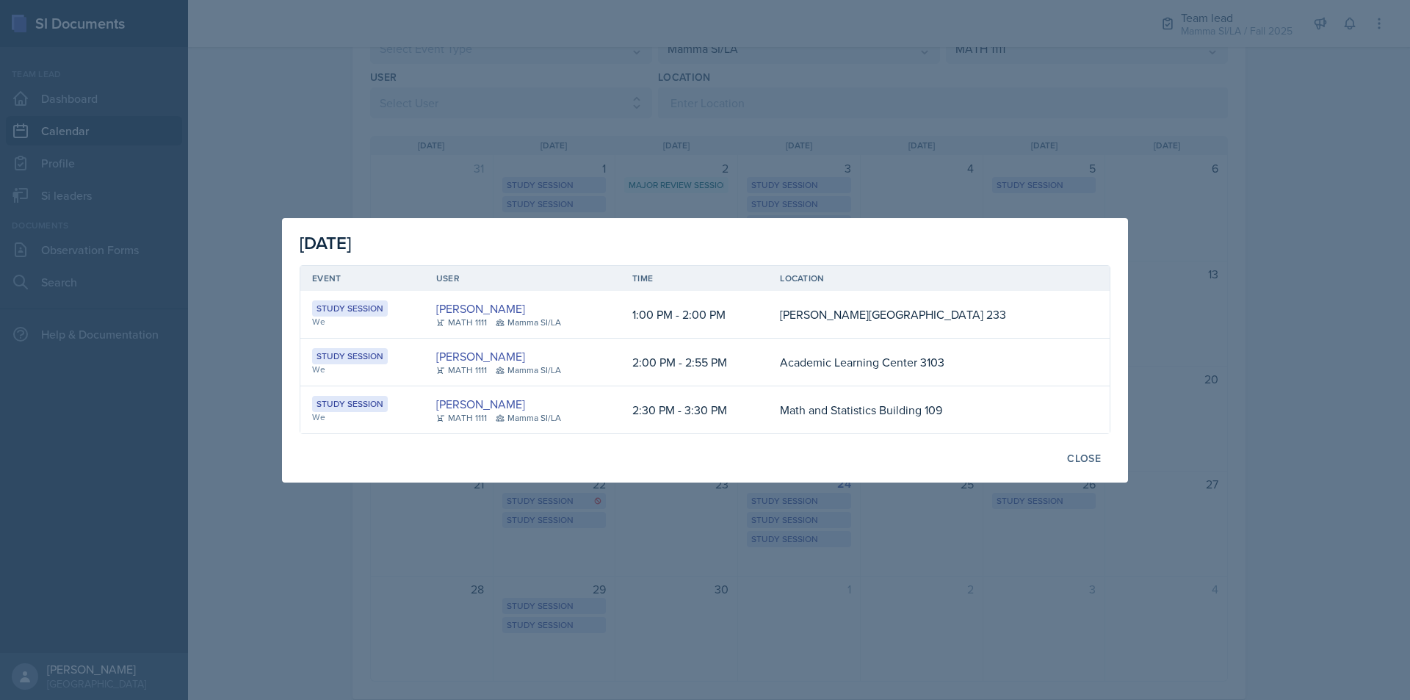
click at [1038, 547] on div at bounding box center [705, 350] width 1410 height 700
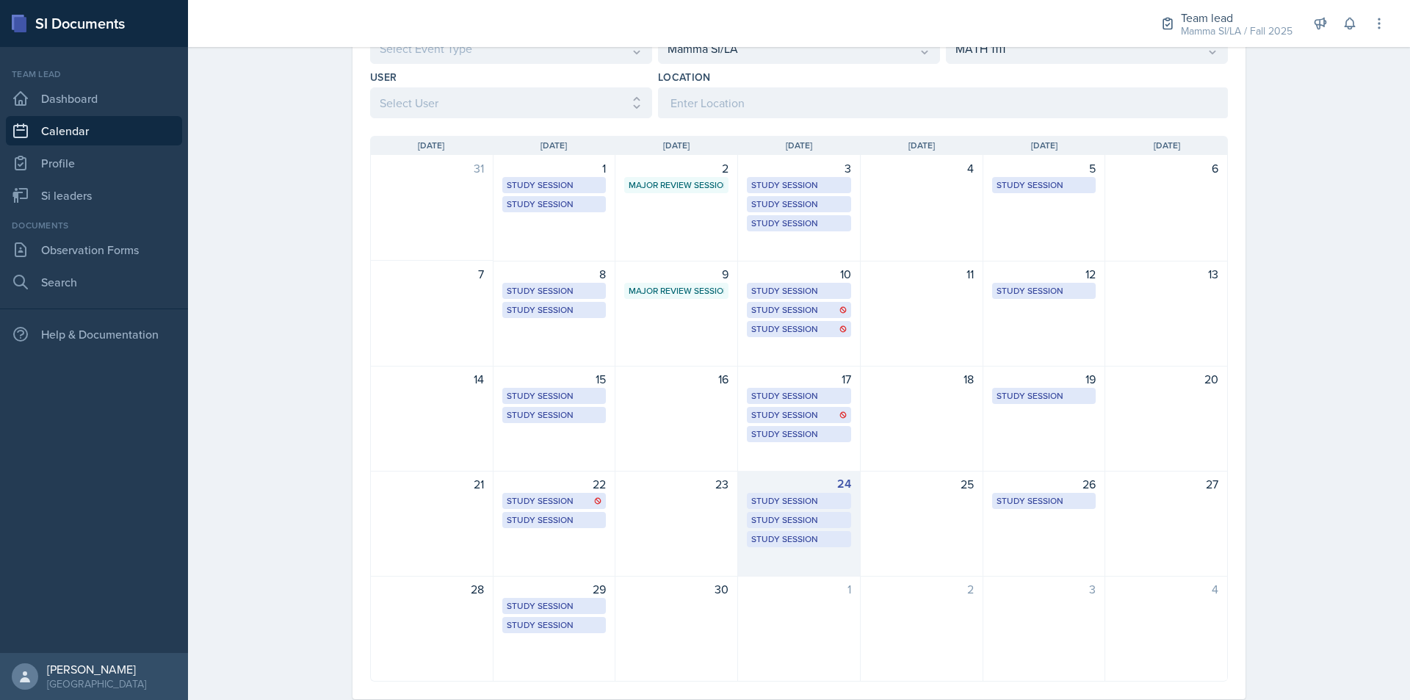
click at [819, 563] on div "24 Study Session [PERSON_NAME][GEOGRAPHIC_DATA] 233 1:00 PM - 2:00 PM Study Ses…" at bounding box center [799, 524] width 123 height 106
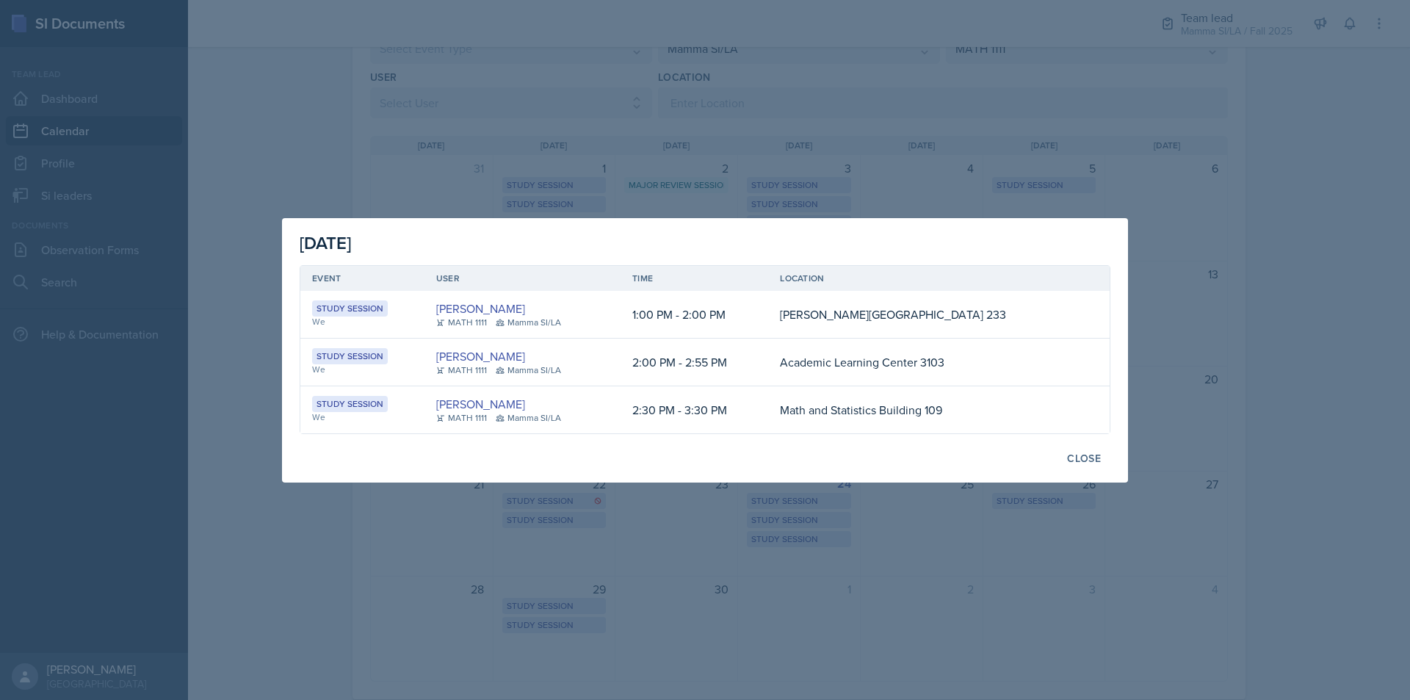
drag, startPoint x: 862, startPoint y: 566, endPoint x: 914, endPoint y: 548, distance: 55.7
click at [862, 565] on div at bounding box center [705, 350] width 1410 height 700
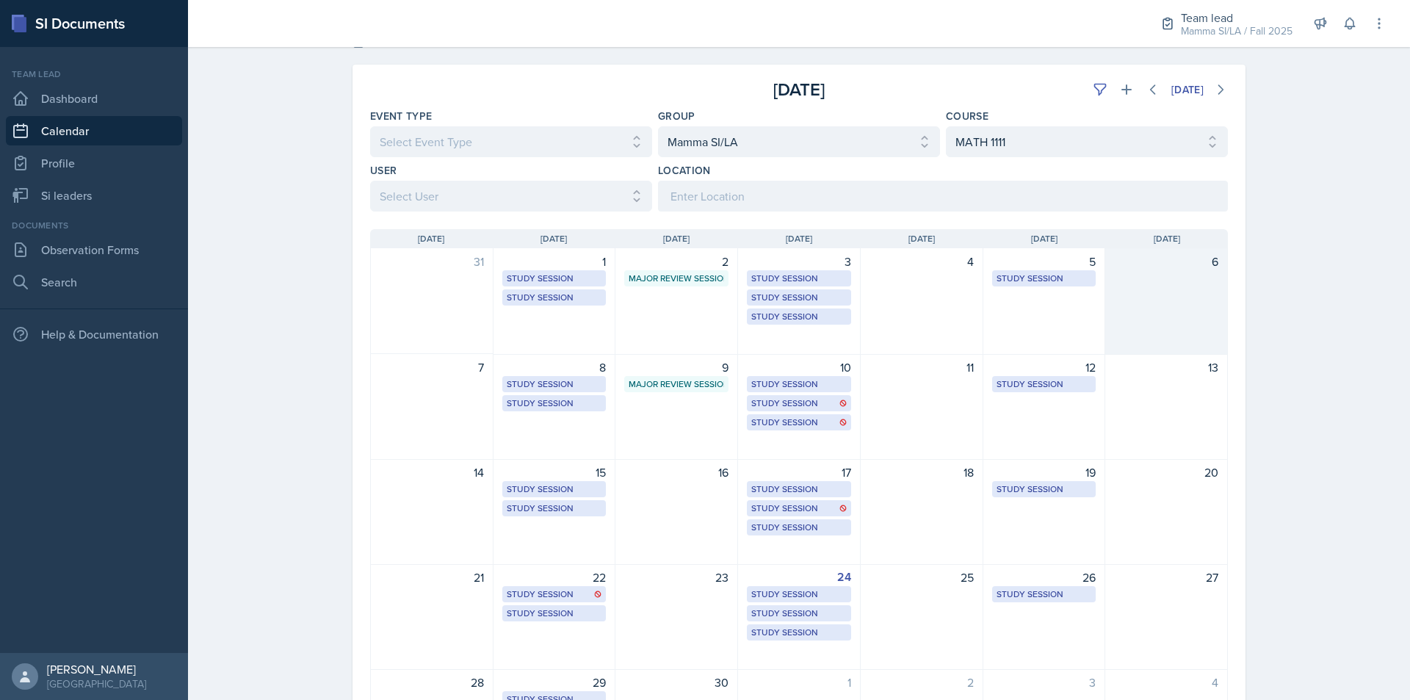
scroll to position [0, 0]
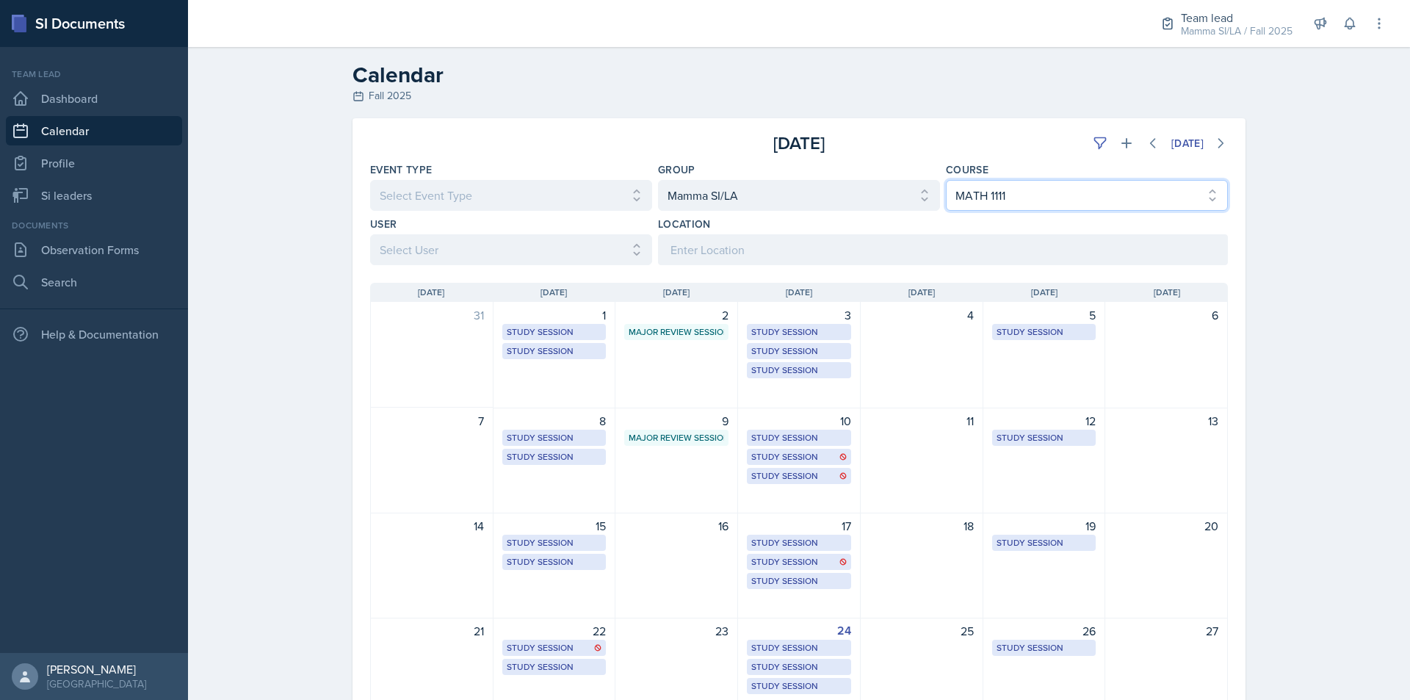
click at [1046, 205] on select "Select Course All ACCT 2101 ACCT 2102 ACCT 4050 ANTH 1102 ANTH 3301 ARCH 1000 A…" at bounding box center [1087, 195] width 282 height 31
select select
click at [946, 180] on select "Select Course All ACCT 2101 ACCT 2102 ACCT 4050 ANTH 1102 ANTH 3301 ARCH 1000 A…" at bounding box center [1087, 195] width 282 height 31
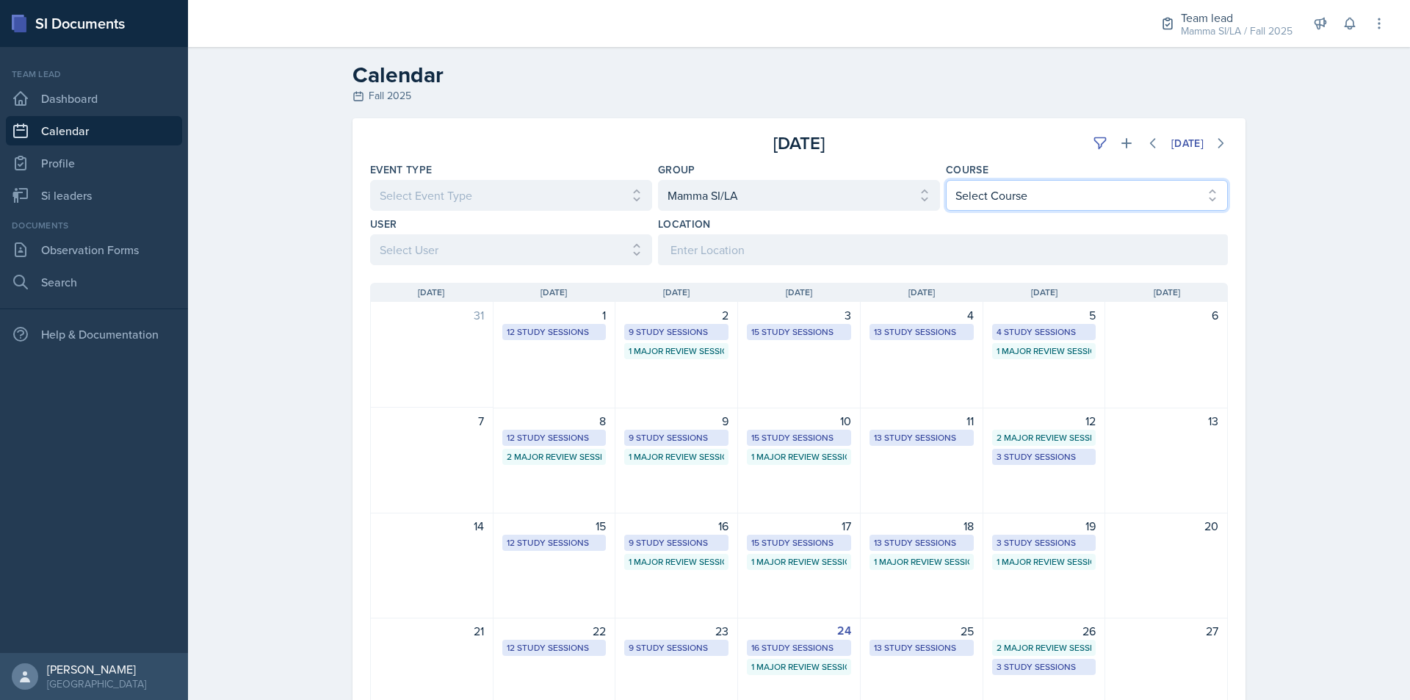
scroll to position [181, 0]
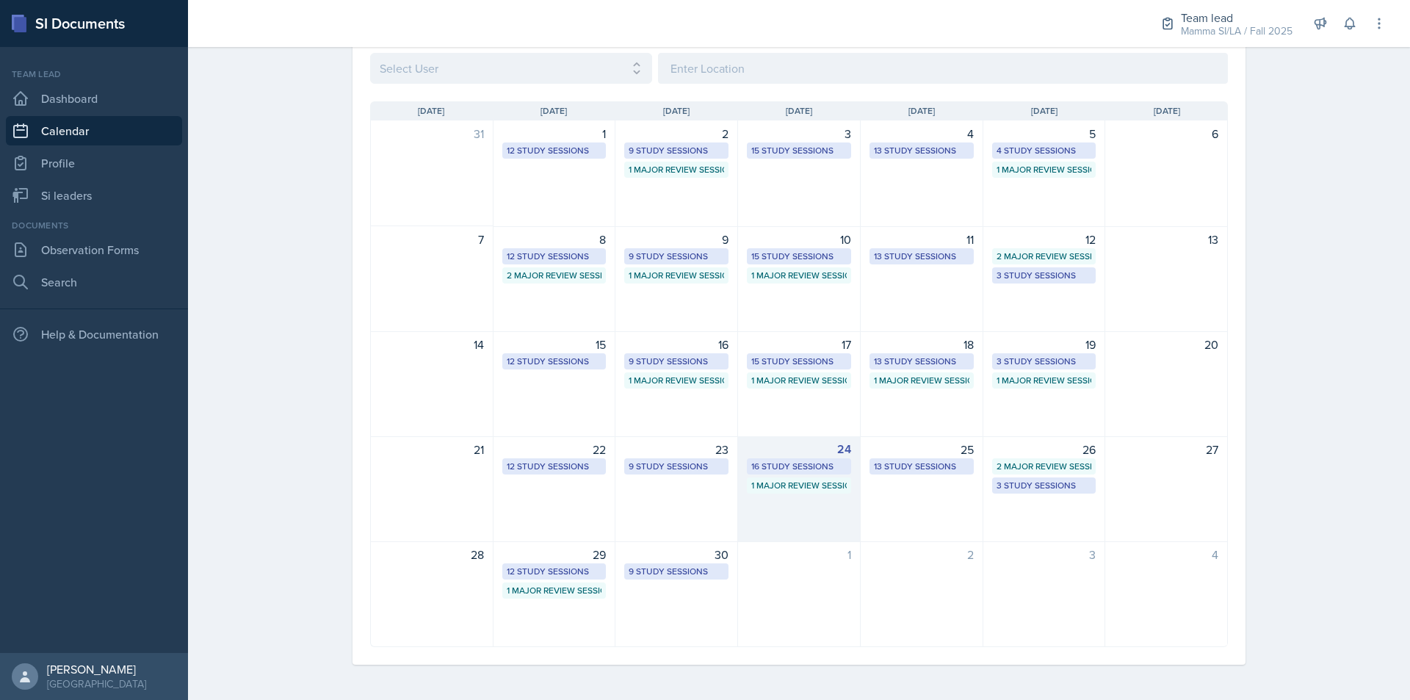
click at [801, 511] on div "24 16 Study Sessions 1 Major Review Session" at bounding box center [799, 489] width 123 height 106
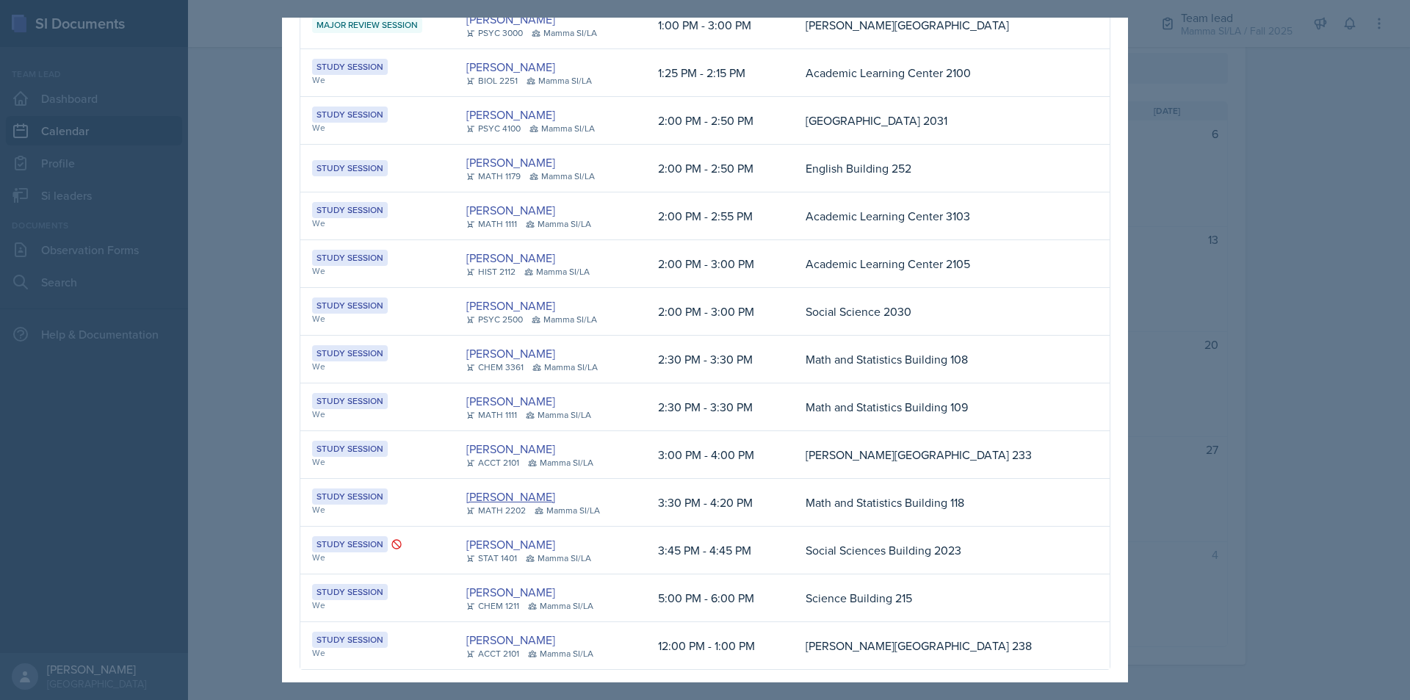
scroll to position [268, 0]
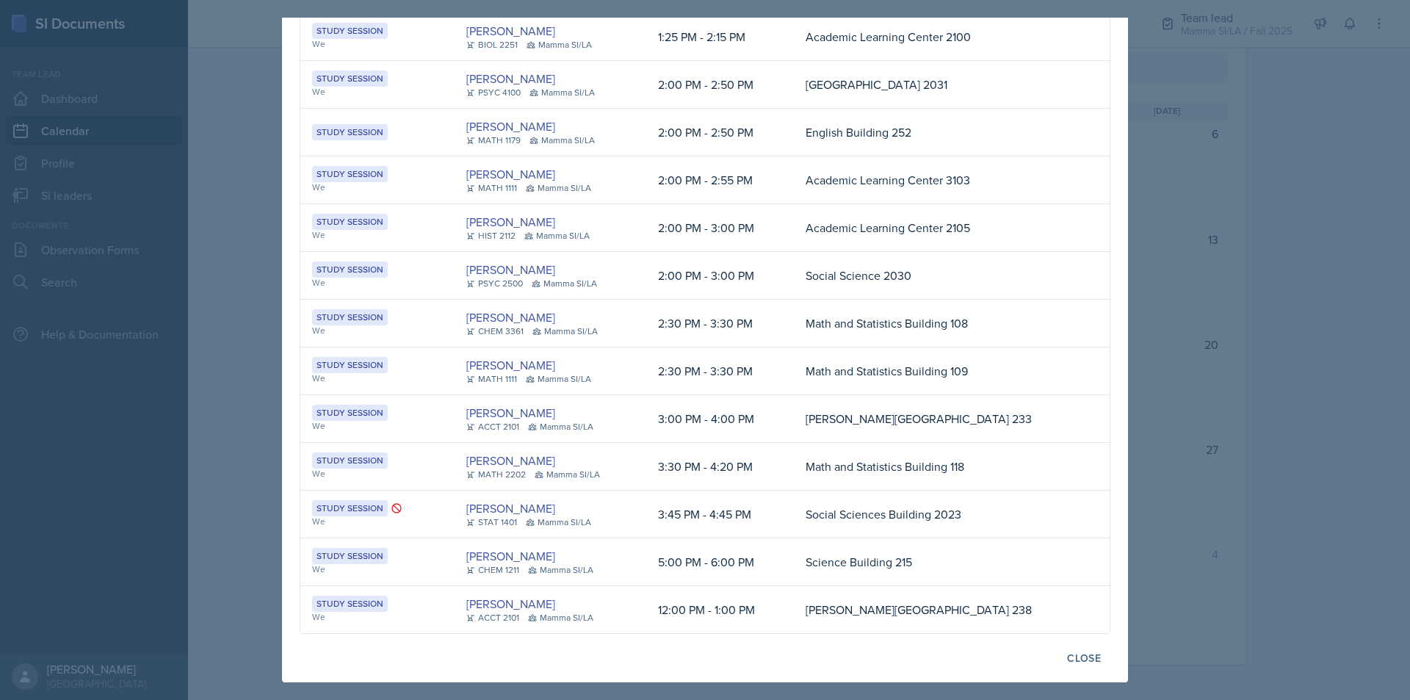
click at [1296, 567] on div at bounding box center [705, 350] width 1410 height 700
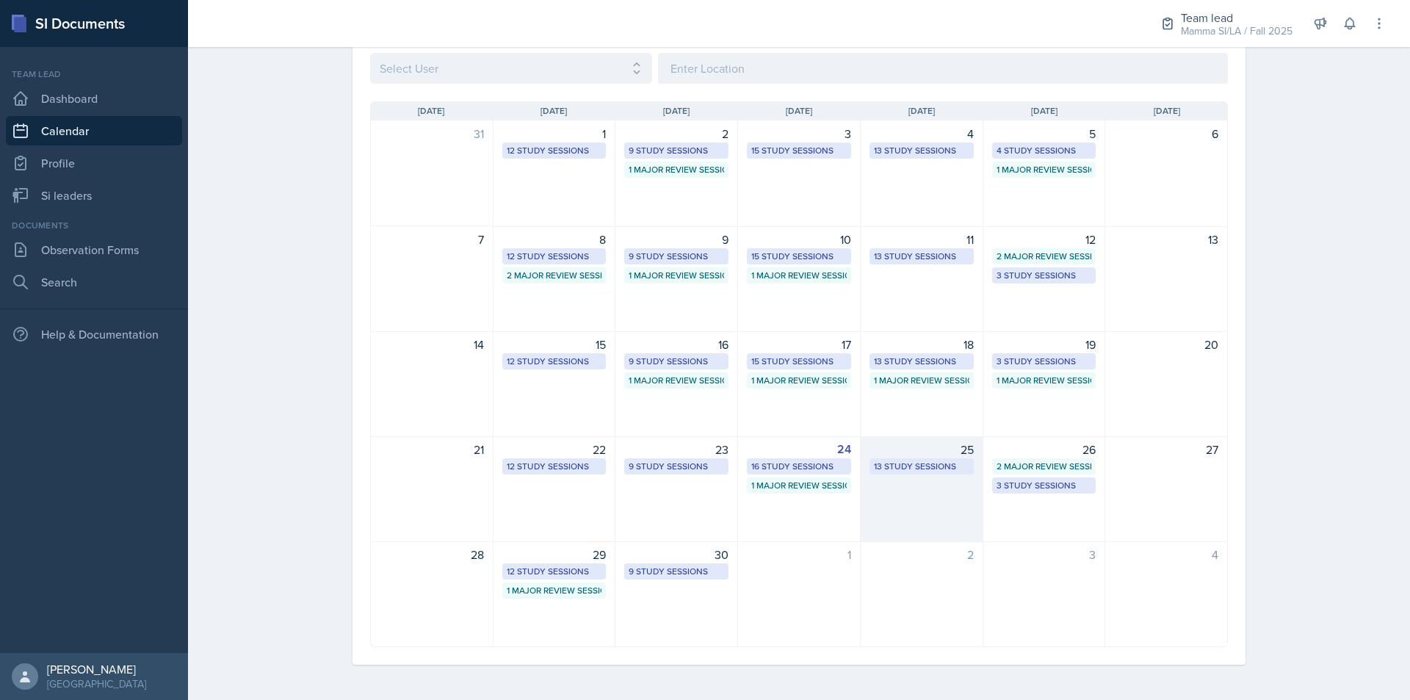
click at [936, 489] on div "25 13 Study Sessions" at bounding box center [922, 489] width 123 height 106
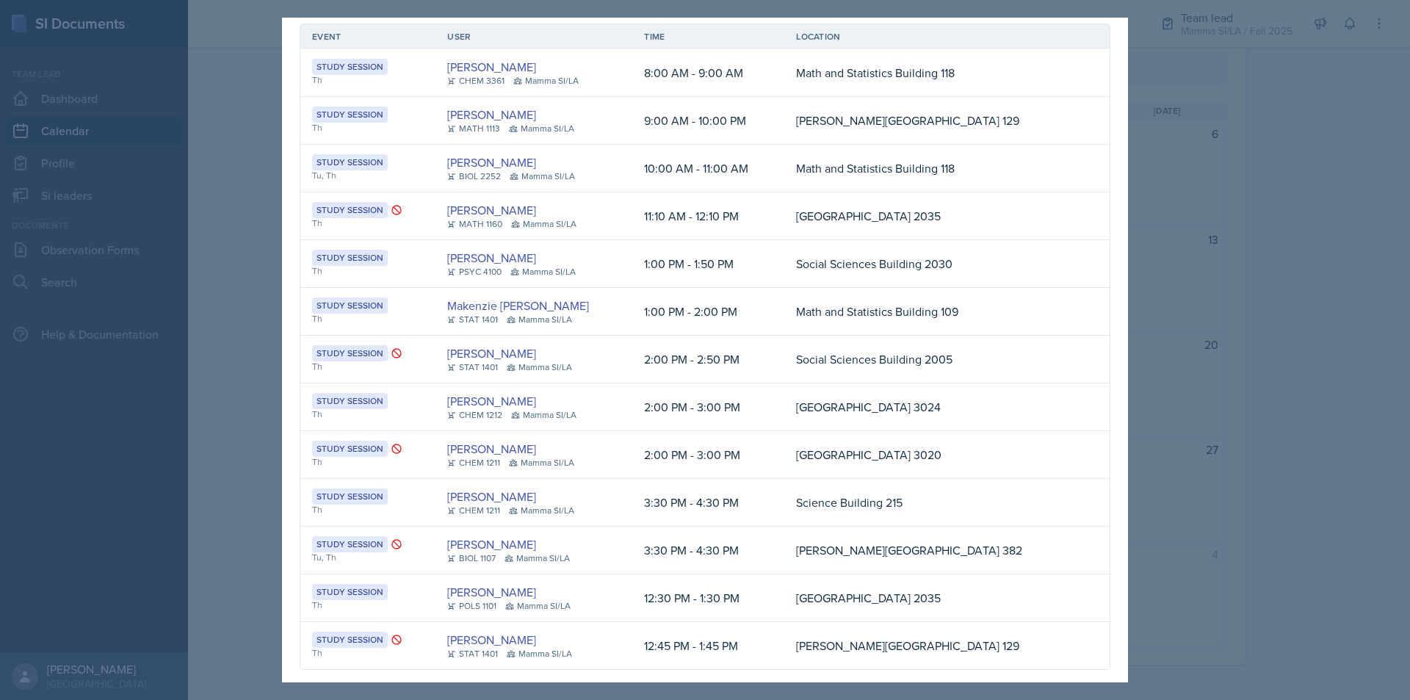
scroll to position [77, 0]
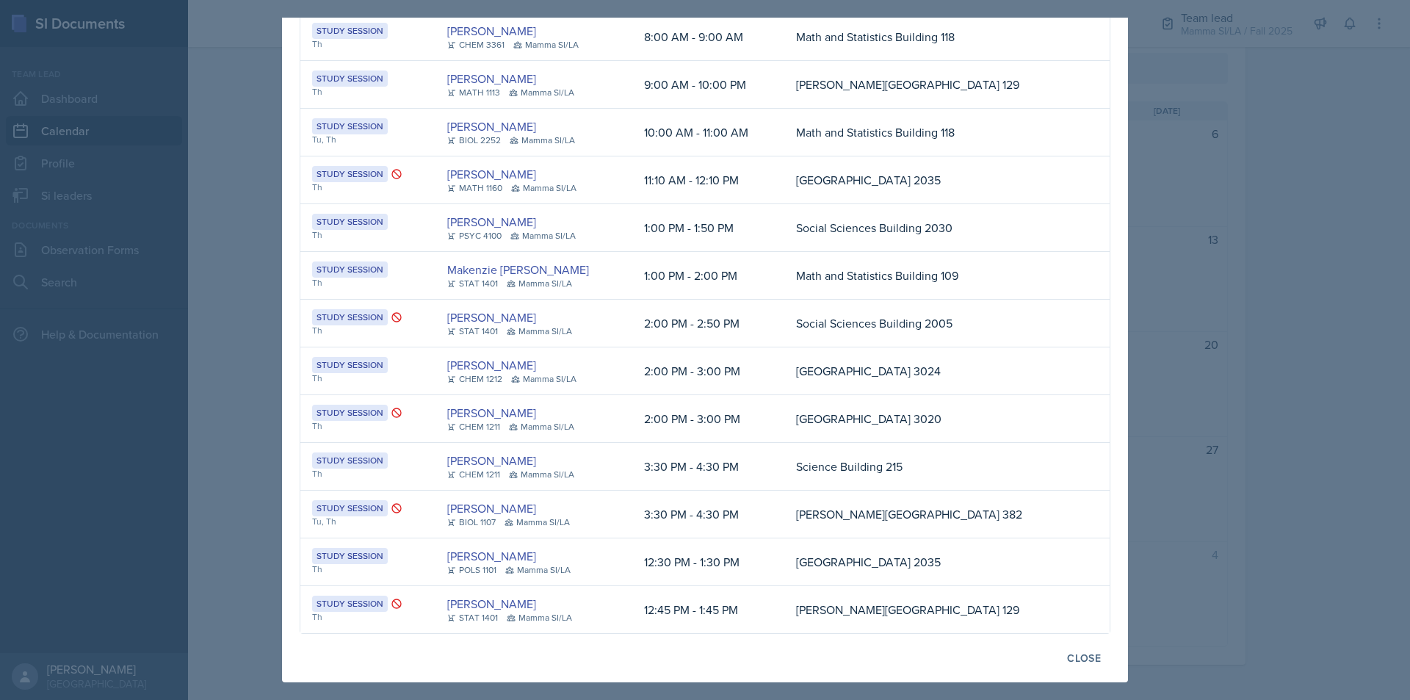
click at [1264, 311] on div at bounding box center [705, 350] width 1410 height 700
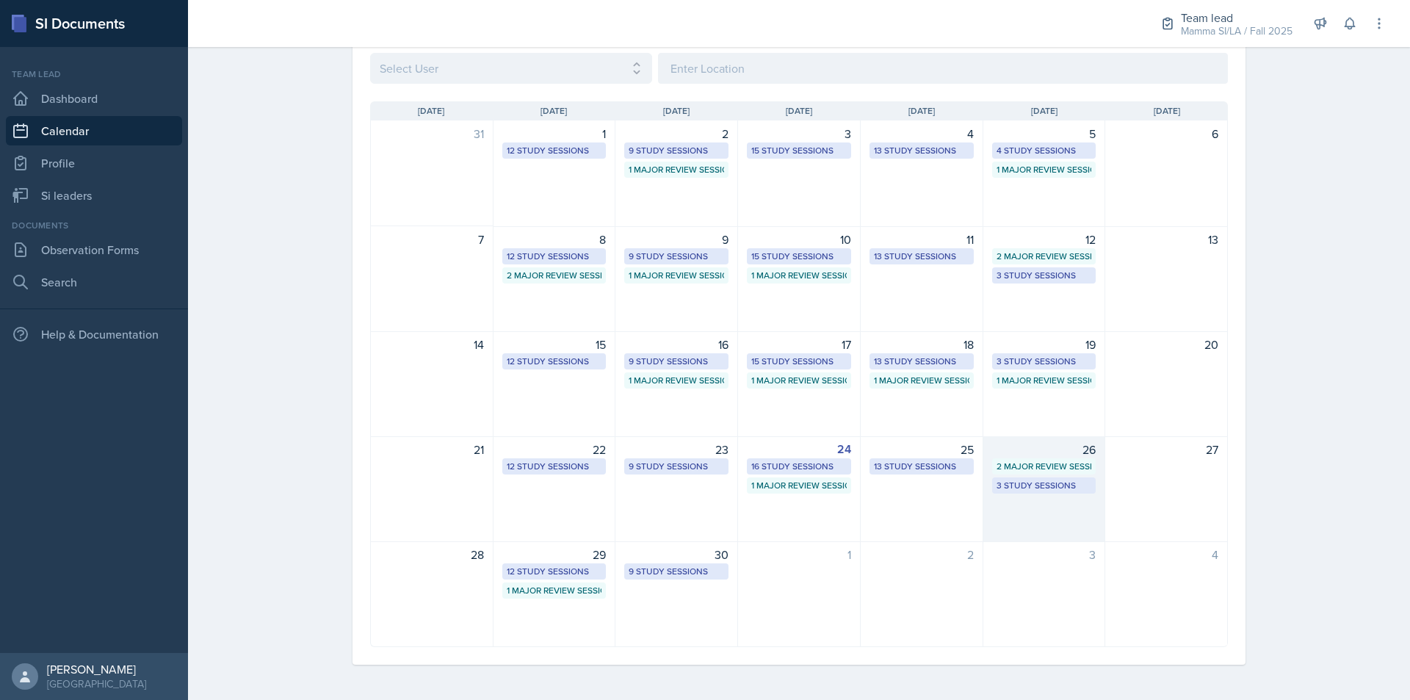
click at [1031, 440] on div "26 2 Major Review Sessions 3 Study Sessions" at bounding box center [1045, 489] width 123 height 106
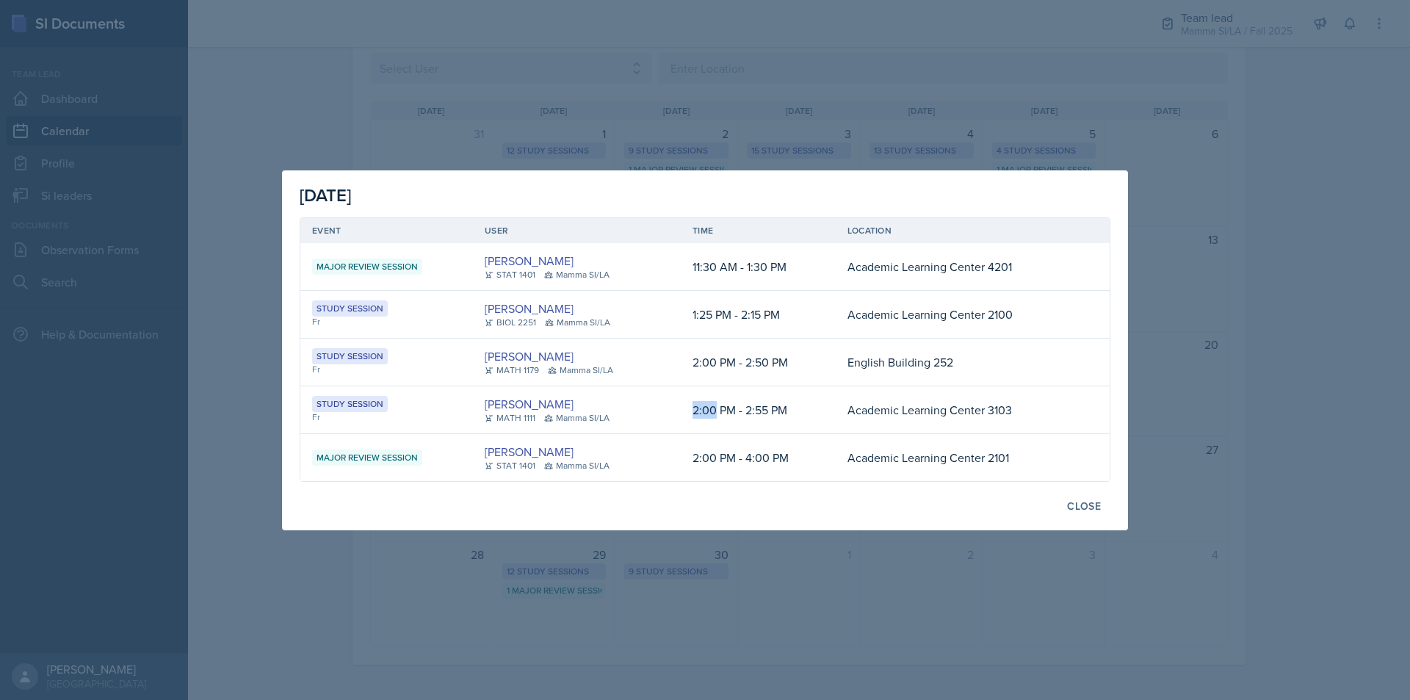
drag, startPoint x: 706, startPoint y: 405, endPoint x: 724, endPoint y: 405, distance: 17.6
click at [718, 405] on td "2:00 PM - 2:55 PM" at bounding box center [758, 410] width 155 height 48
click at [724, 405] on td "2:00 PM - 2:55 PM" at bounding box center [758, 410] width 155 height 48
click at [1328, 402] on div at bounding box center [705, 350] width 1410 height 700
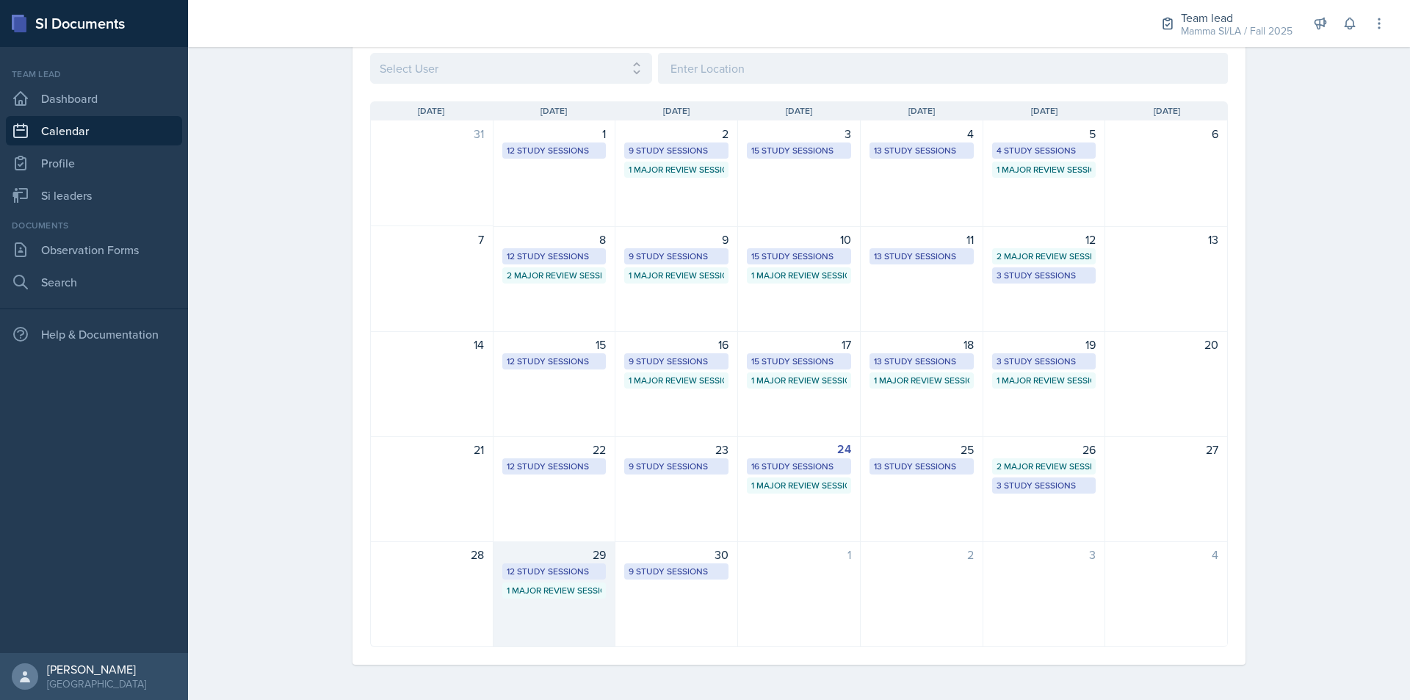
click at [536, 546] on div "29" at bounding box center [554, 555] width 104 height 18
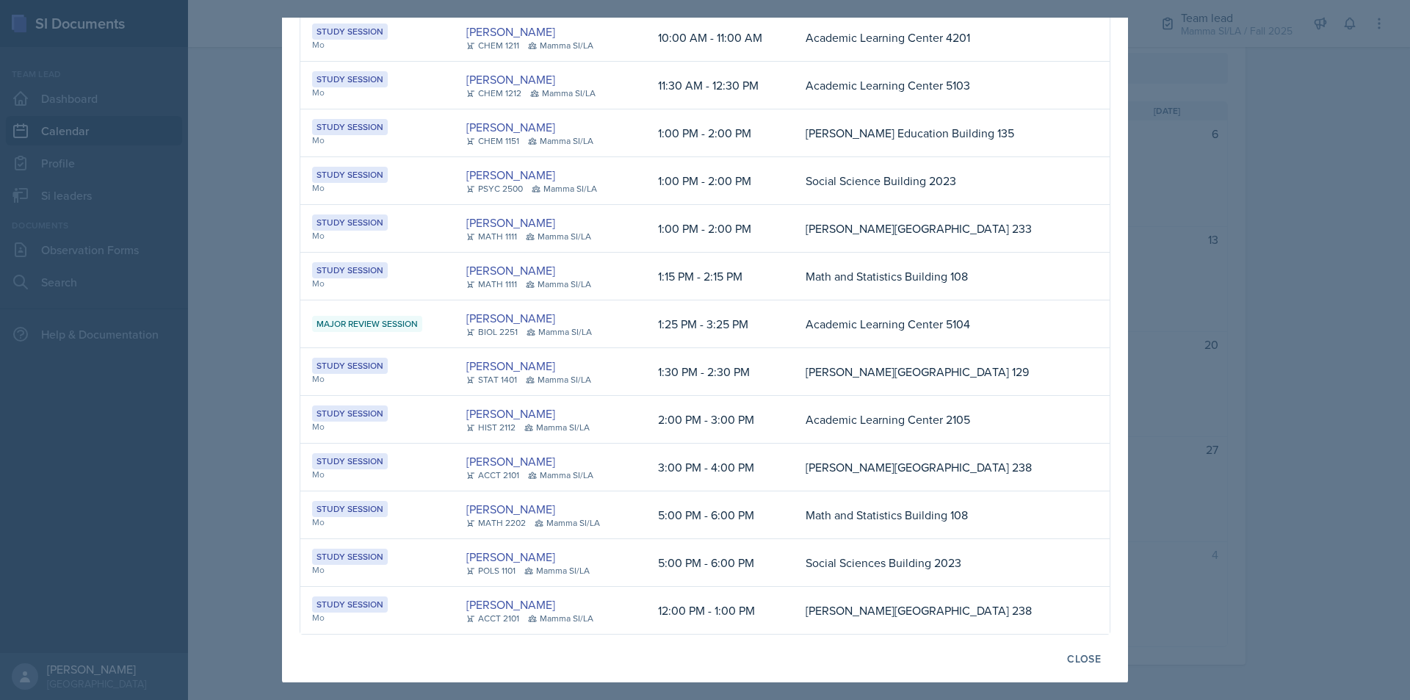
scroll to position [77, 0]
click at [998, 566] on td "Social Sciences Building 2023" at bounding box center [938, 562] width 289 height 48
click at [645, 498] on td "[PERSON_NAME] MATH 2202 Mamma SI/LA" at bounding box center [551, 515] width 192 height 48
click at [1292, 522] on div at bounding box center [705, 350] width 1410 height 700
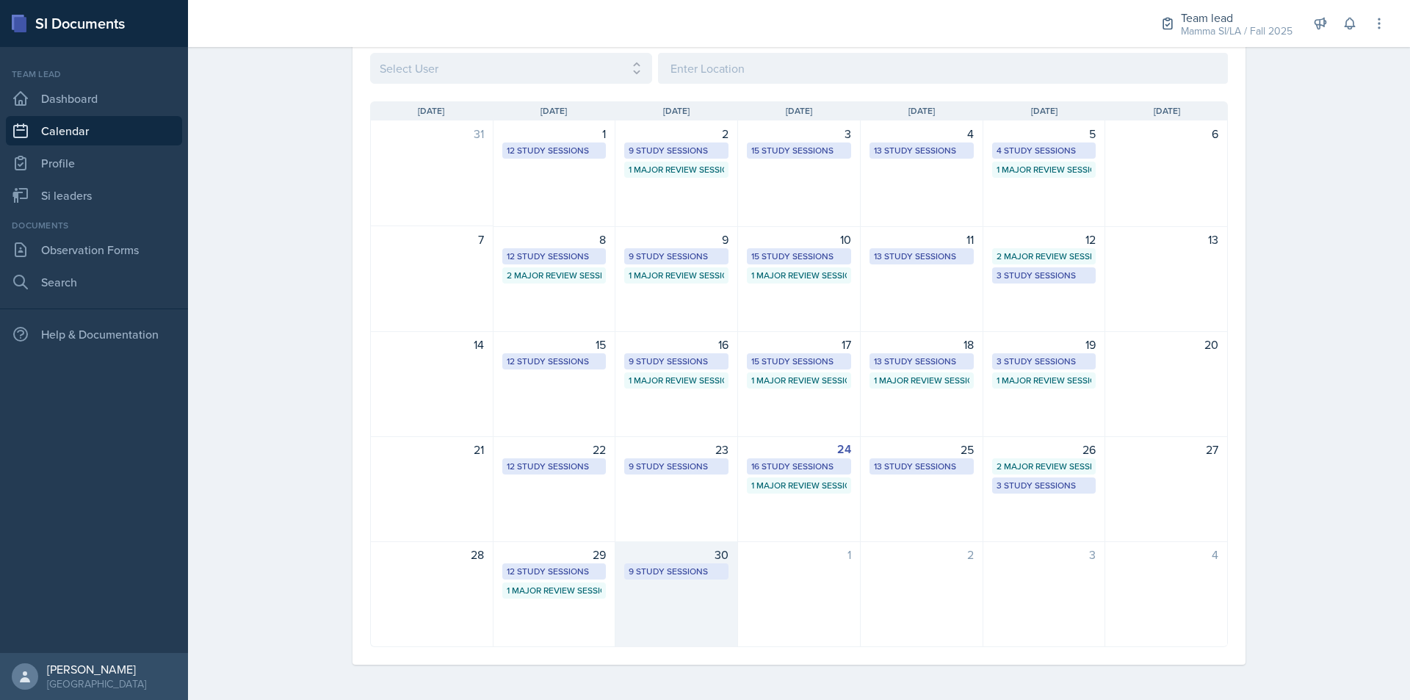
click at [643, 596] on div "30 9 Study Sessions" at bounding box center [677, 594] width 123 height 106
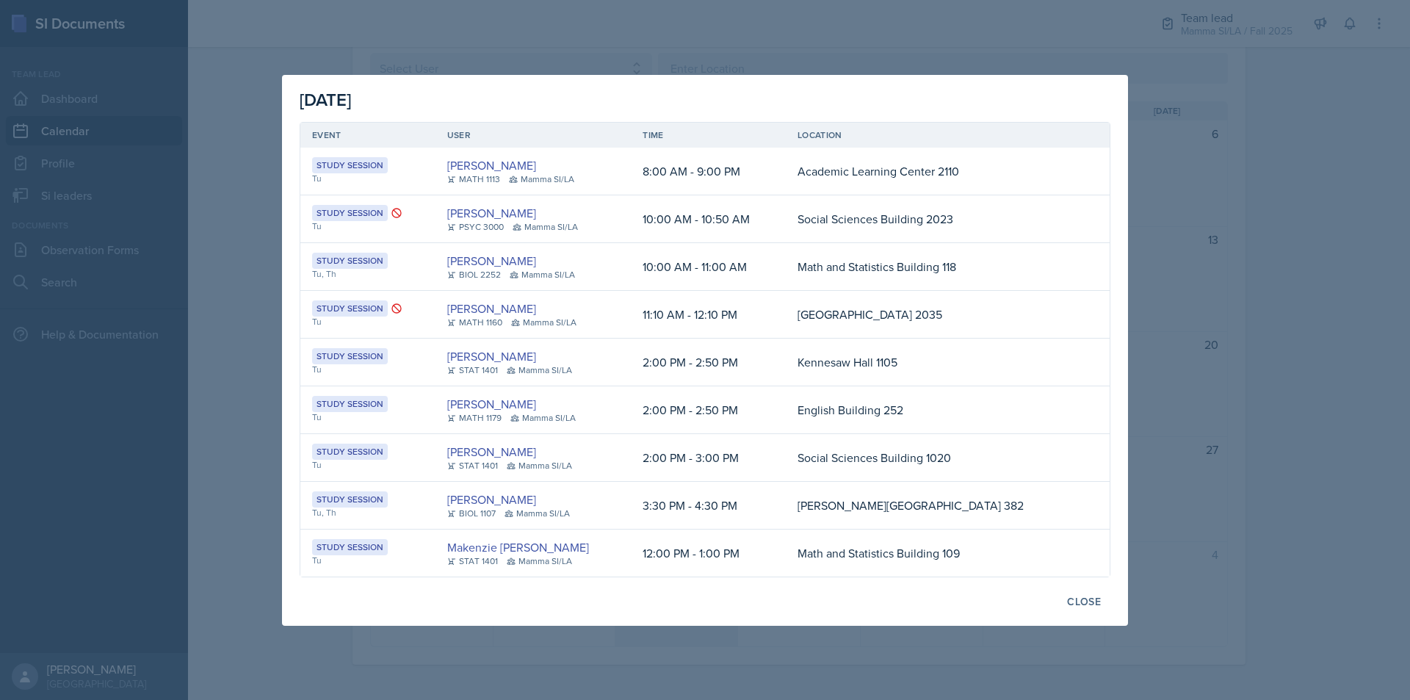
scroll to position [0, 0]
click at [1272, 369] on div at bounding box center [705, 350] width 1410 height 700
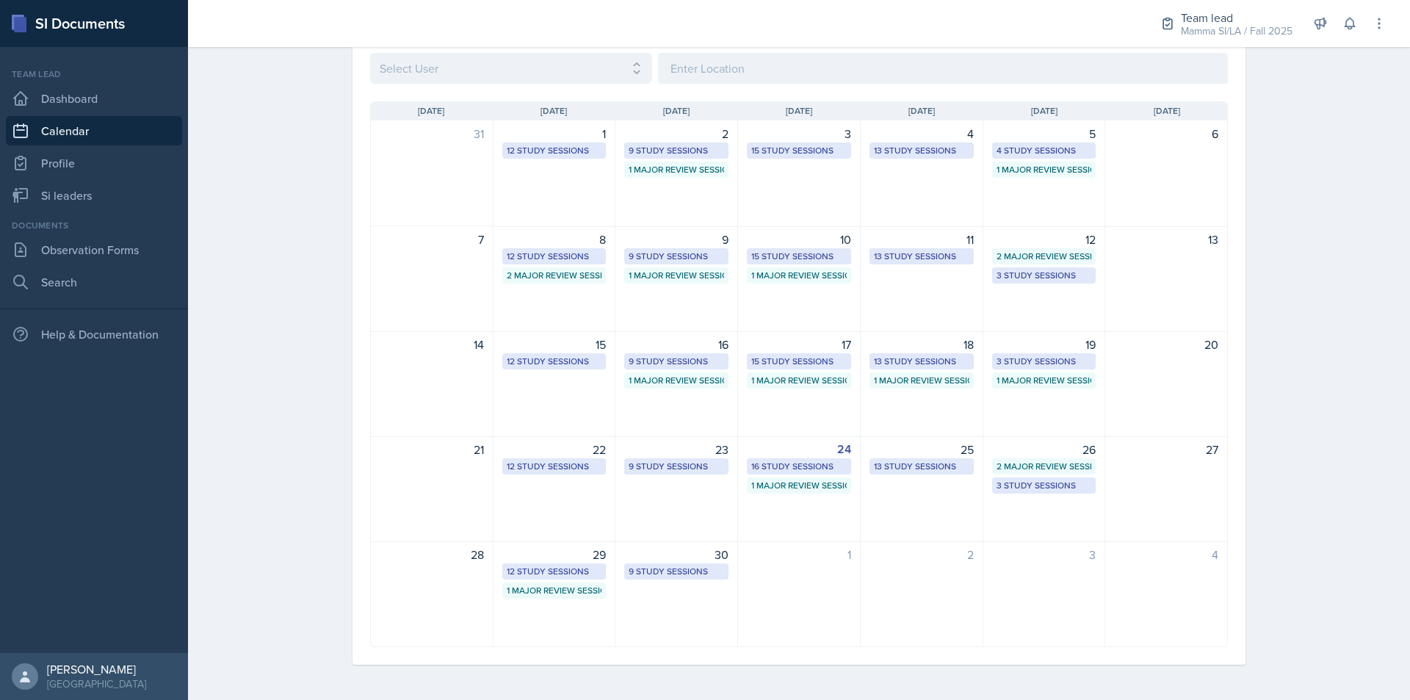
click at [668, 601] on div "30 9 Study Sessions" at bounding box center [677, 594] width 123 height 106
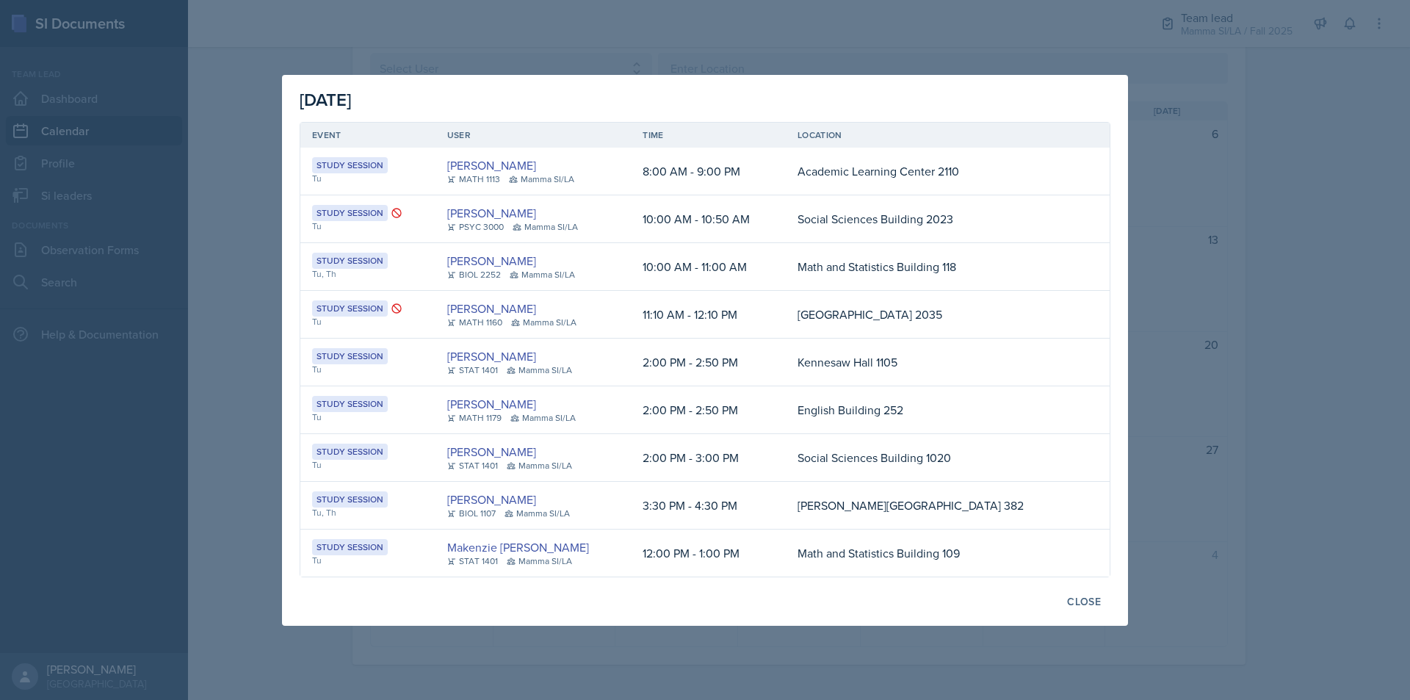
click at [1295, 495] on div at bounding box center [705, 350] width 1410 height 700
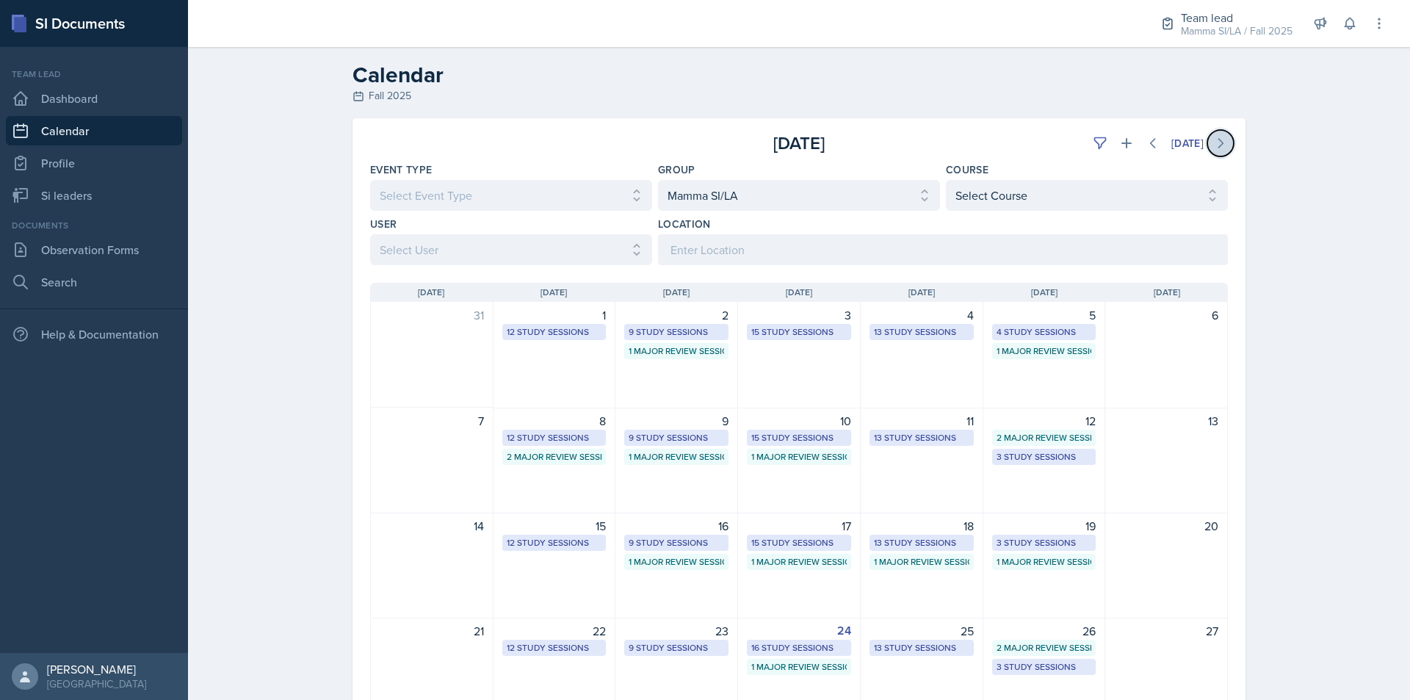
click at [1219, 147] on icon at bounding box center [1221, 143] width 4 height 9
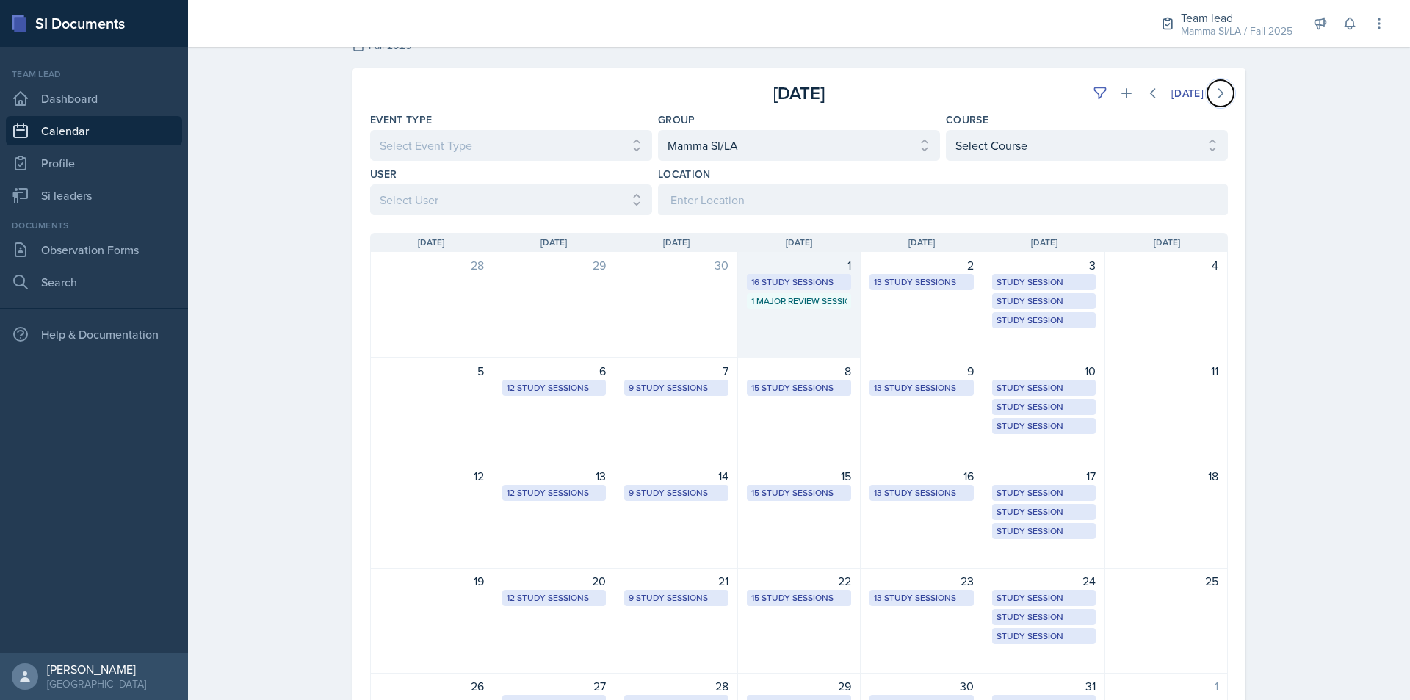
scroll to position [73, 0]
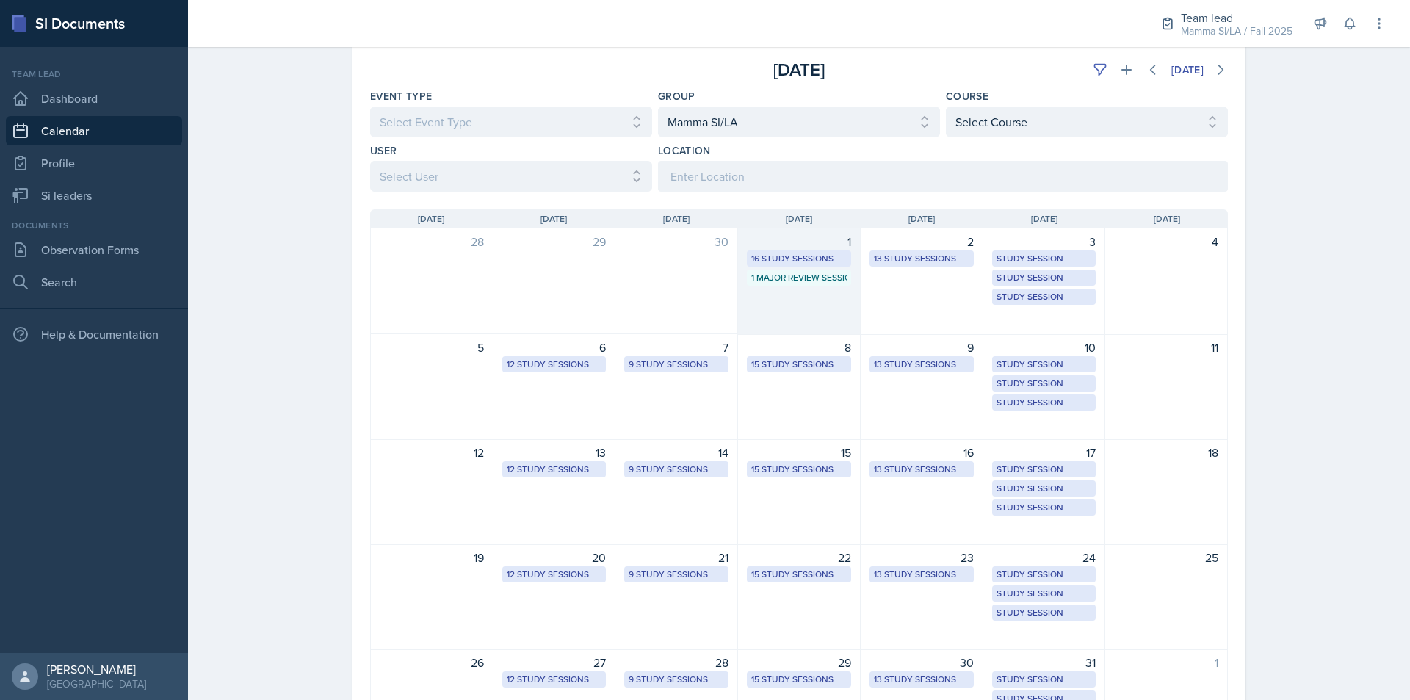
click at [826, 305] on div "1 16 Study Sessions 1 Major Review Session" at bounding box center [799, 281] width 123 height 107
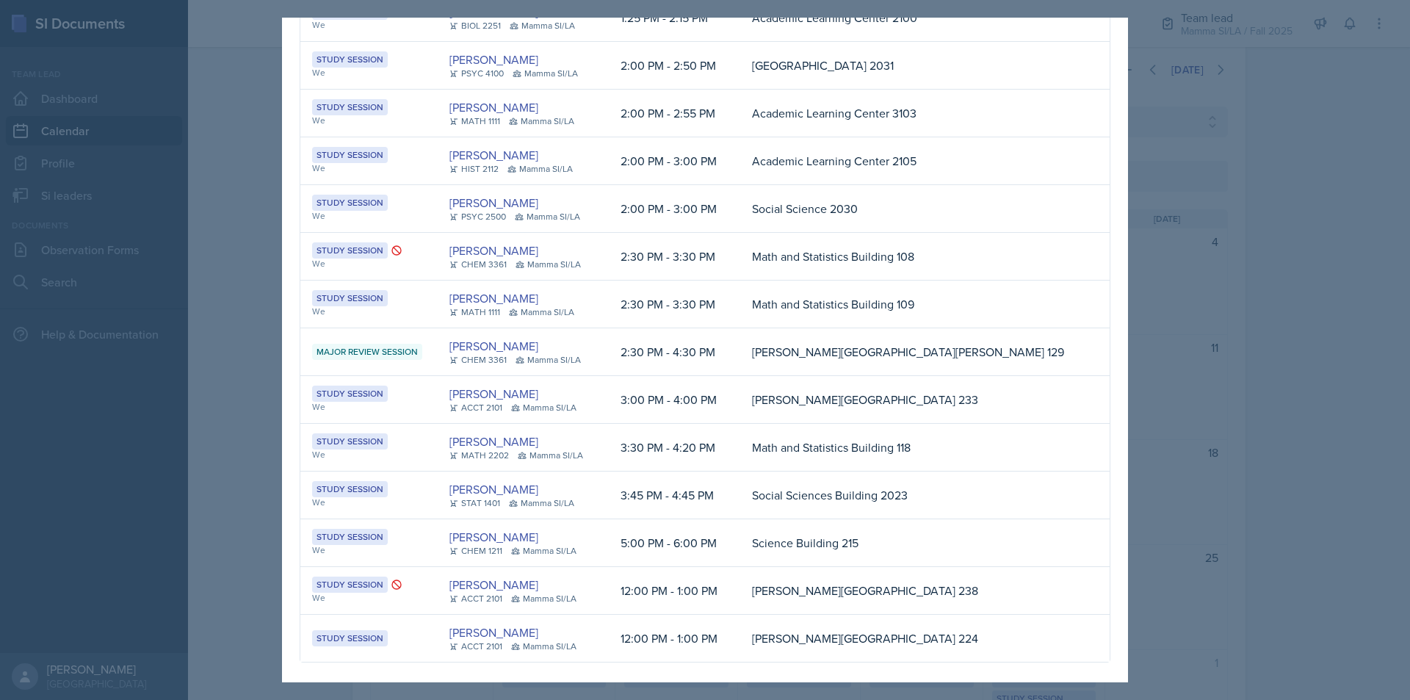
scroll to position [268, 0]
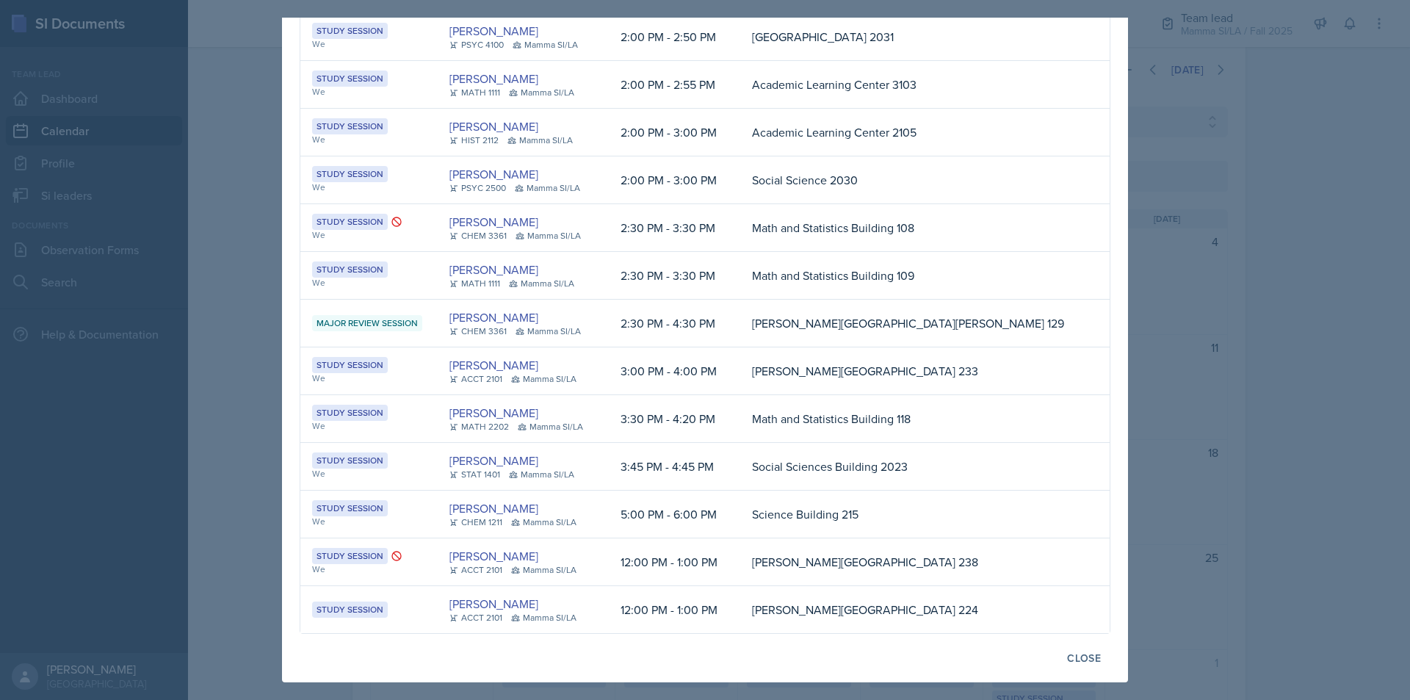
click at [1315, 383] on div at bounding box center [705, 350] width 1410 height 700
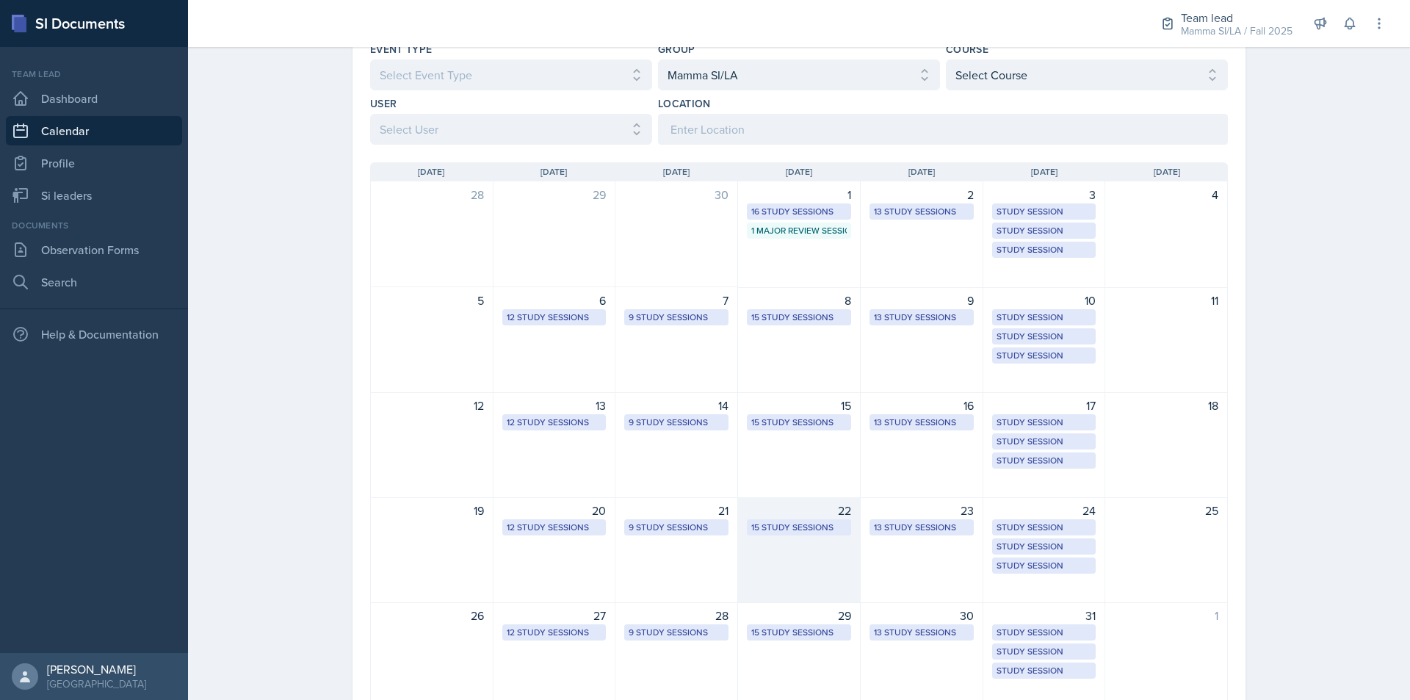
scroll to position [181, 0]
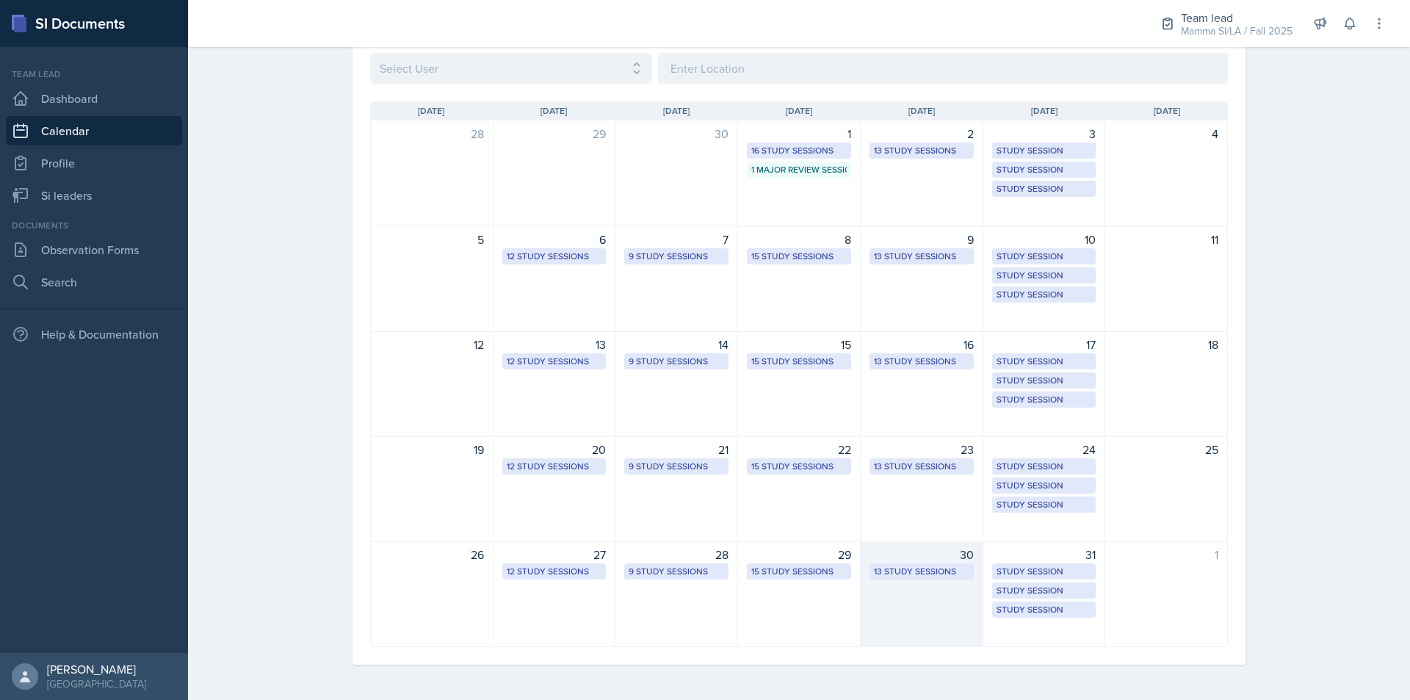
click at [903, 602] on div "30 13 Study Sessions" at bounding box center [922, 594] width 123 height 106
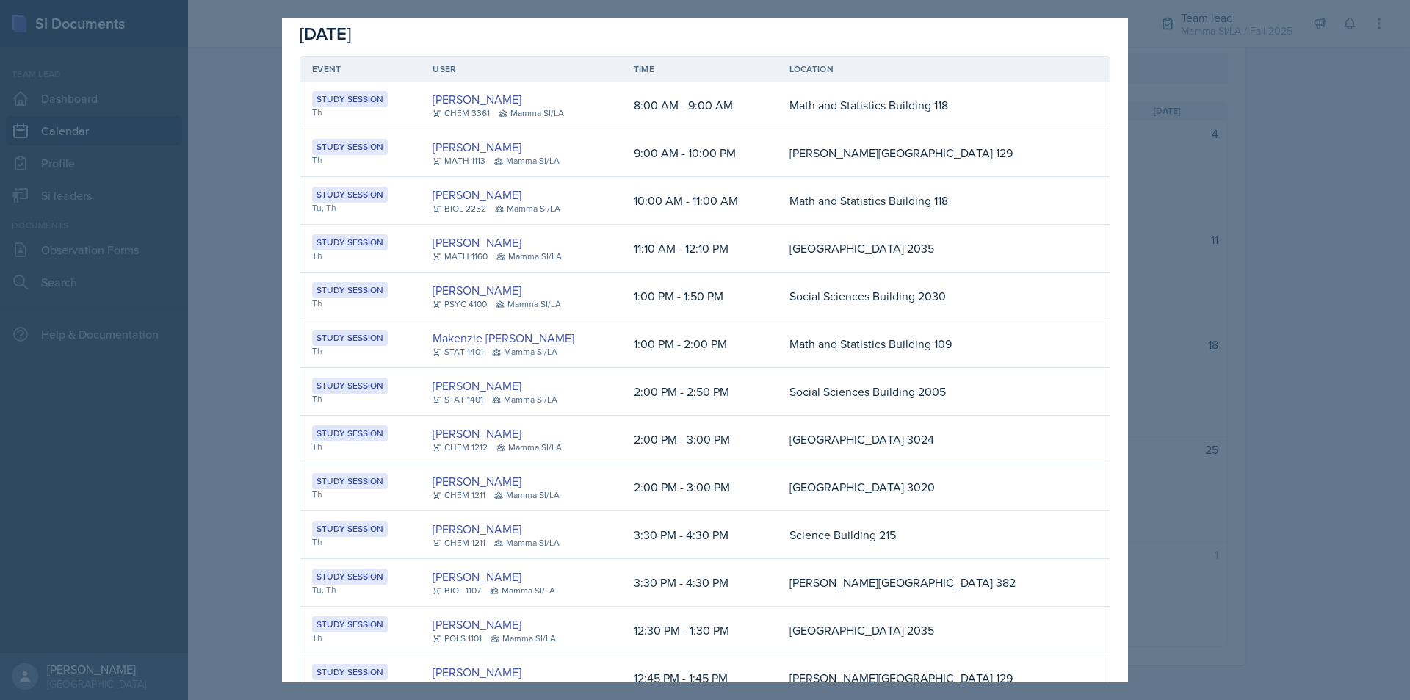
scroll to position [0, 0]
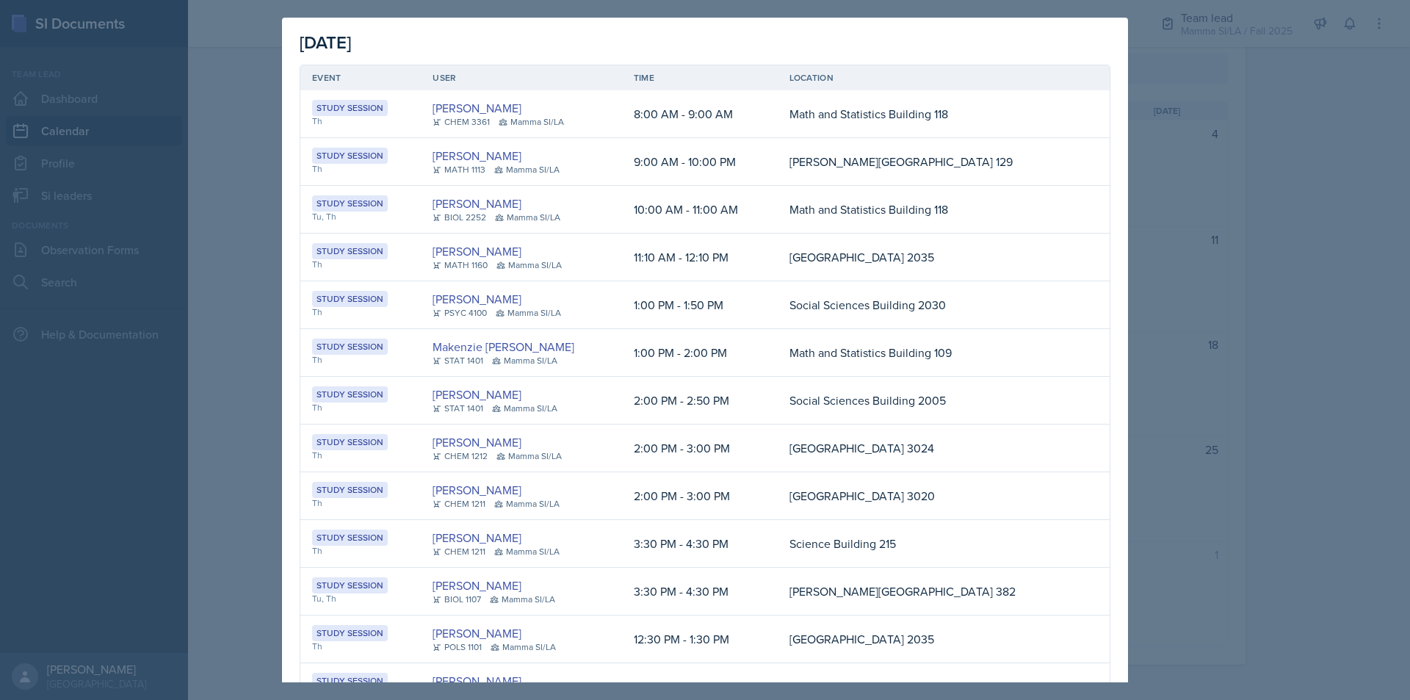
click at [1274, 424] on div at bounding box center [705, 350] width 1410 height 700
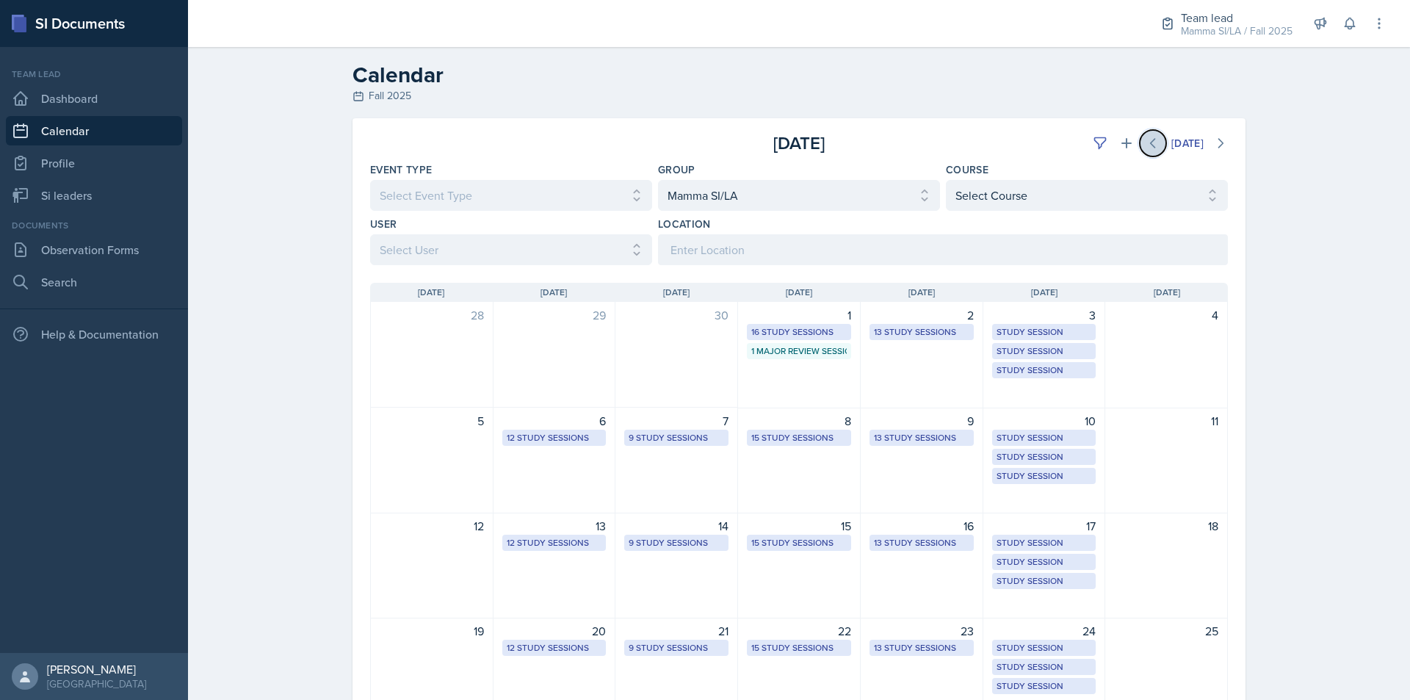
click at [1155, 141] on button at bounding box center [1153, 143] width 26 height 26
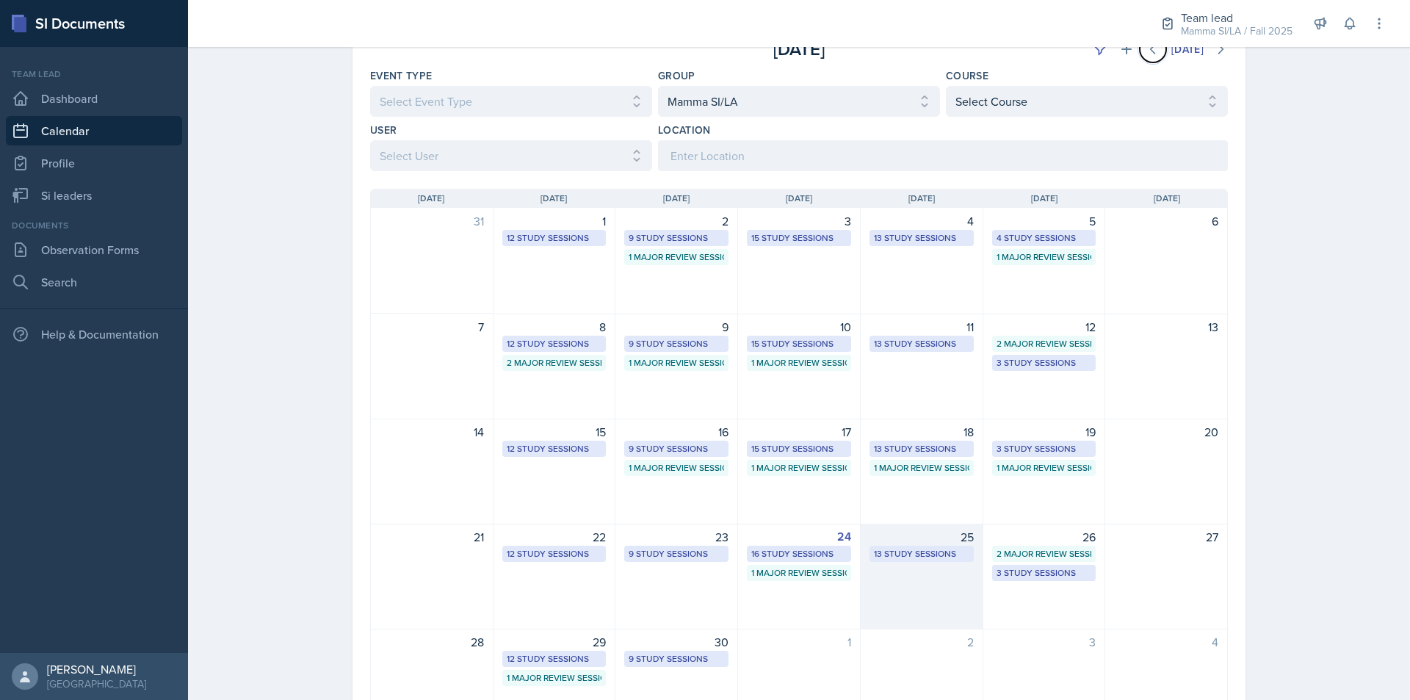
scroll to position [181, 0]
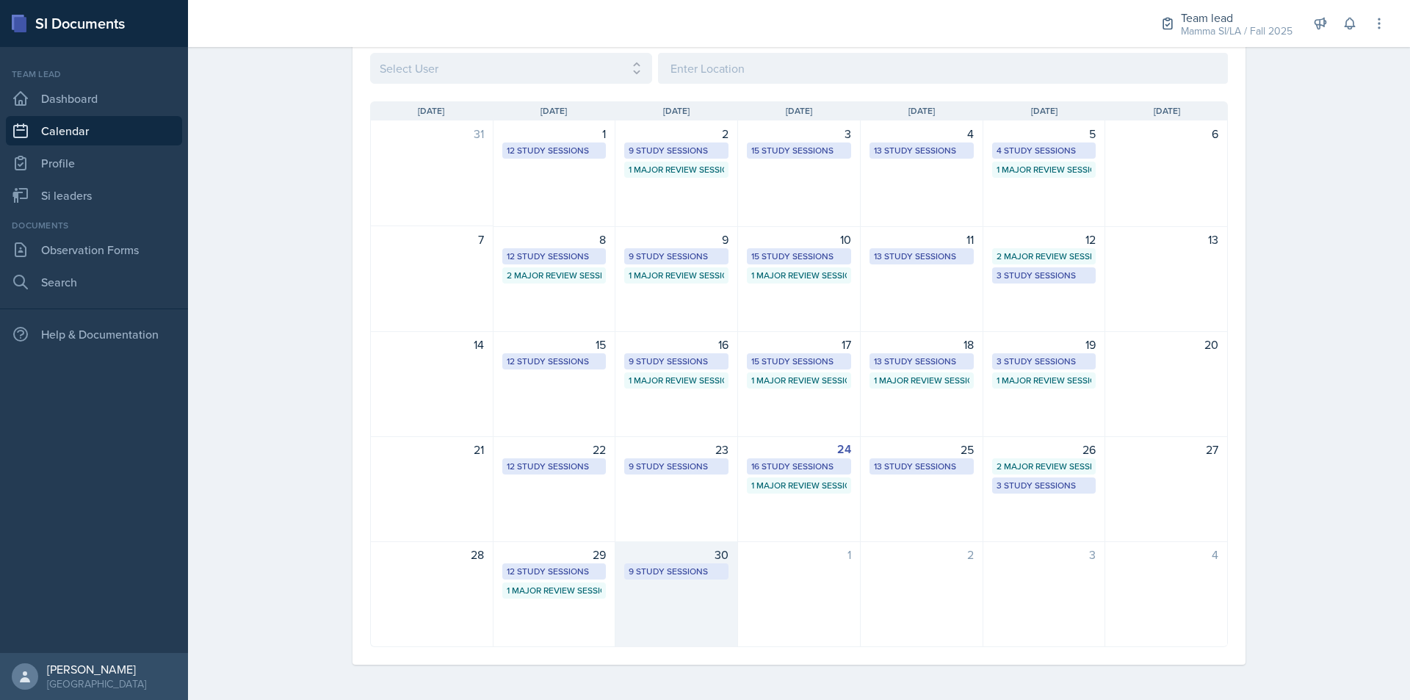
click at [694, 598] on div "30 9 Study Sessions" at bounding box center [677, 594] width 123 height 106
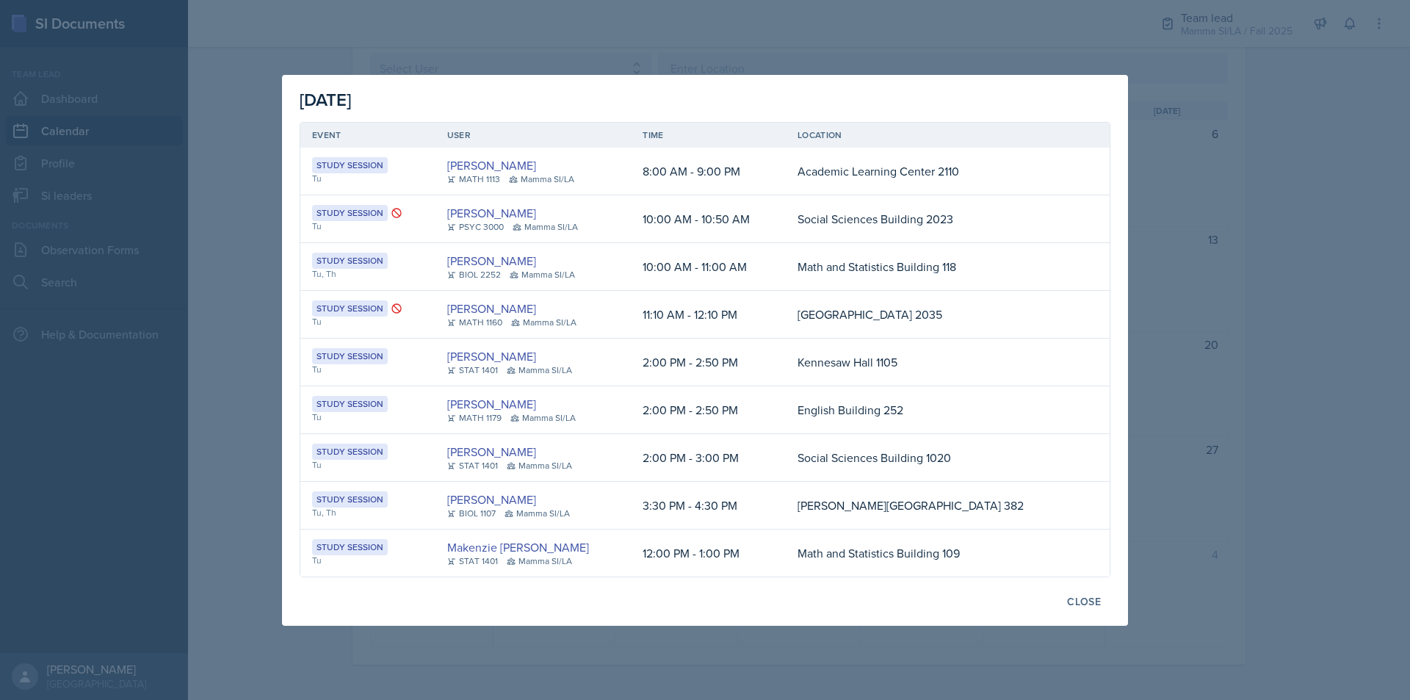
click at [1296, 444] on div at bounding box center [705, 350] width 1410 height 700
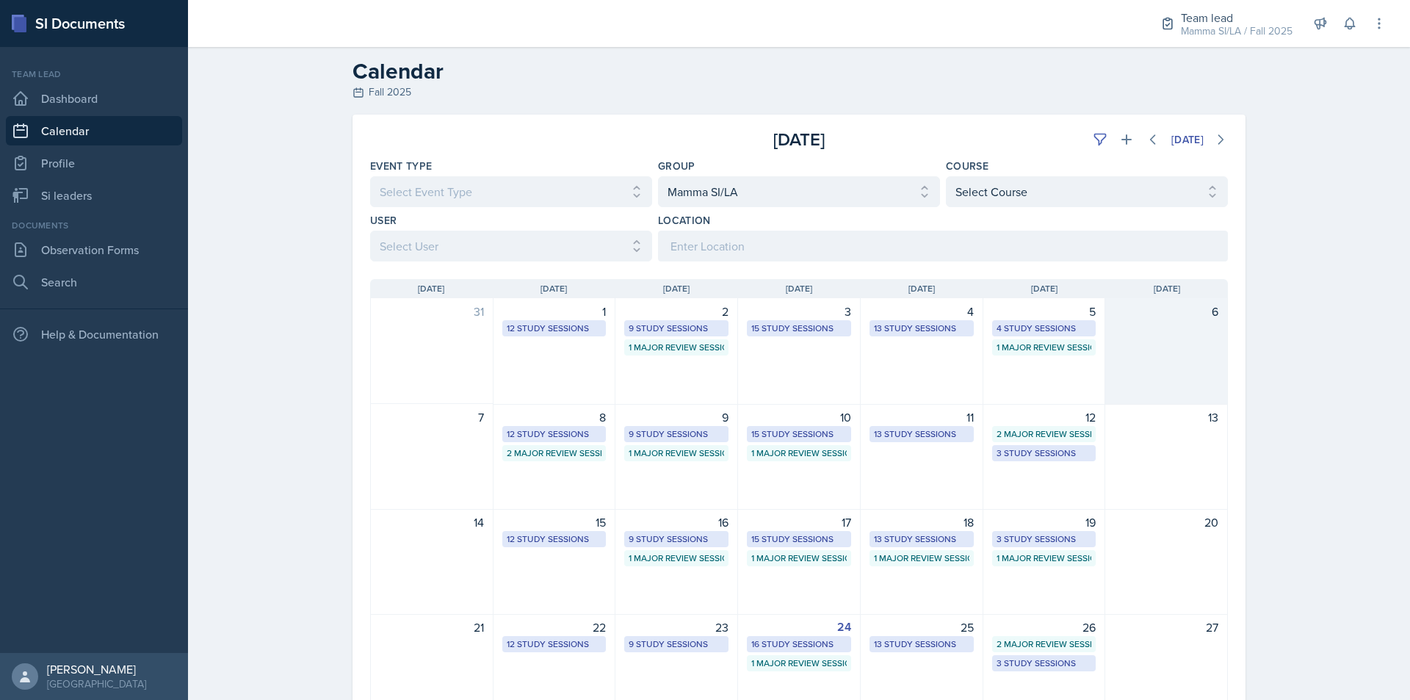
scroll to position [0, 0]
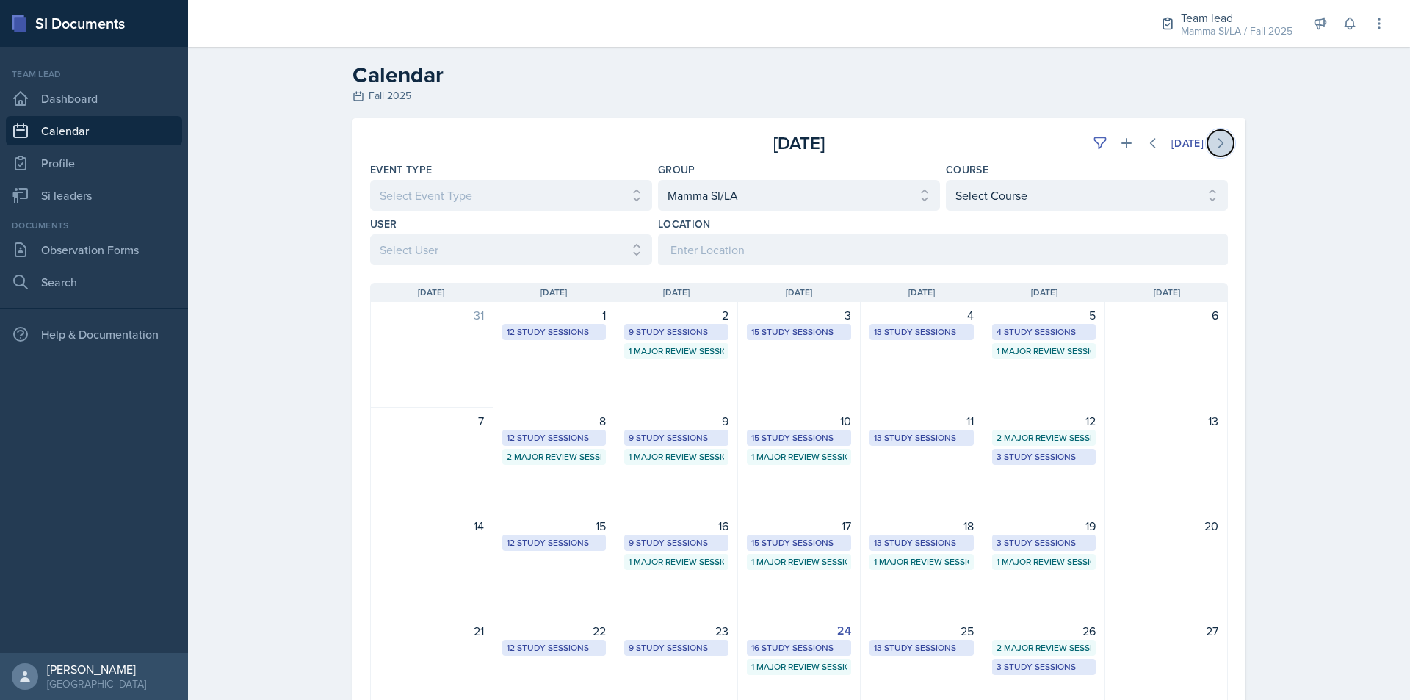
click at [1213, 148] on icon at bounding box center [1220, 143] width 15 height 15
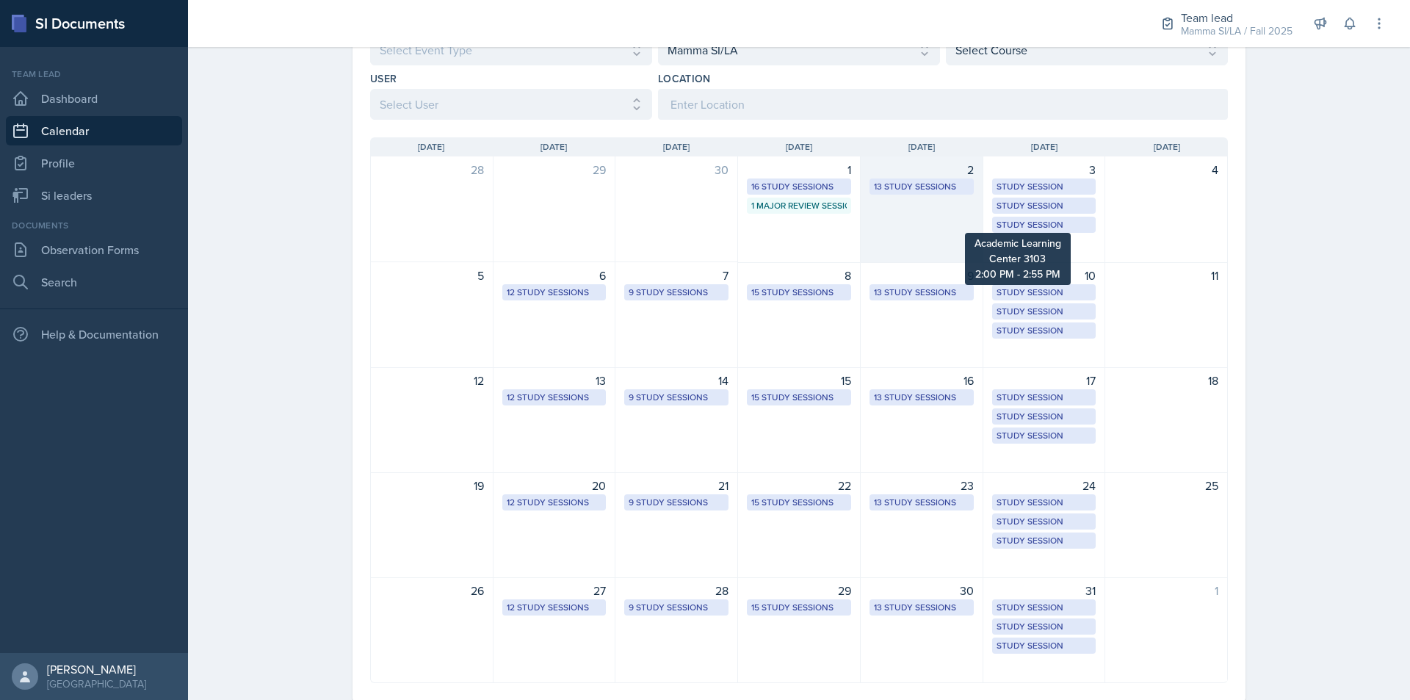
scroll to position [147, 0]
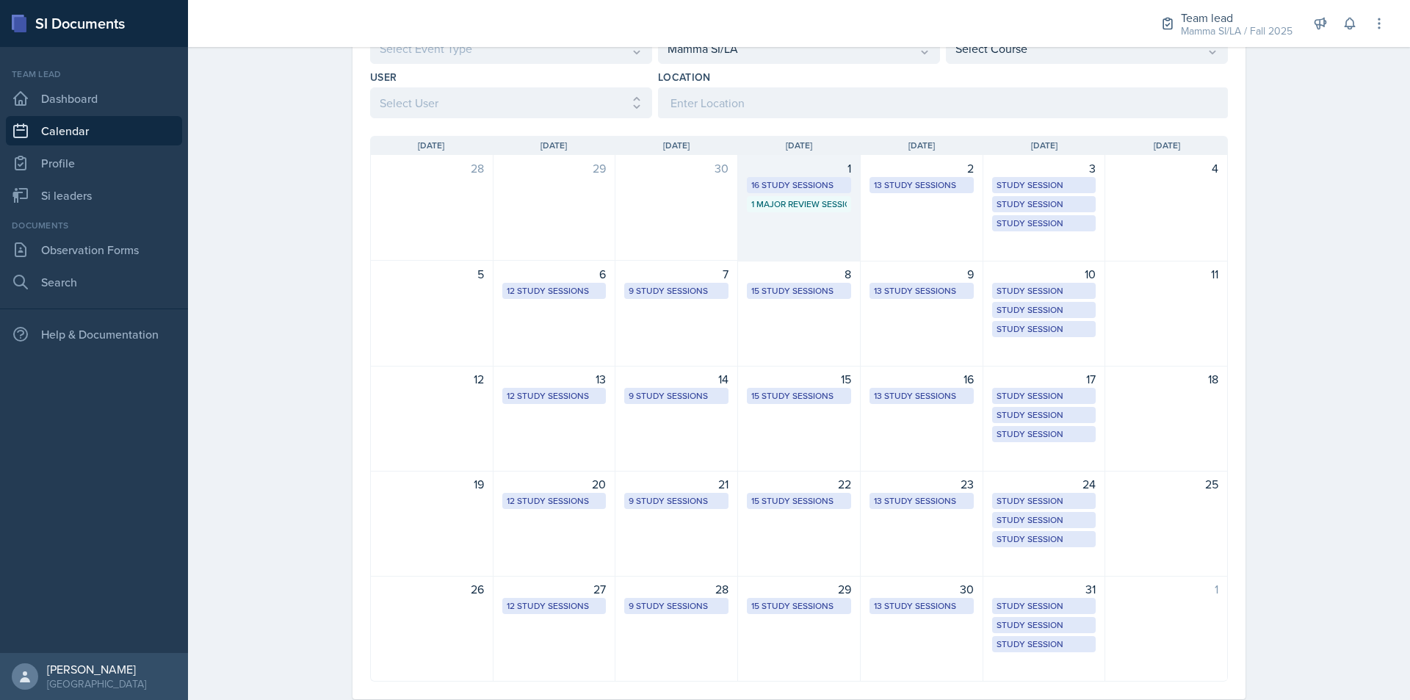
click at [811, 239] on div "1 16 Study Sessions 1 Major Review Session" at bounding box center [799, 208] width 123 height 107
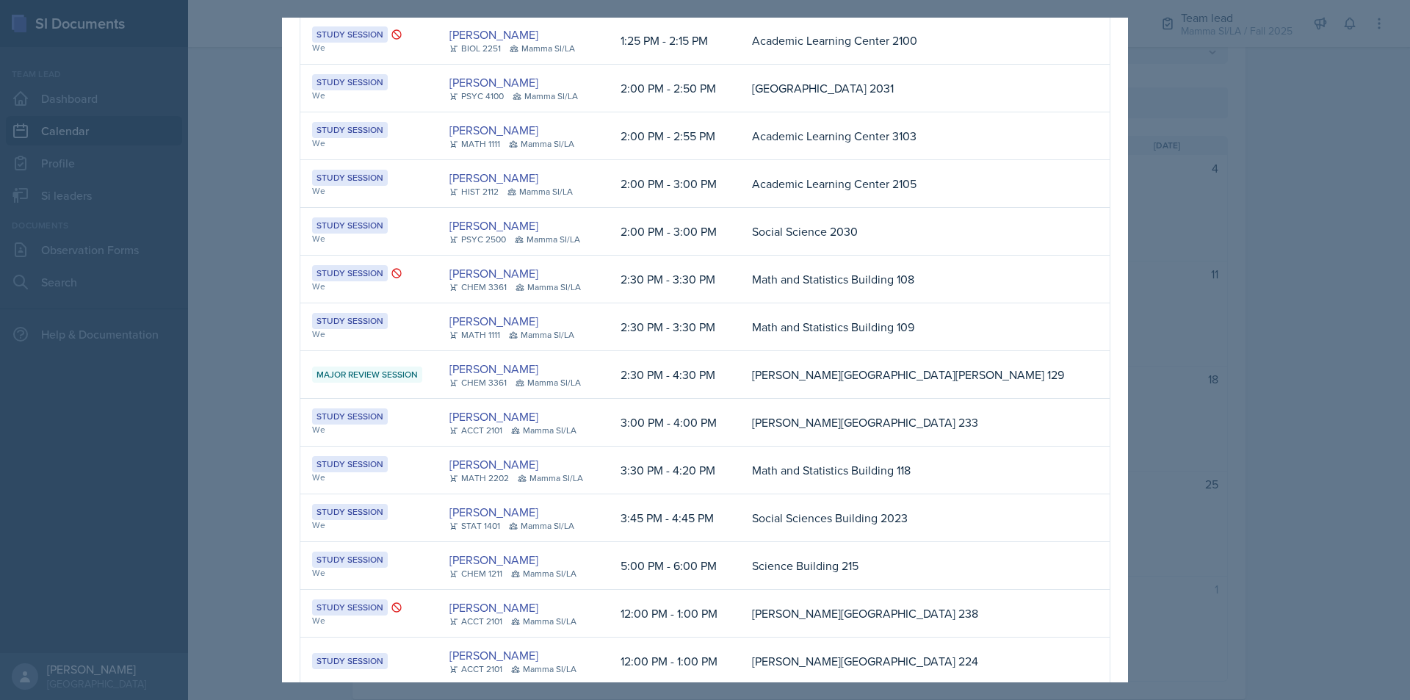
scroll to position [195, 0]
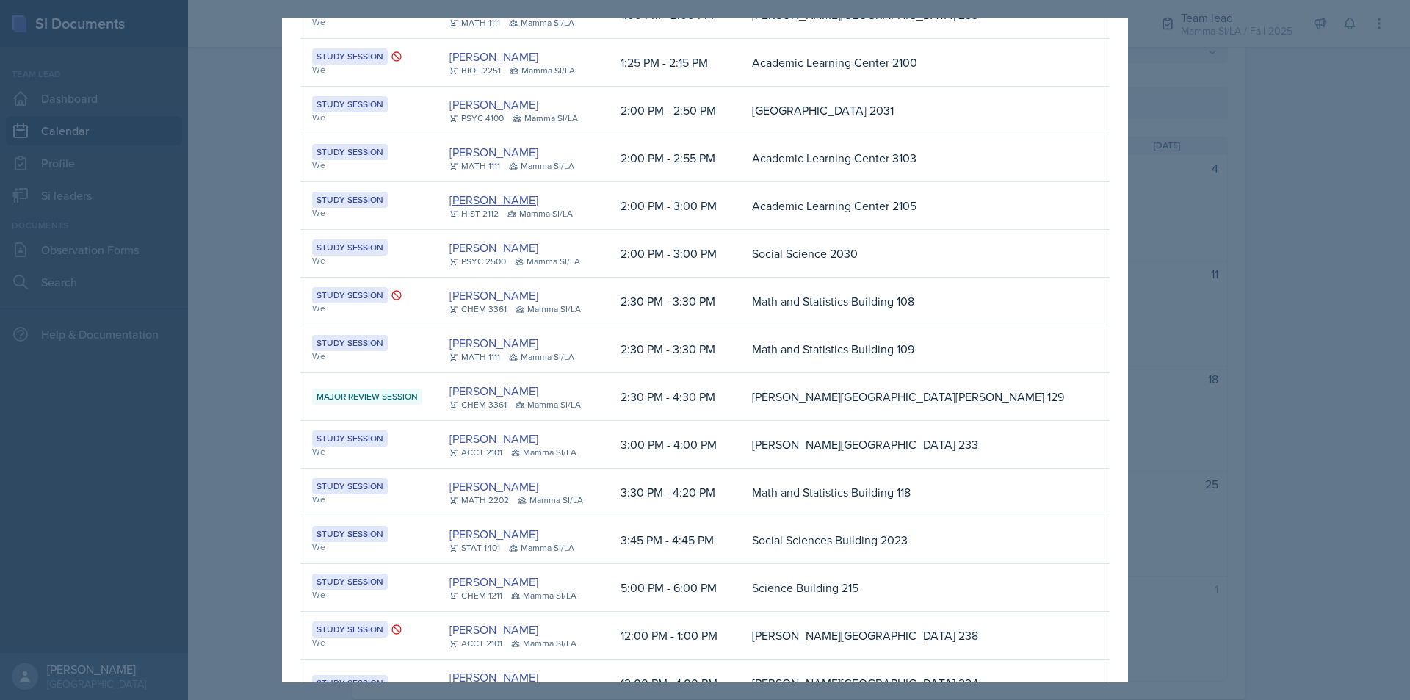
drag, startPoint x: 606, startPoint y: 193, endPoint x: 543, endPoint y: 196, distance: 63.2
click at [543, 196] on div "[PERSON_NAME]" at bounding box center [516, 200] width 132 height 18
click at [1266, 371] on div at bounding box center [705, 350] width 1410 height 700
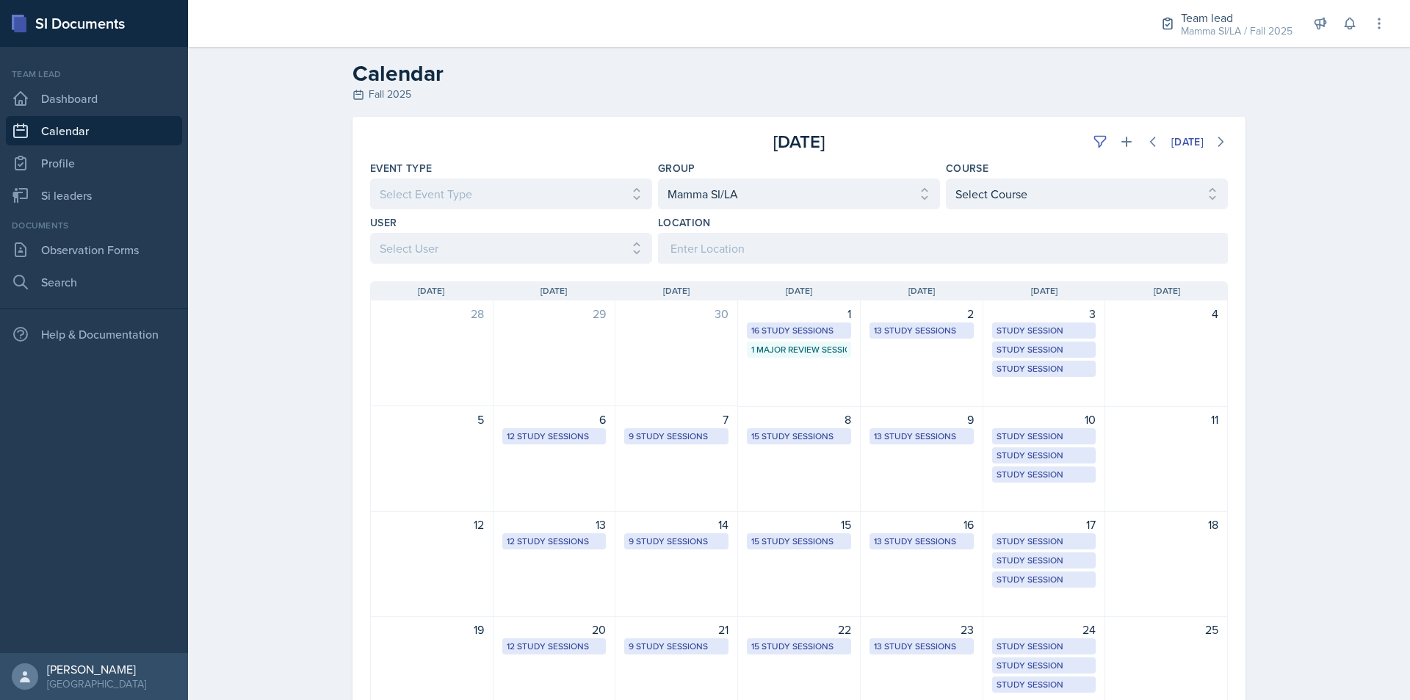
scroll to position [0, 0]
click at [930, 381] on div "2 13 Study Sessions" at bounding box center [922, 355] width 123 height 107
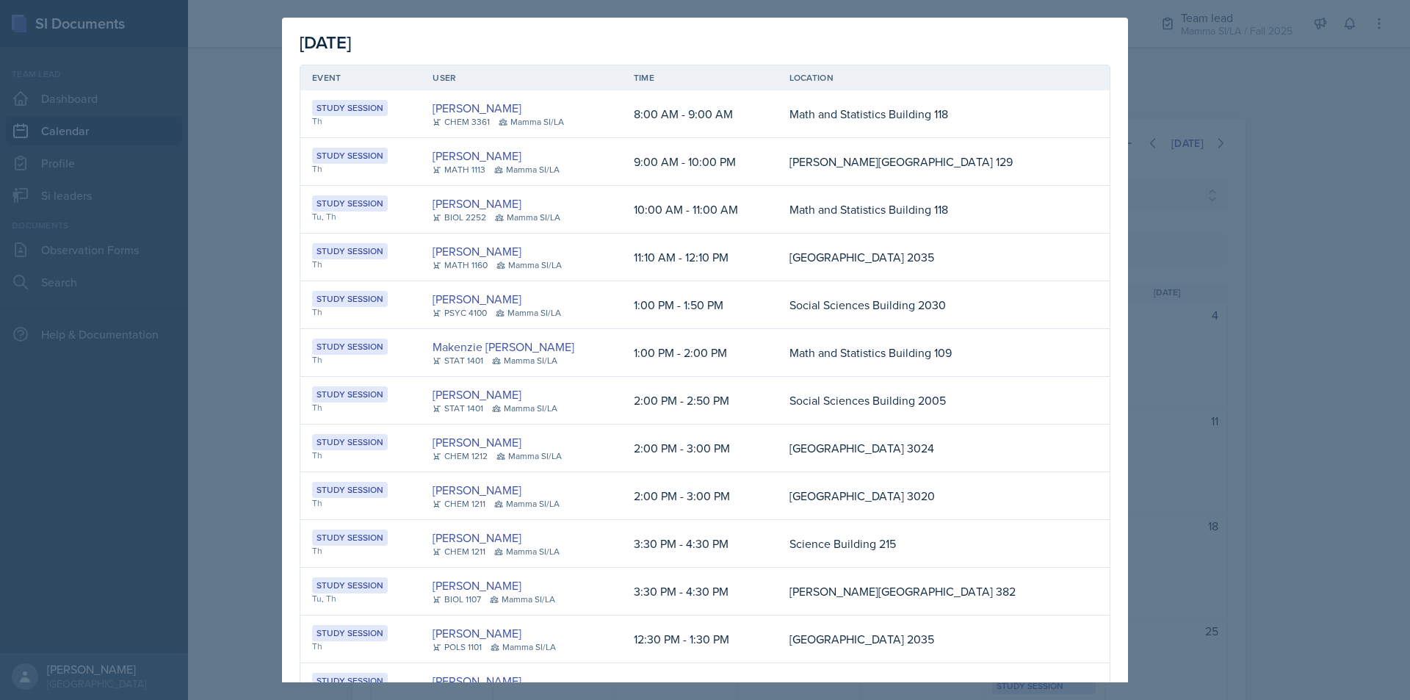
click at [1300, 416] on div at bounding box center [705, 350] width 1410 height 700
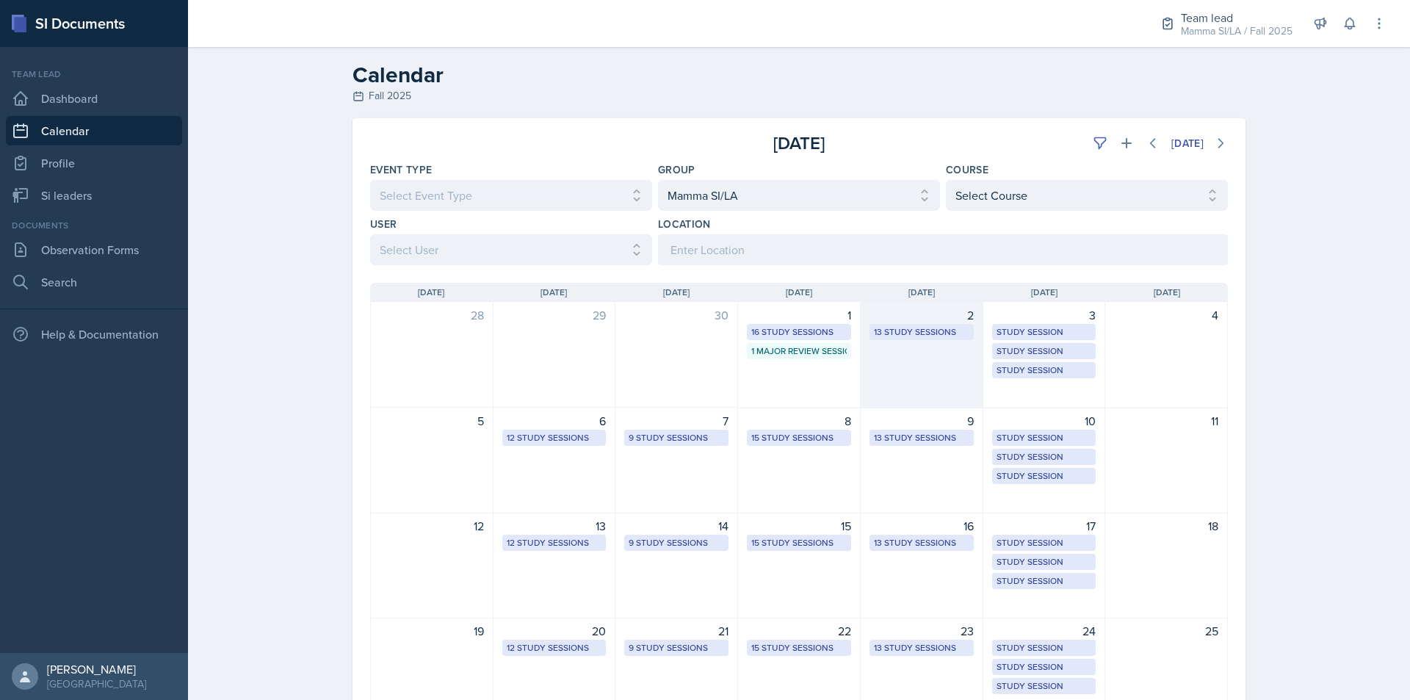
click at [902, 378] on div "2 13 Study Sessions" at bounding box center [922, 355] width 123 height 107
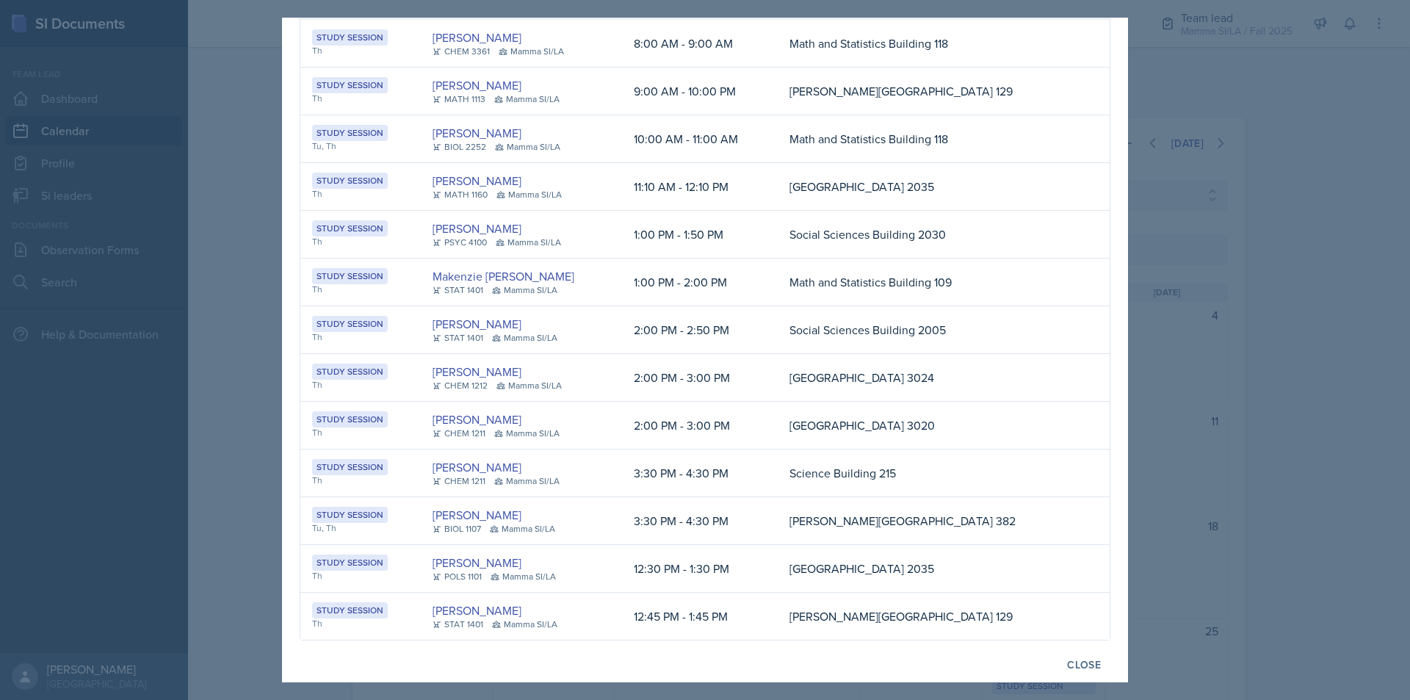
scroll to position [77, 0]
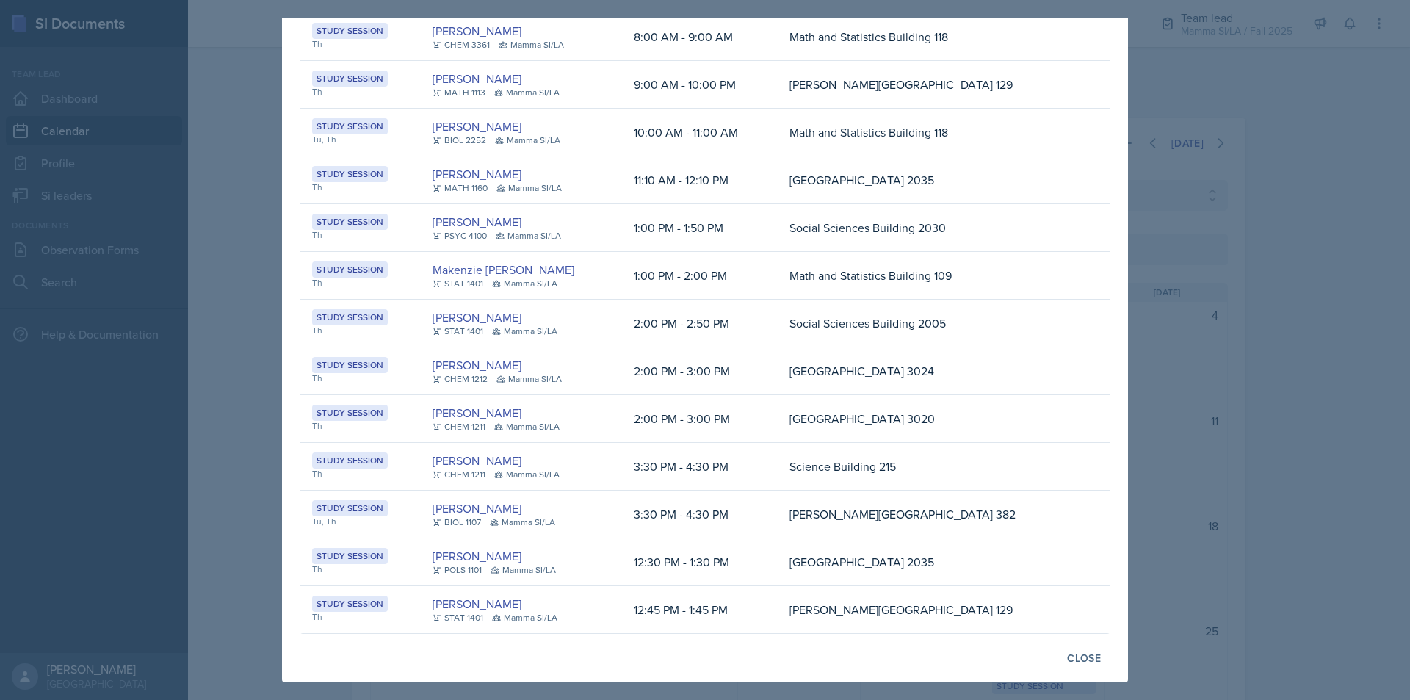
click at [1193, 416] on div at bounding box center [705, 350] width 1410 height 700
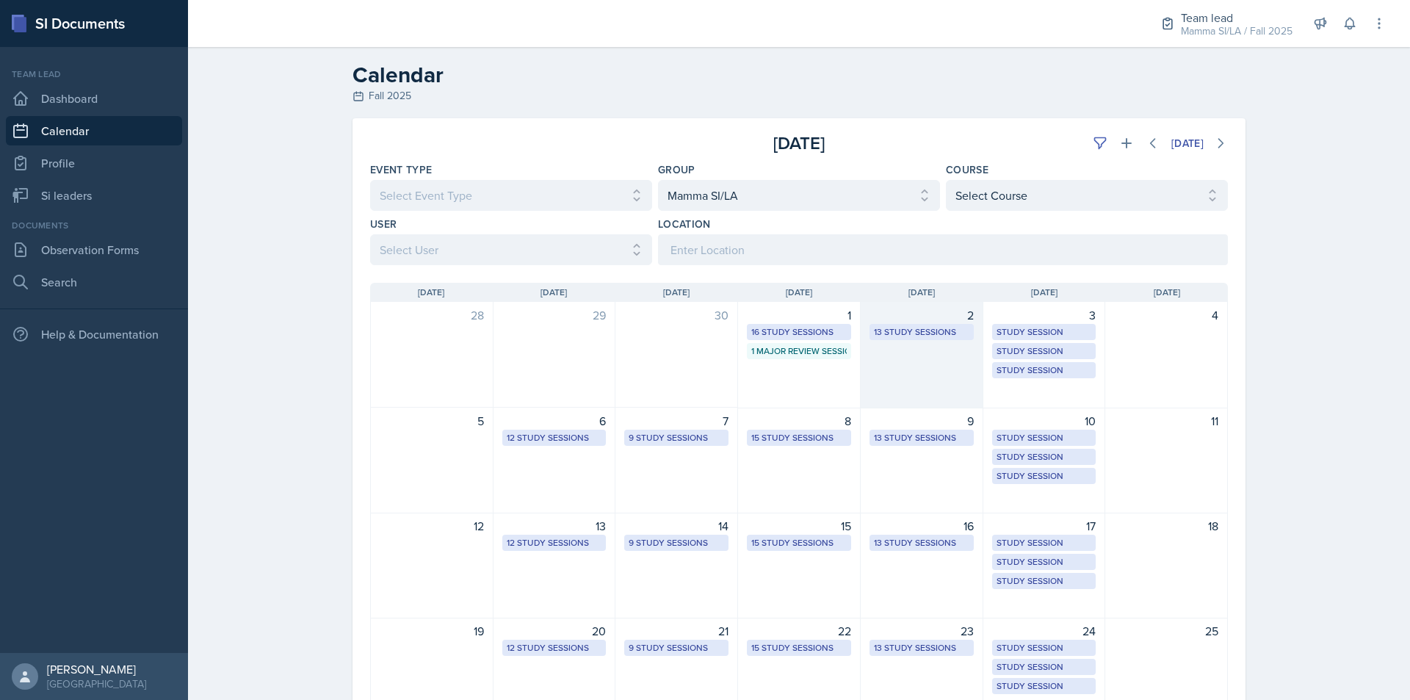
click at [890, 352] on div "2 13 Study Sessions" at bounding box center [922, 355] width 123 height 107
